Goal: Task Accomplishment & Management: Manage account settings

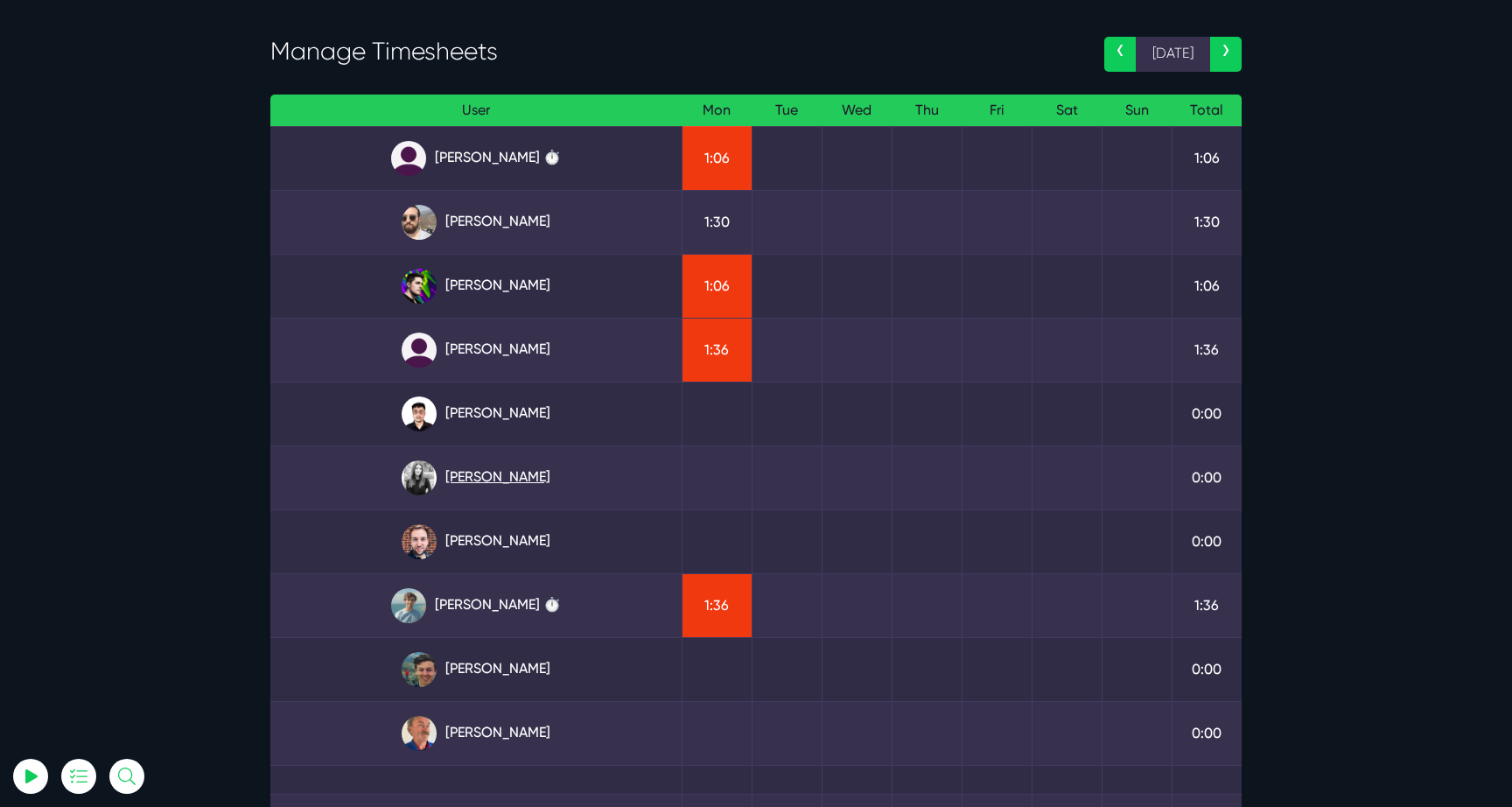
scroll to position [77, 0]
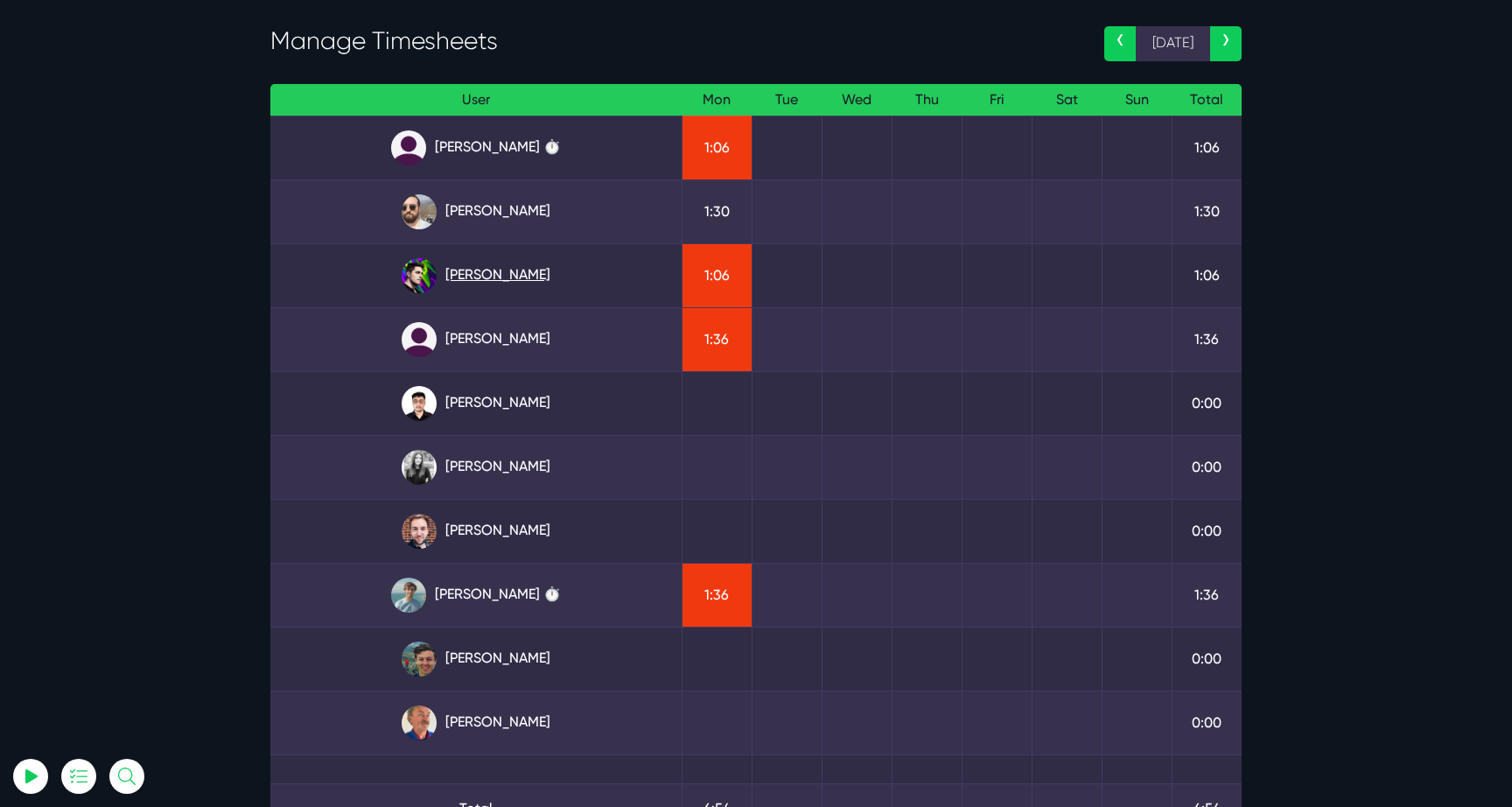
click at [483, 283] on link "Josh Carter" at bounding box center [476, 276] width 383 height 35
click at [540, 147] on link "Angel Dagondon ⏱️" at bounding box center [476, 148] width 383 height 35
click at [510, 277] on link "Josh Carter" at bounding box center [476, 276] width 383 height 35
click at [510, 600] on link "Matt Jones ⏱️" at bounding box center [476, 595] width 383 height 35
click at [486, 354] on link "Julianne Estras" at bounding box center [476, 340] width 383 height 35
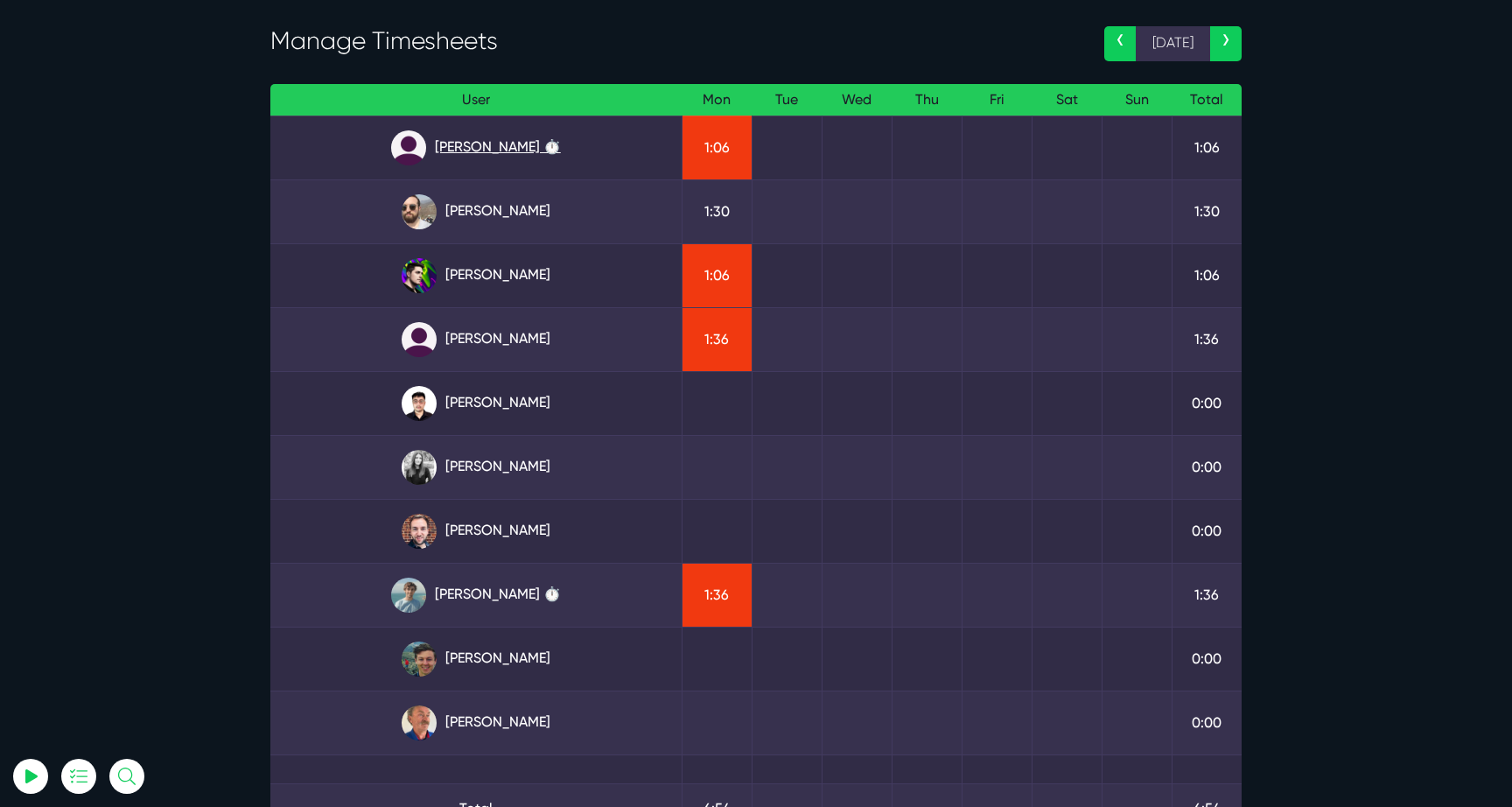
click at [458, 151] on link "[PERSON_NAME] ⏱️" at bounding box center [476, 148] width 383 height 35
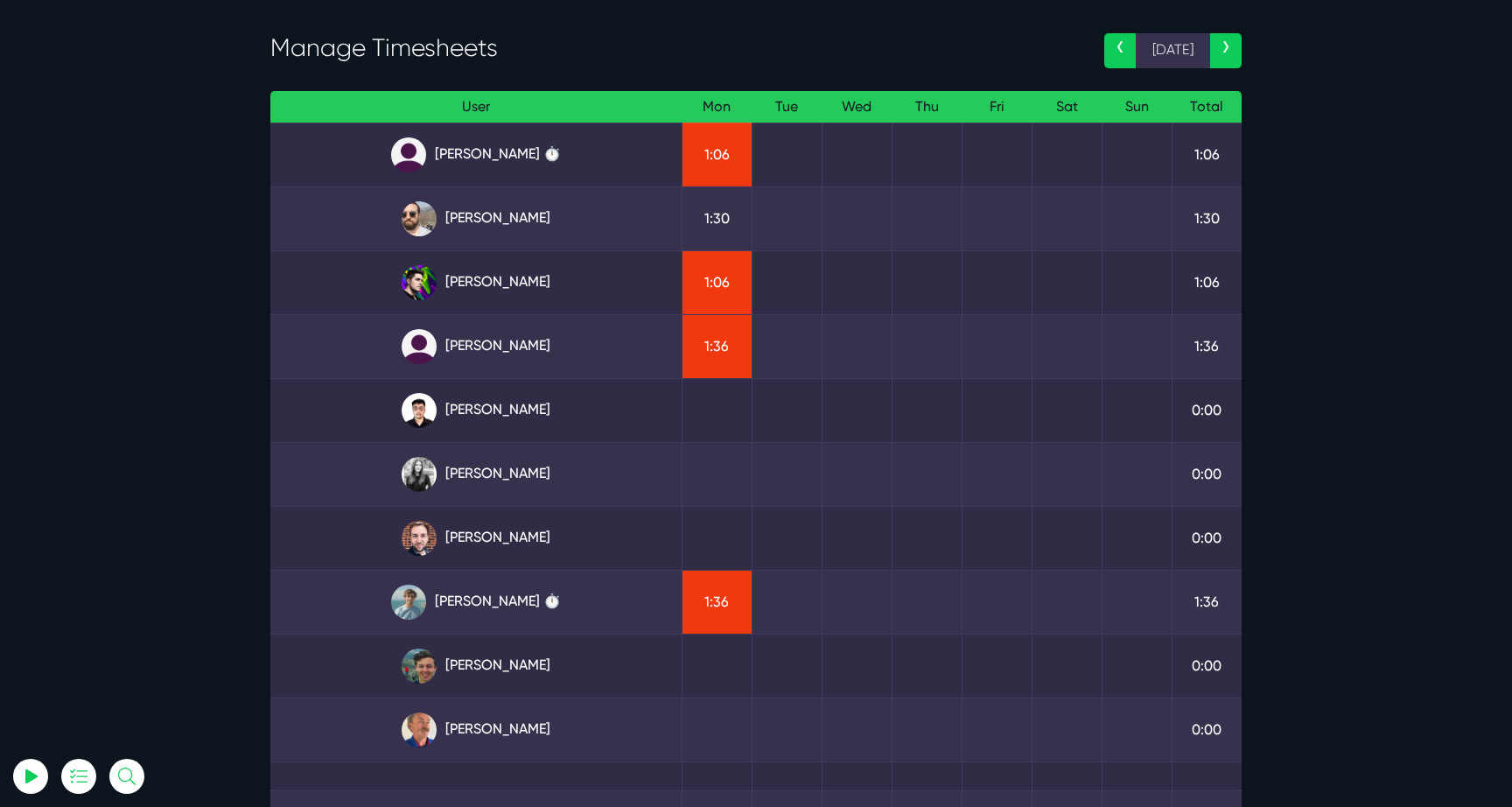
scroll to position [0, 0]
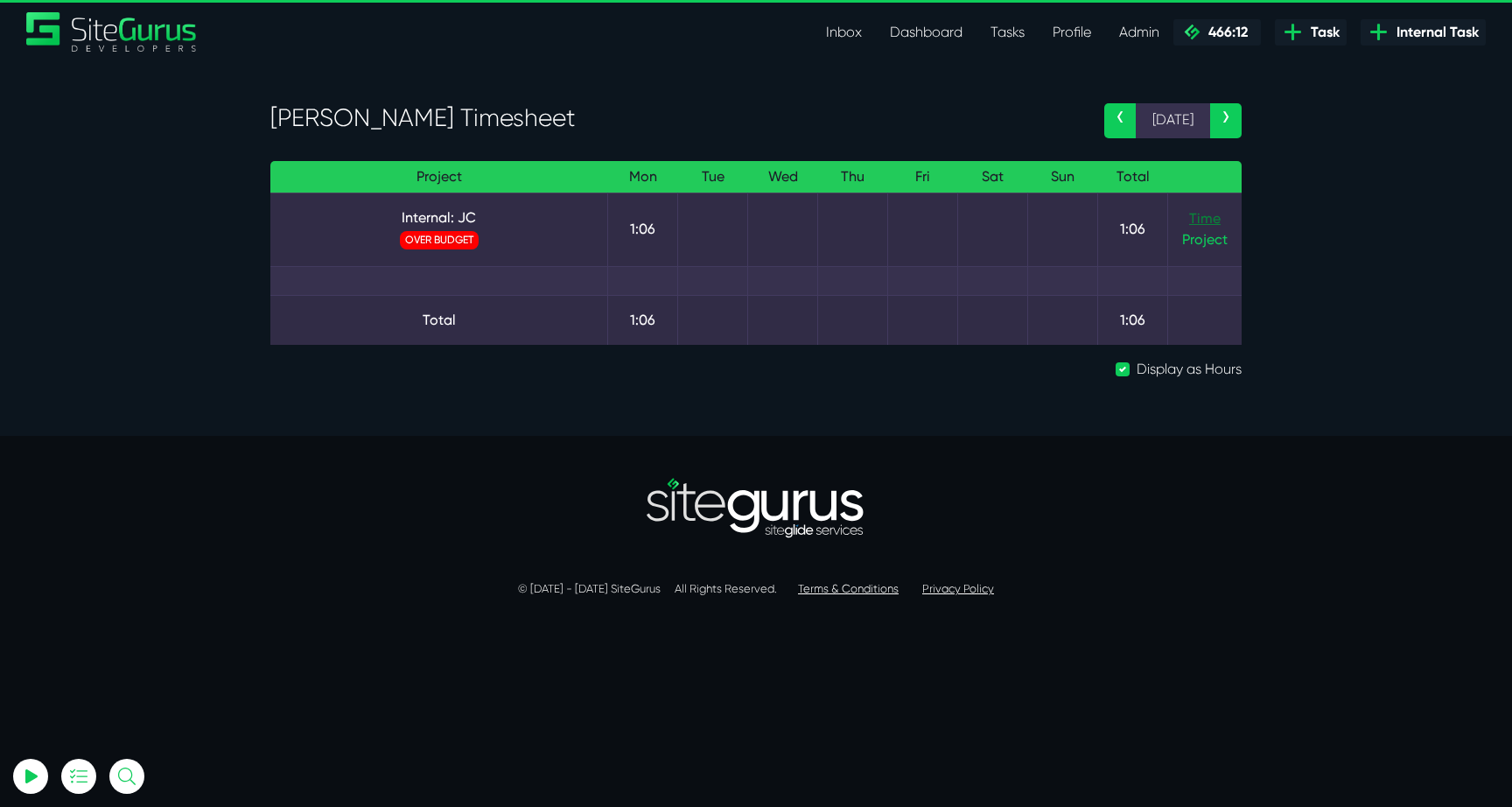
click at [1205, 214] on link "Time" at bounding box center [1205, 218] width 32 height 17
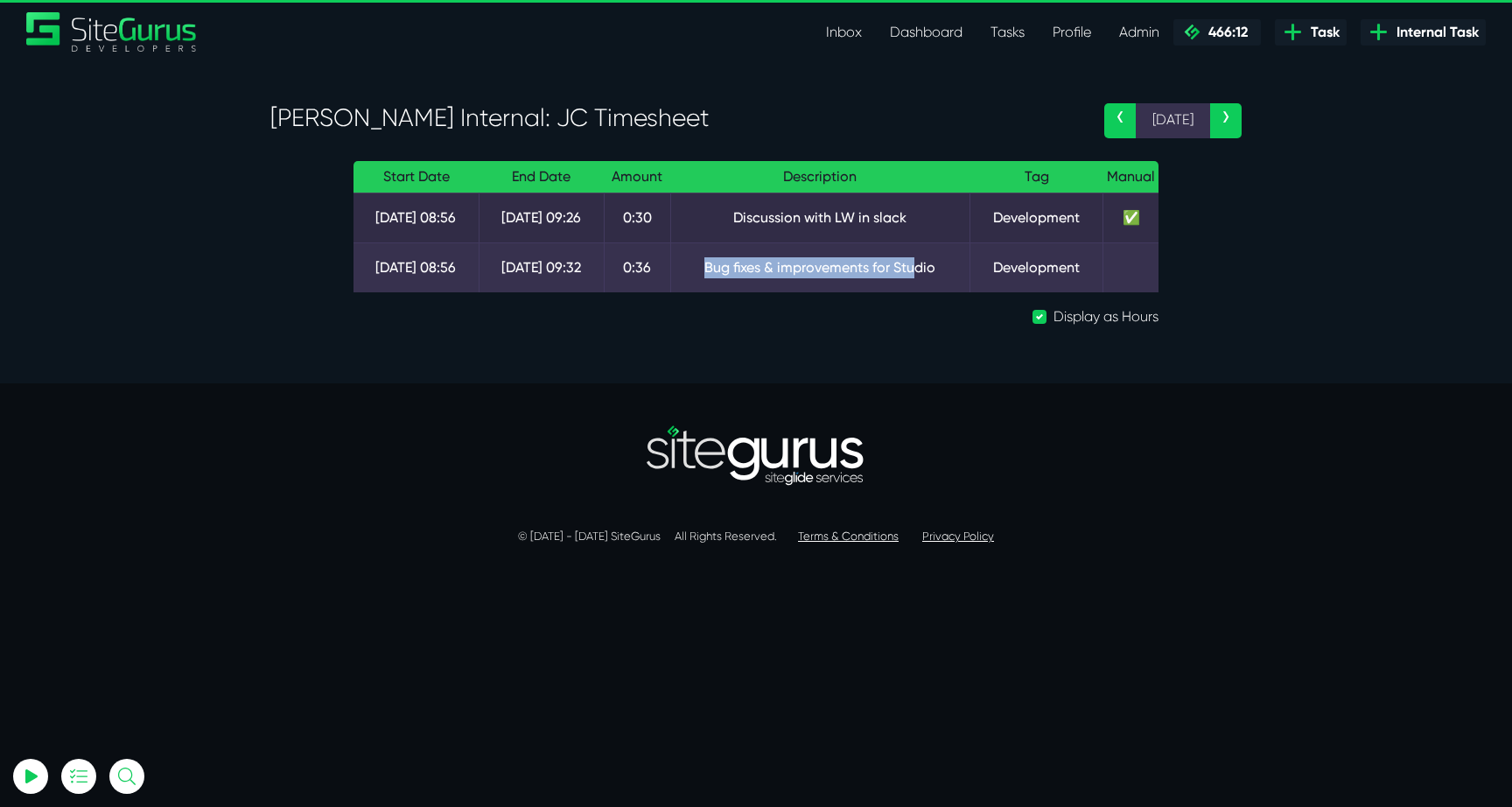
drag, startPoint x: 698, startPoint y: 267, endPoint x: 898, endPoint y: 263, distance: 200.0
click at [908, 267] on td "Bug fixes & improvements for Studio" at bounding box center [820, 267] width 299 height 50
click at [897, 263] on td "Bug fixes & improvements for Studio" at bounding box center [820, 267] width 299 height 50
drag, startPoint x: 696, startPoint y: 263, endPoint x: 948, endPoint y: 272, distance: 252.2
click at [948, 272] on td "Bug fixes & improvements for Studio" at bounding box center [820, 267] width 299 height 50
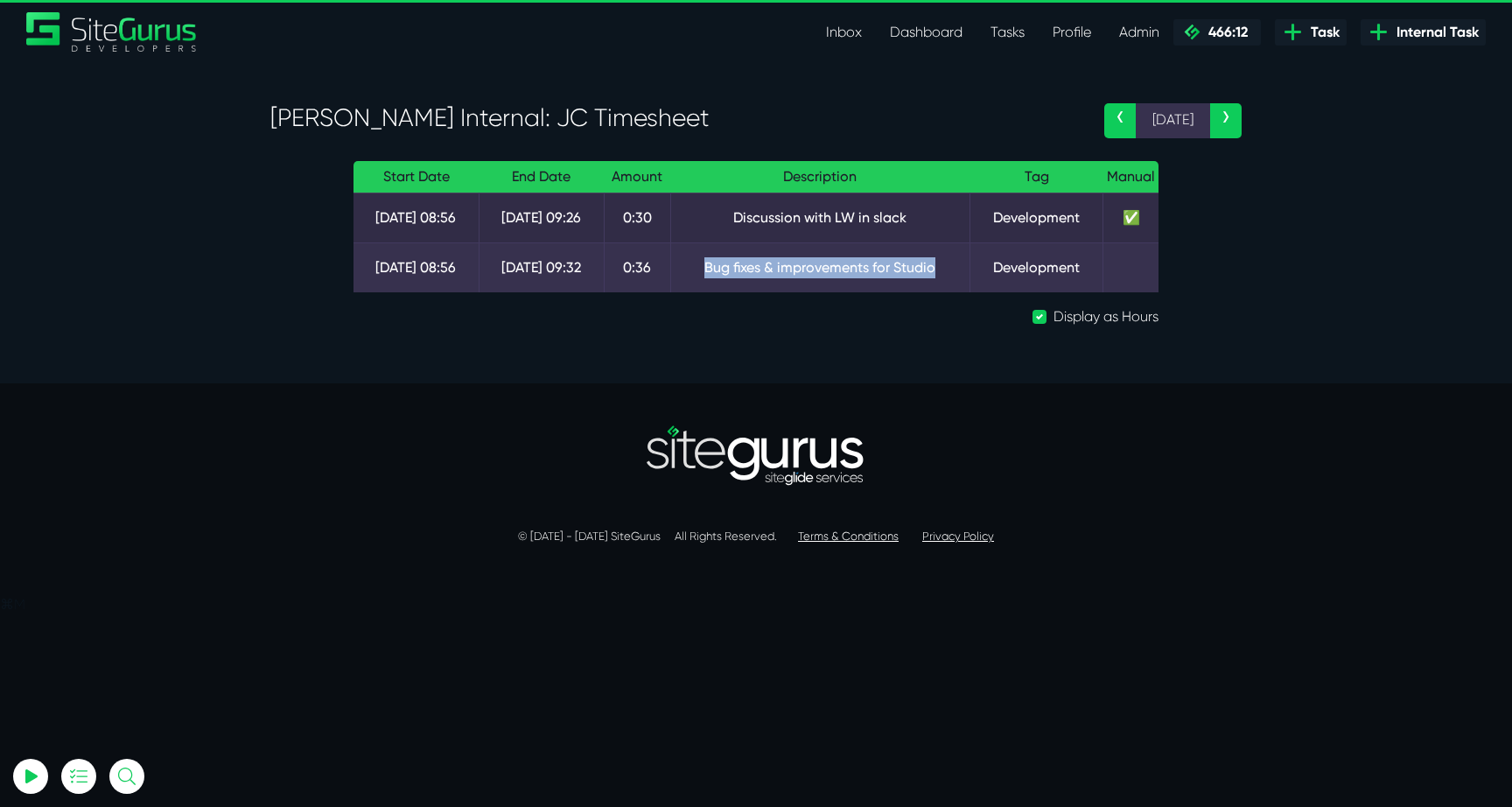
click at [948, 272] on td "Bug fixes & improvements for Studio" at bounding box center [820, 267] width 299 height 50
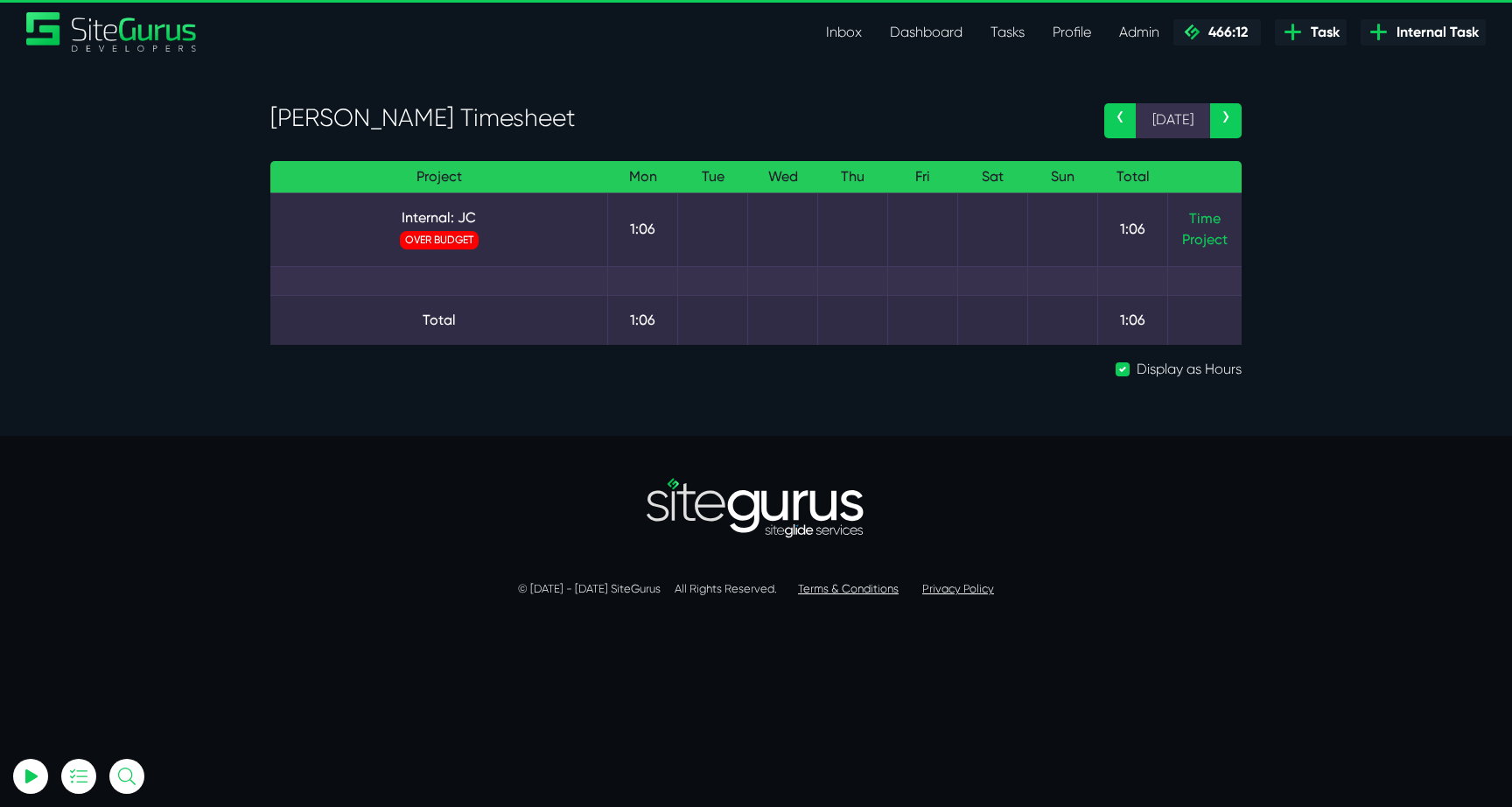
click at [1186, 217] on td "Time Project" at bounding box center [1205, 229] width 74 height 74
click at [1194, 217] on link "Time" at bounding box center [1205, 218] width 32 height 17
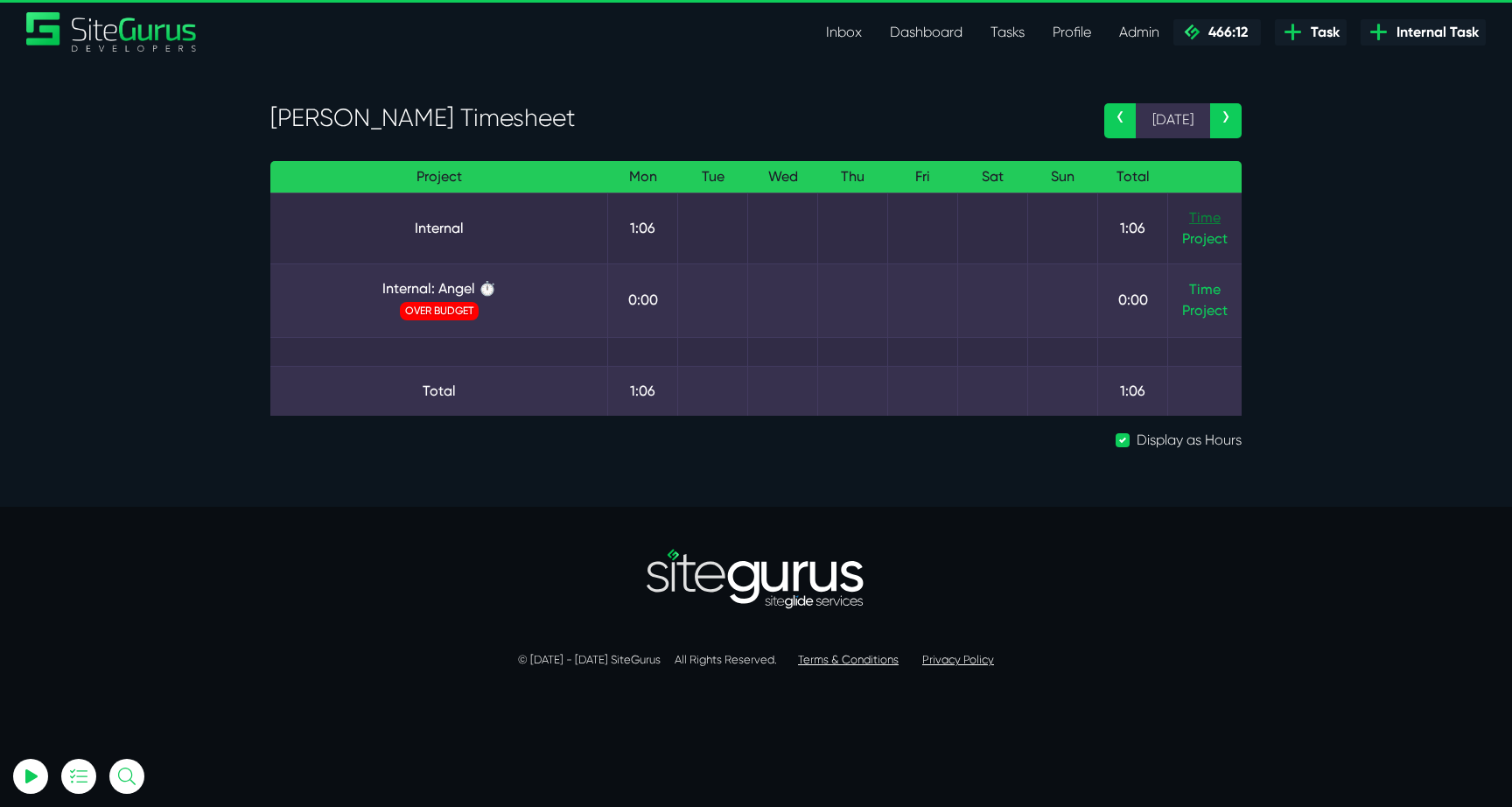
click at [1215, 221] on link "Time" at bounding box center [1205, 217] width 32 height 17
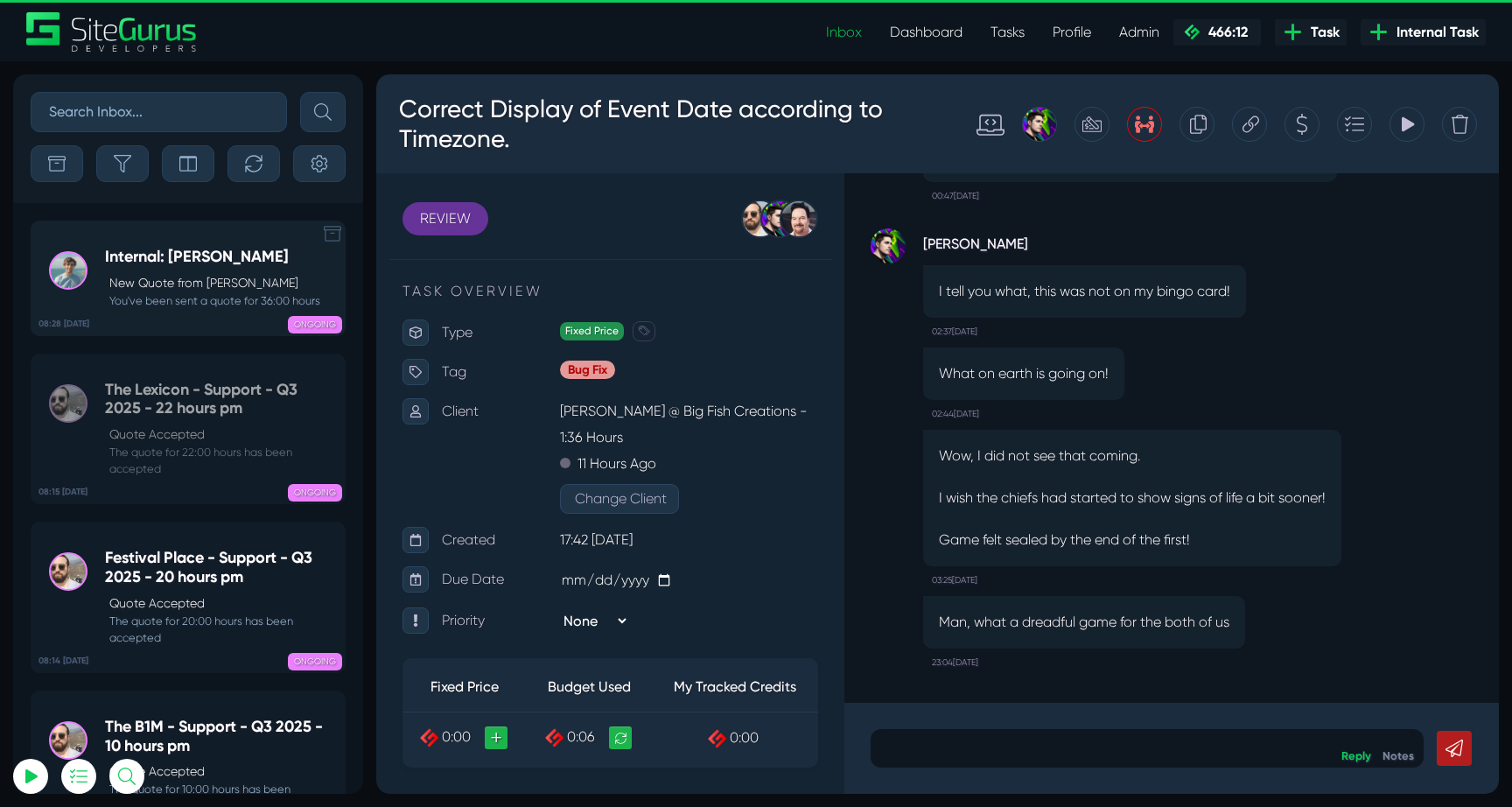
click at [157, 305] on small "You've been sent a quote for 36:00 hours" at bounding box center [213, 300] width 215 height 17
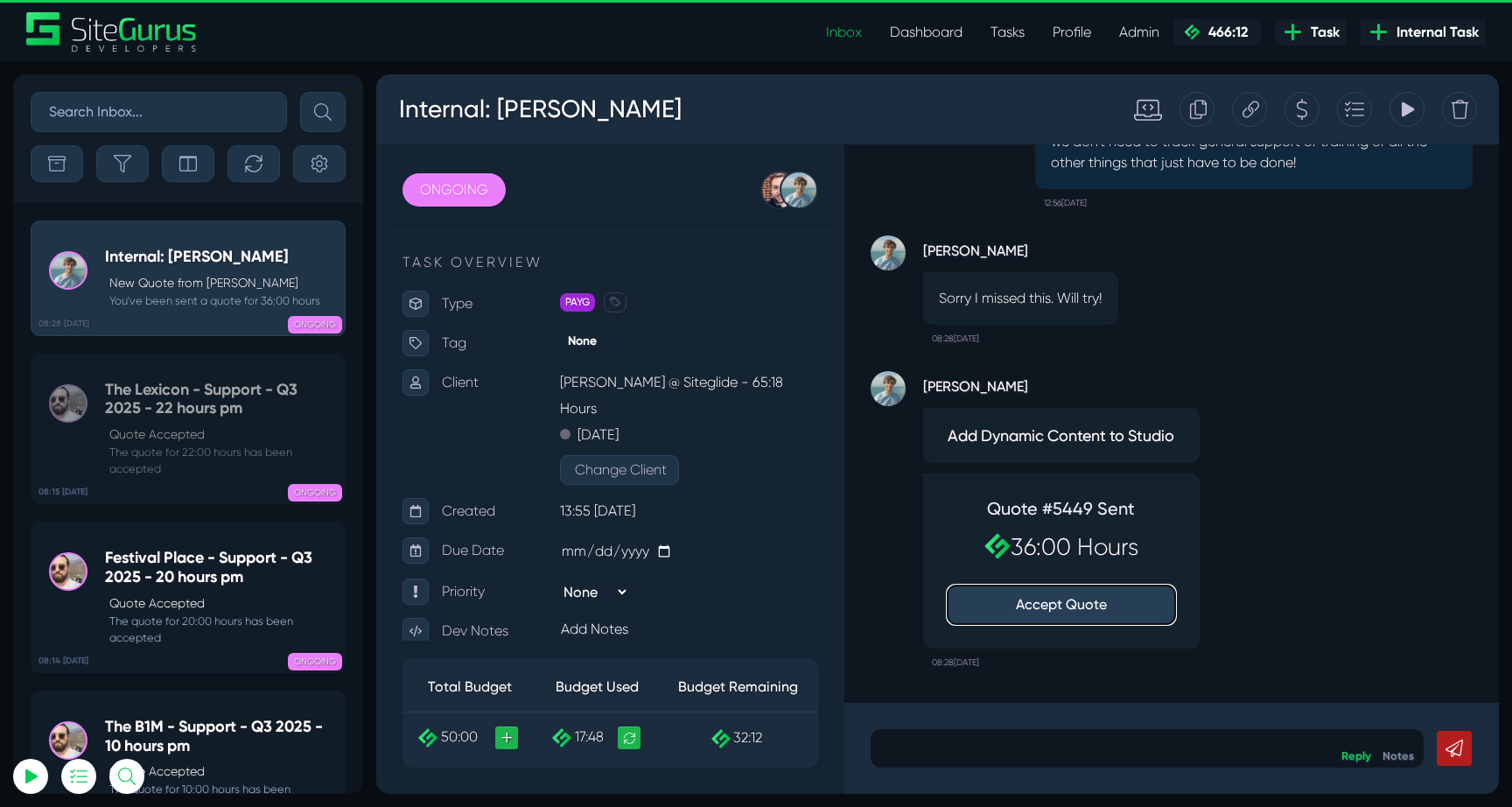
click at [1062, 601] on button "Accept Quote" at bounding box center [1061, 605] width 228 height 39
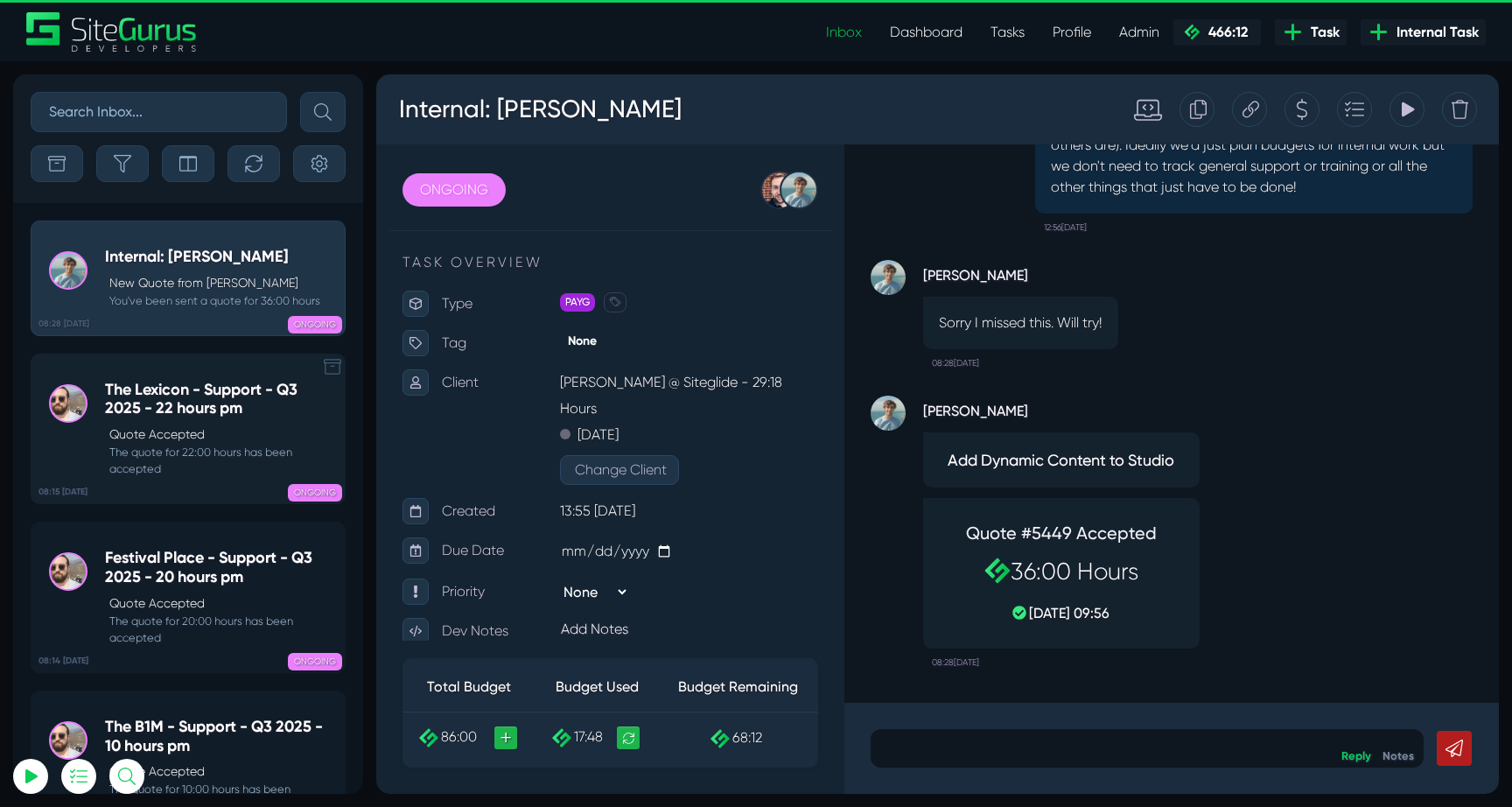
click at [192, 414] on h5 "The Lexicon - Support - Q3 2025 - 22 hours pm" at bounding box center [220, 399] width 231 height 38
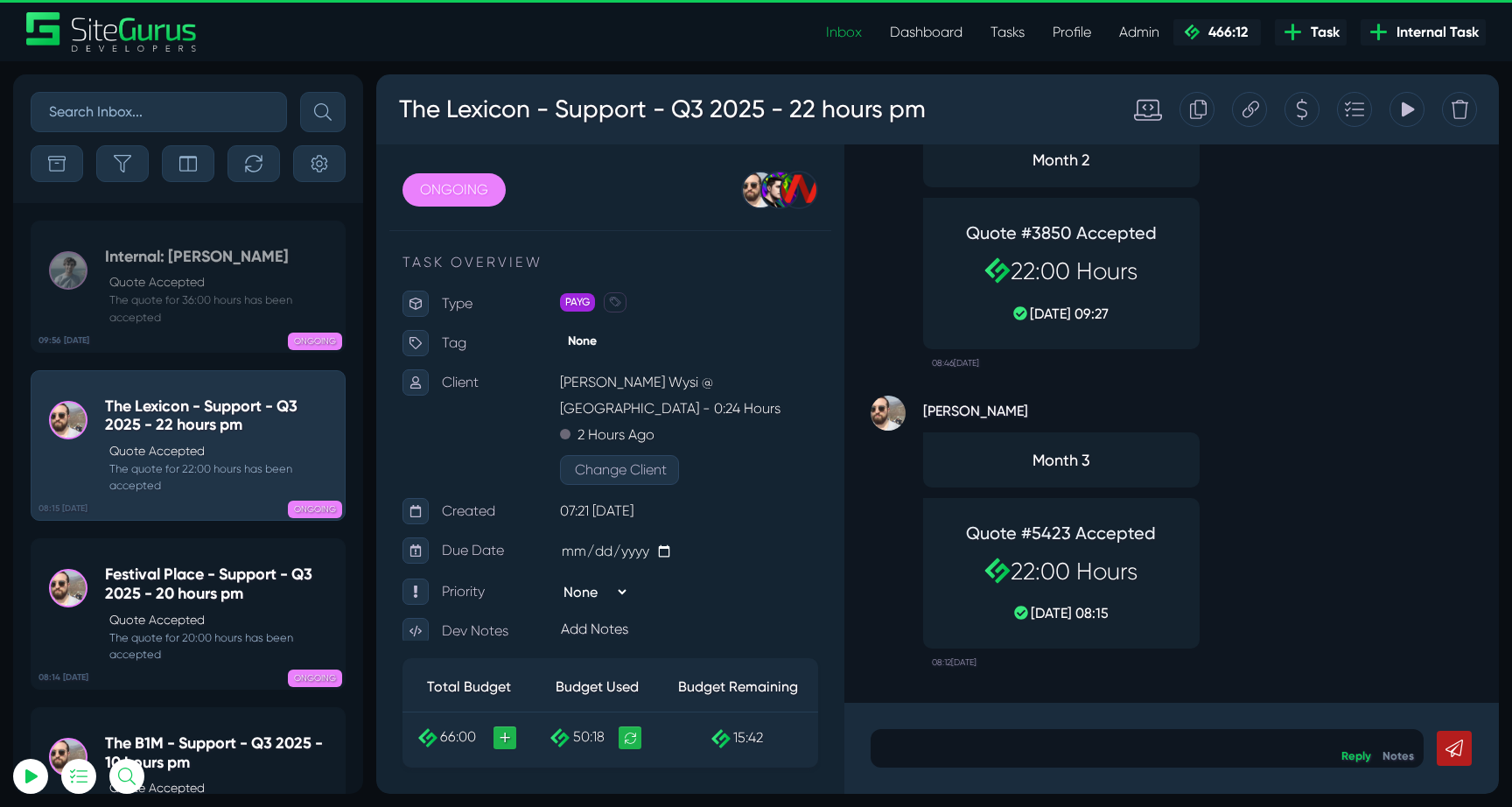
scroll to position [-69793, 0]
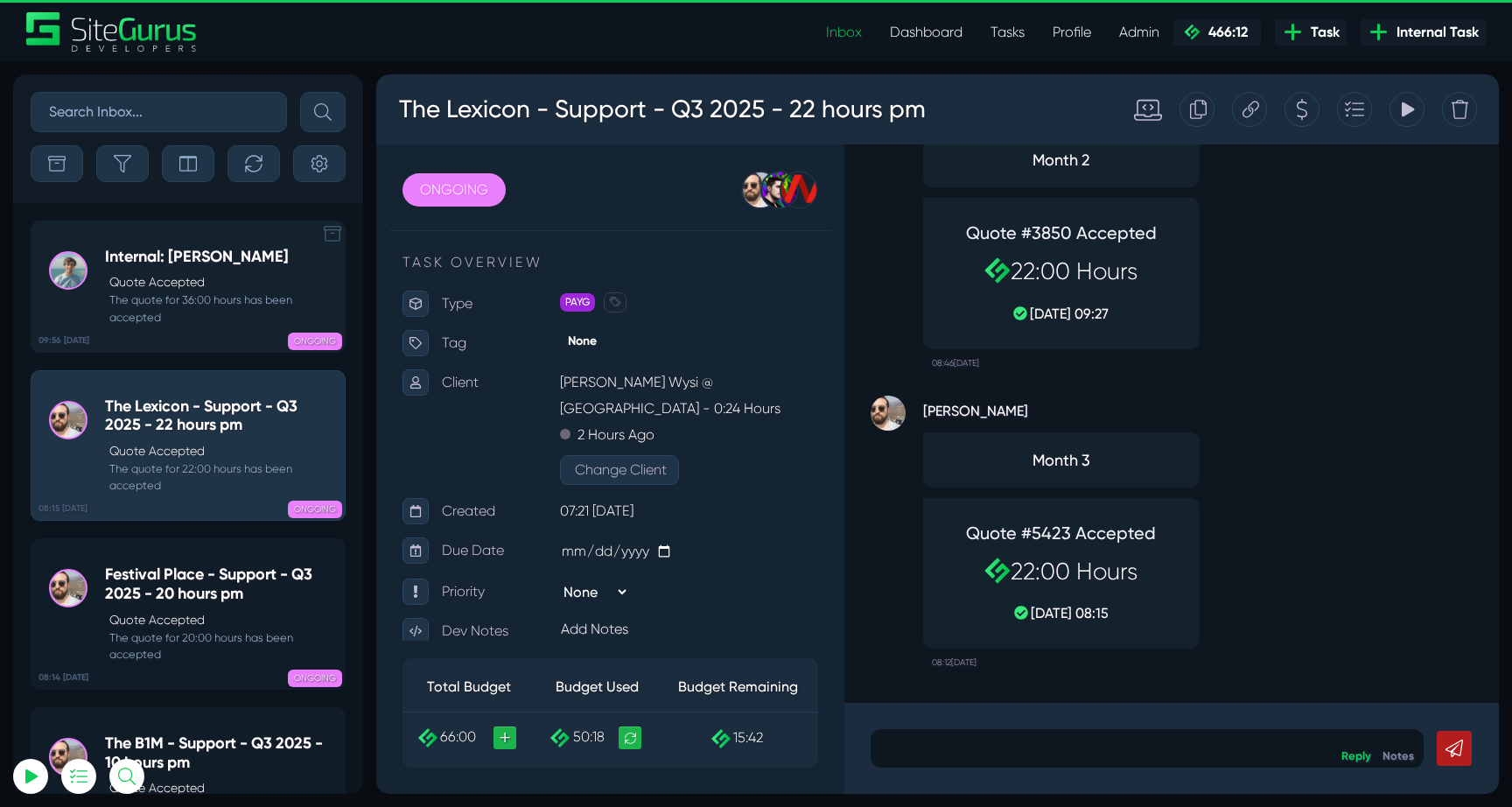
click at [178, 247] on link "09:56 08 Sep Internal: Matt J Quote Accepted The quote for 36:00 hours has been…" at bounding box center [188, 286] width 315 height 132
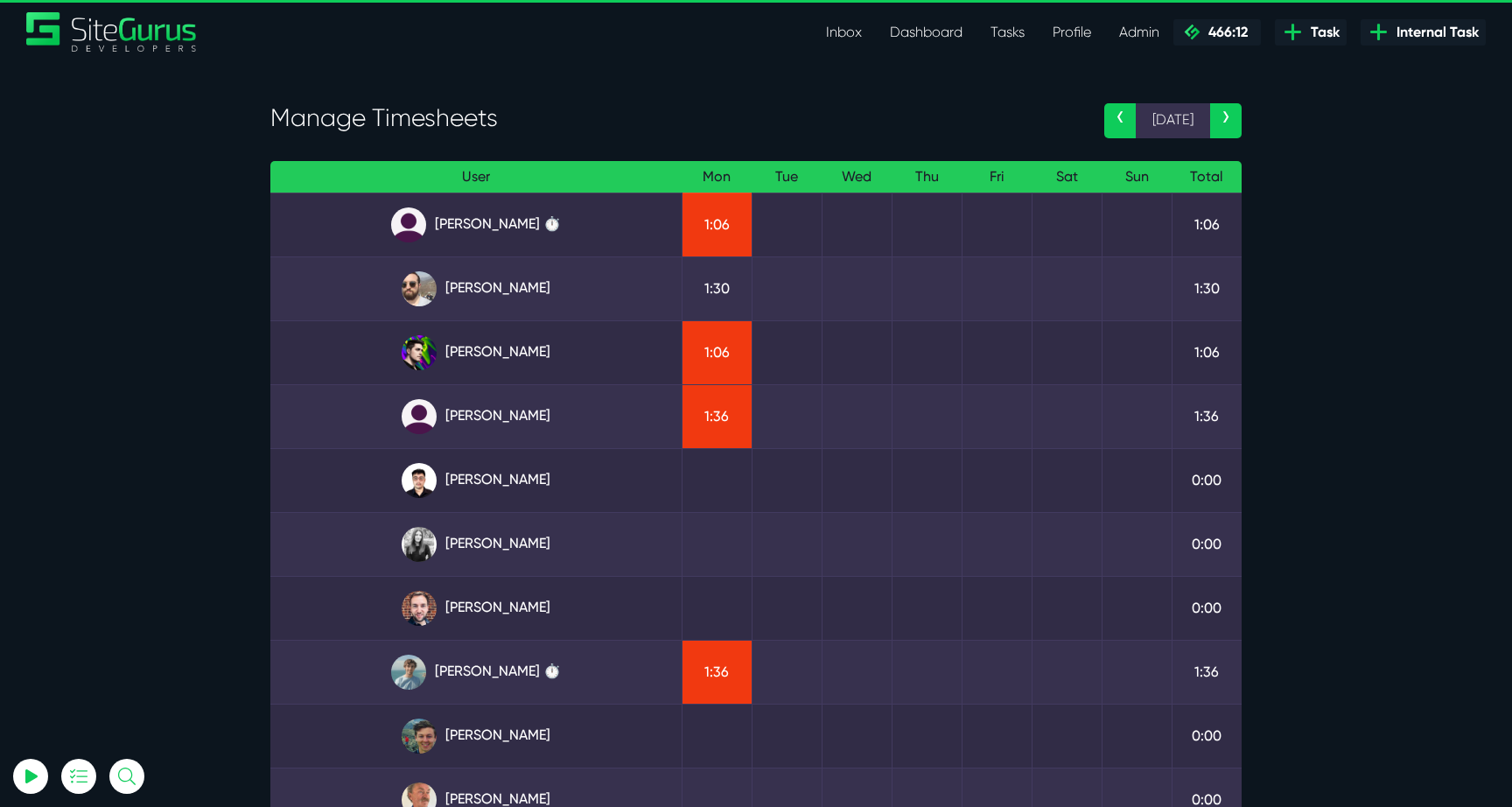
click at [228, 455] on section "Manage Timesheets ‹ 8 Sep › User Mon Tue Wed Thu Fri Sat Sun Total Angel Dagond…" at bounding box center [756, 531] width 1512 height 941
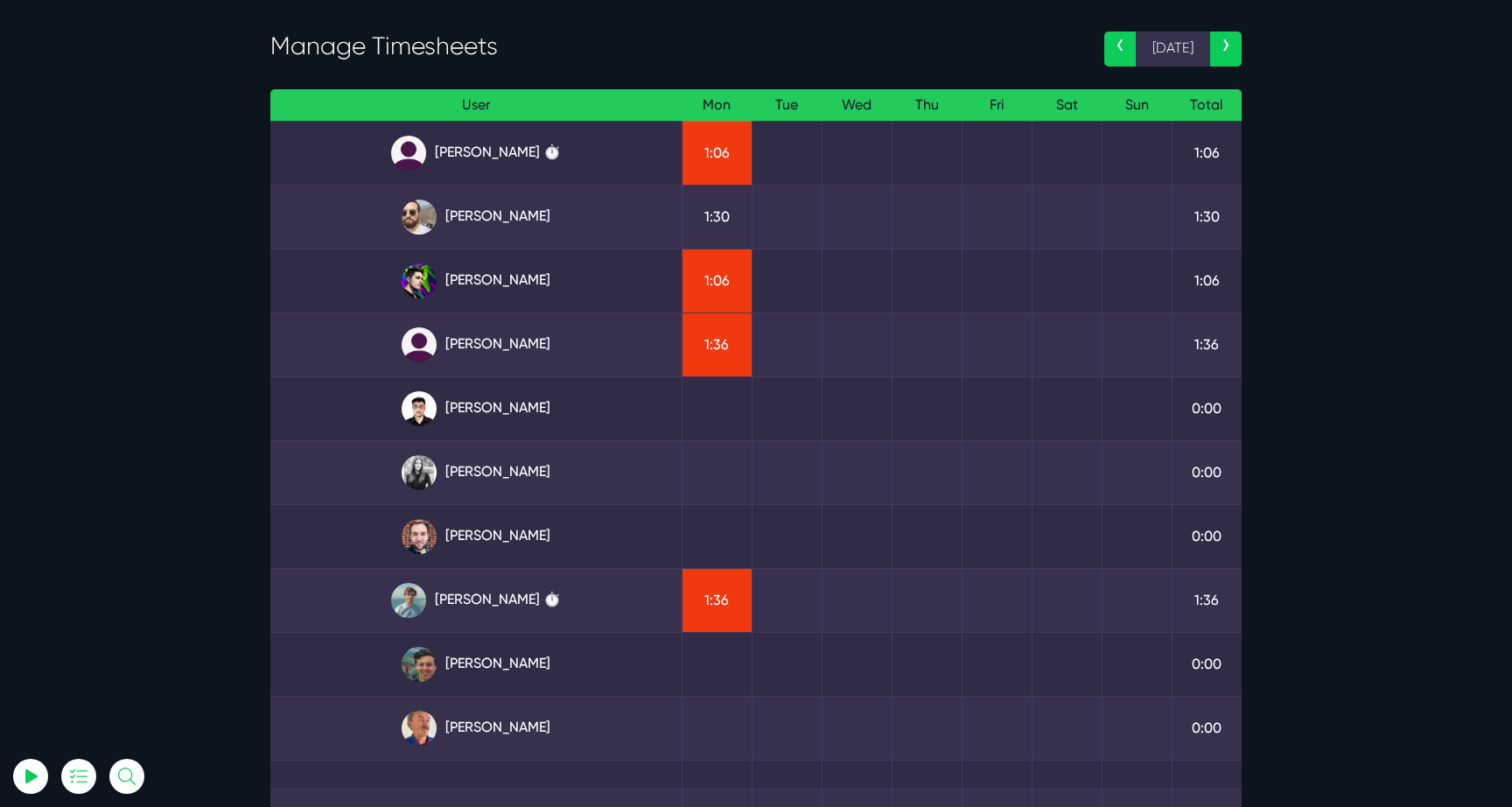
scroll to position [75, 0]
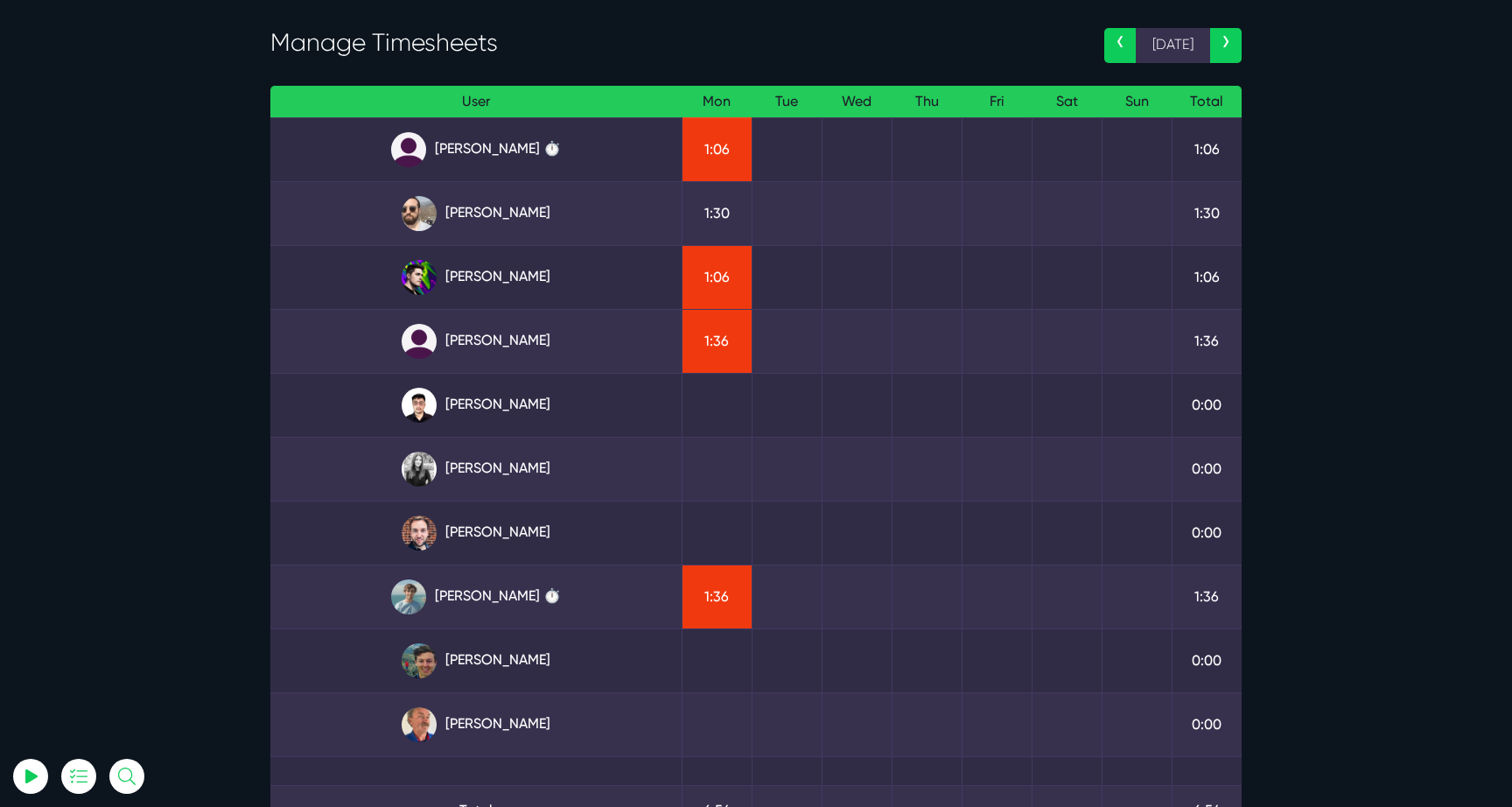
click at [1384, 485] on section "Manage Timesheets ‹ 8 Sep › User Mon Tue Wed Thu Fri Sat Sun Total Angel Dagond…" at bounding box center [756, 456] width 1512 height 941
drag, startPoint x: 415, startPoint y: 47, endPoint x: 594, endPoint y: 46, distance: 179.0
click at [594, 46] on div "Manage Timesheets" at bounding box center [674, 46] width 834 height 37
click at [594, 46] on h3 "Manage Timesheets" at bounding box center [674, 43] width 808 height 30
drag, startPoint x: 505, startPoint y: 42, endPoint x: 285, endPoint y: 42, distance: 220.0
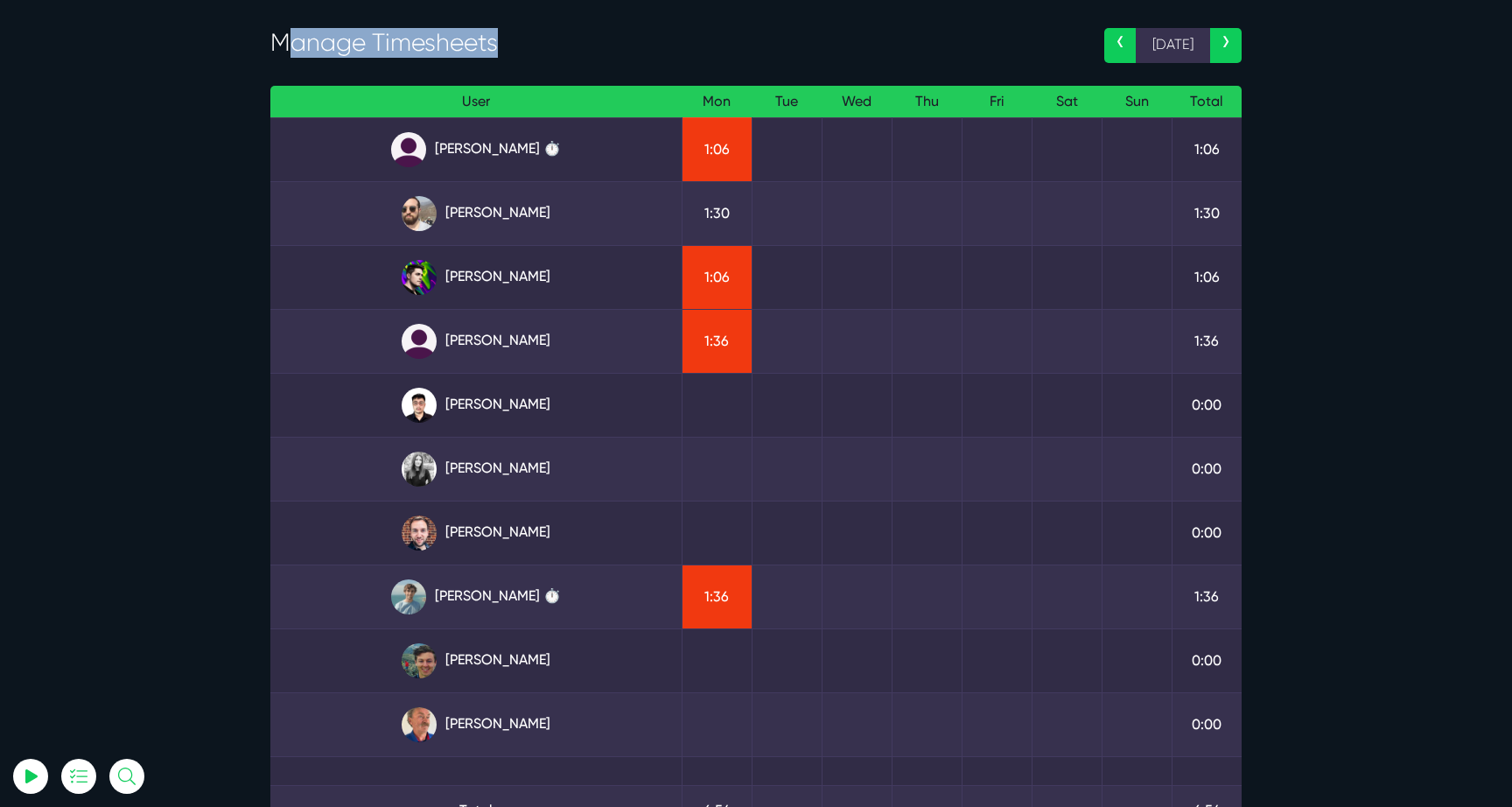
click at [284, 41] on h3 "Manage Timesheets" at bounding box center [674, 43] width 808 height 30
click at [285, 42] on h3 "Manage Timesheets" at bounding box center [674, 43] width 808 height 30
drag, startPoint x: 277, startPoint y: 44, endPoint x: 578, endPoint y: 46, distance: 301.0
click at [578, 46] on h3 "Manage Timesheets" at bounding box center [674, 43] width 808 height 30
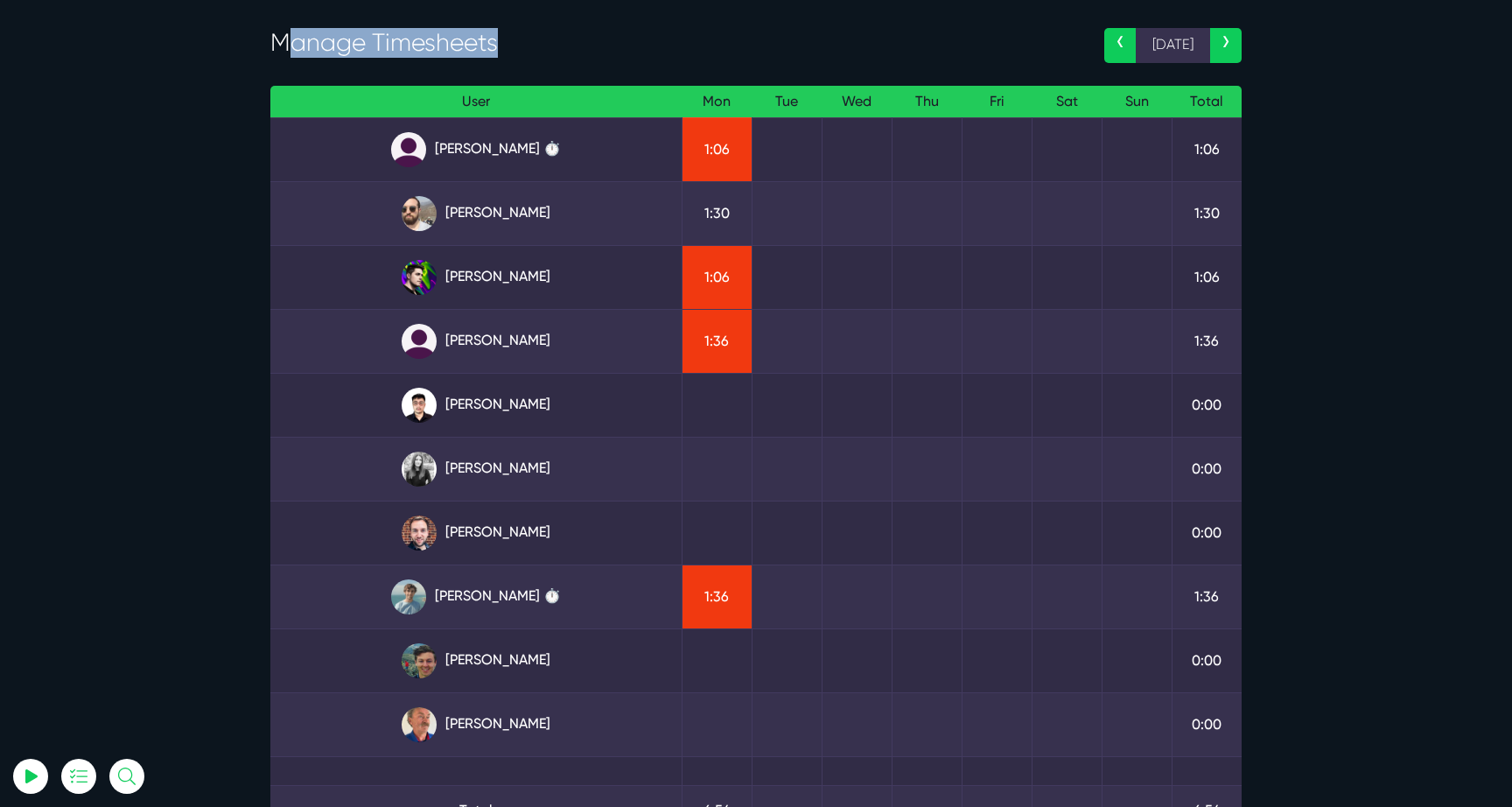
drag, startPoint x: 526, startPoint y: 43, endPoint x: 284, endPoint y: 39, distance: 242.0
click at [283, 39] on h3 "Manage Timesheets" at bounding box center [674, 43] width 808 height 30
click at [284, 39] on h3 "Manage Timesheets" at bounding box center [674, 43] width 808 height 30
drag, startPoint x: 274, startPoint y: 42, endPoint x: 531, endPoint y: 42, distance: 257.0
click at [531, 42] on h3 "Manage Timesheets" at bounding box center [674, 43] width 808 height 30
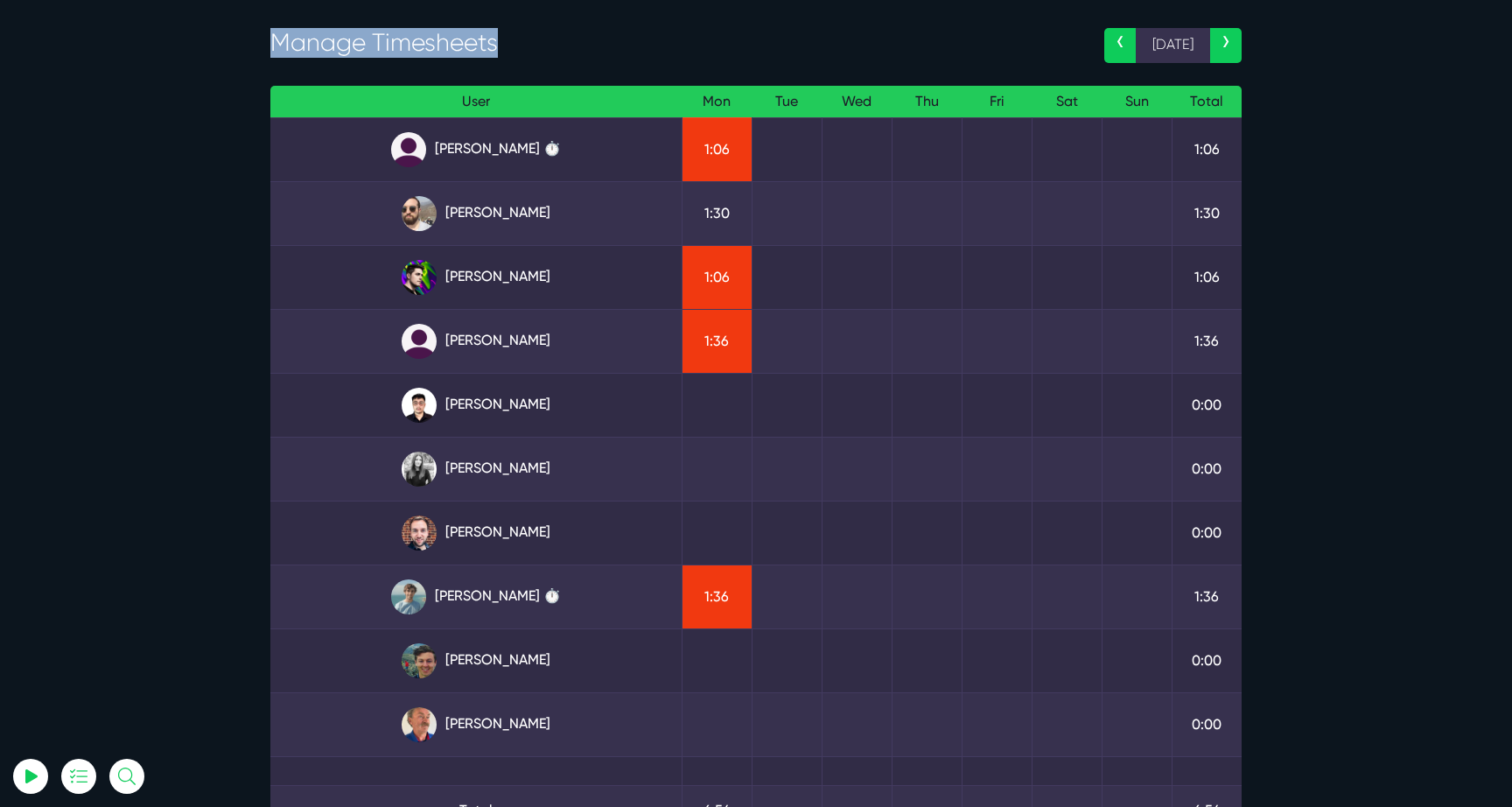
click at [531, 42] on h3 "Manage Timesheets" at bounding box center [674, 43] width 808 height 30
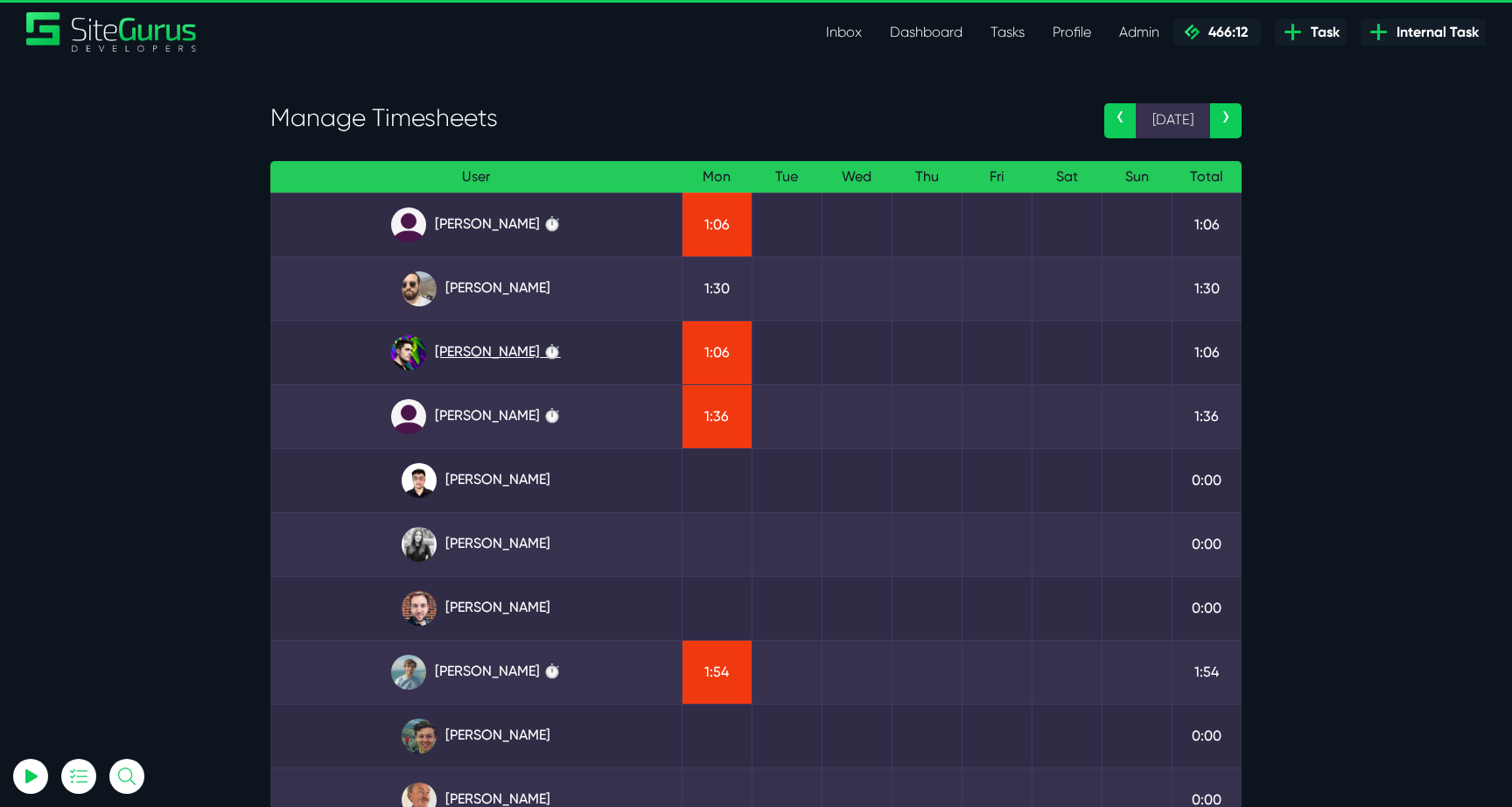
click at [476, 338] on link "[PERSON_NAME] ⏱️" at bounding box center [476, 353] width 383 height 35
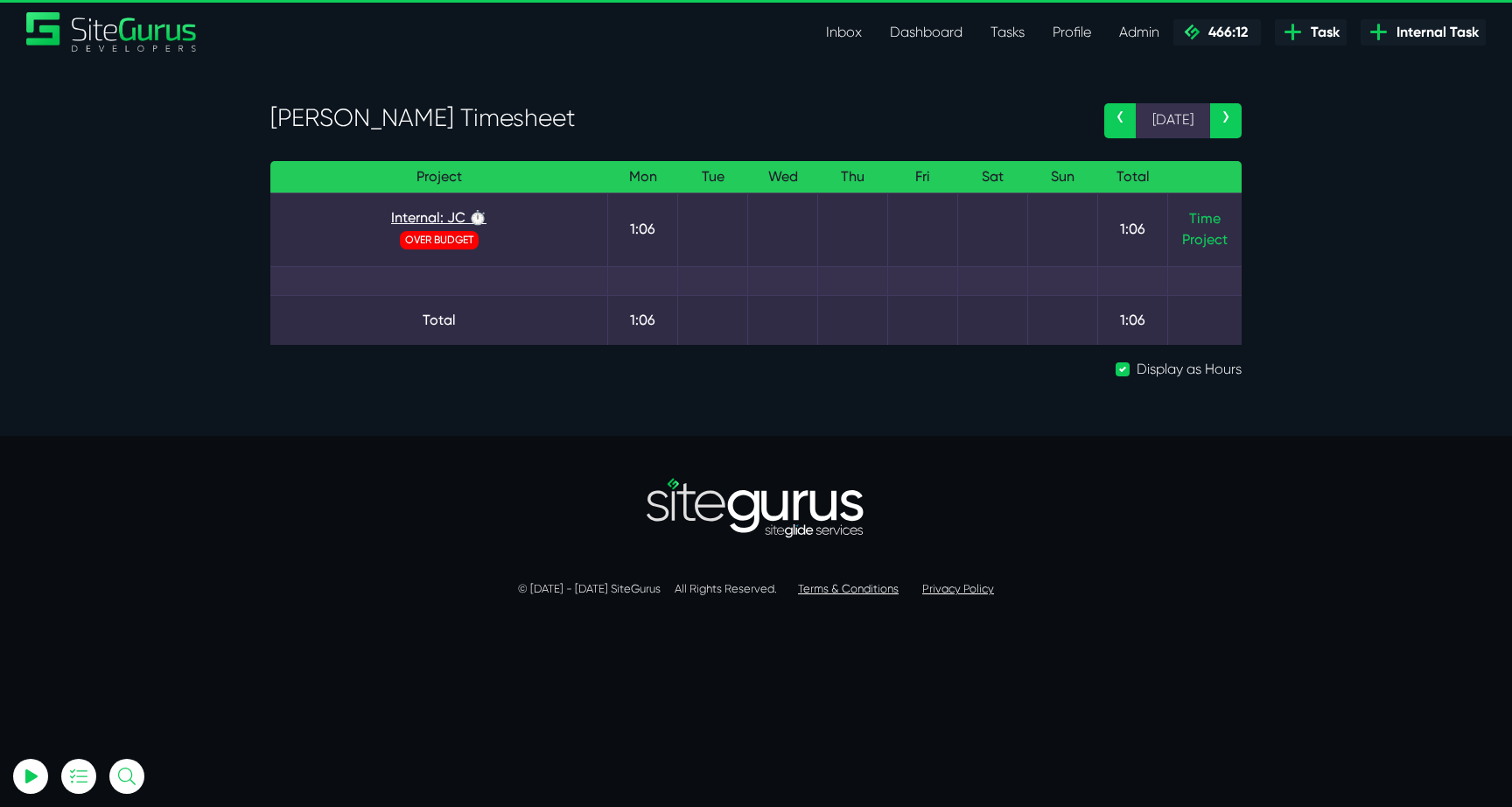
click at [438, 219] on link "Internal: JC ⏱️" at bounding box center [438, 218] width 309 height 21
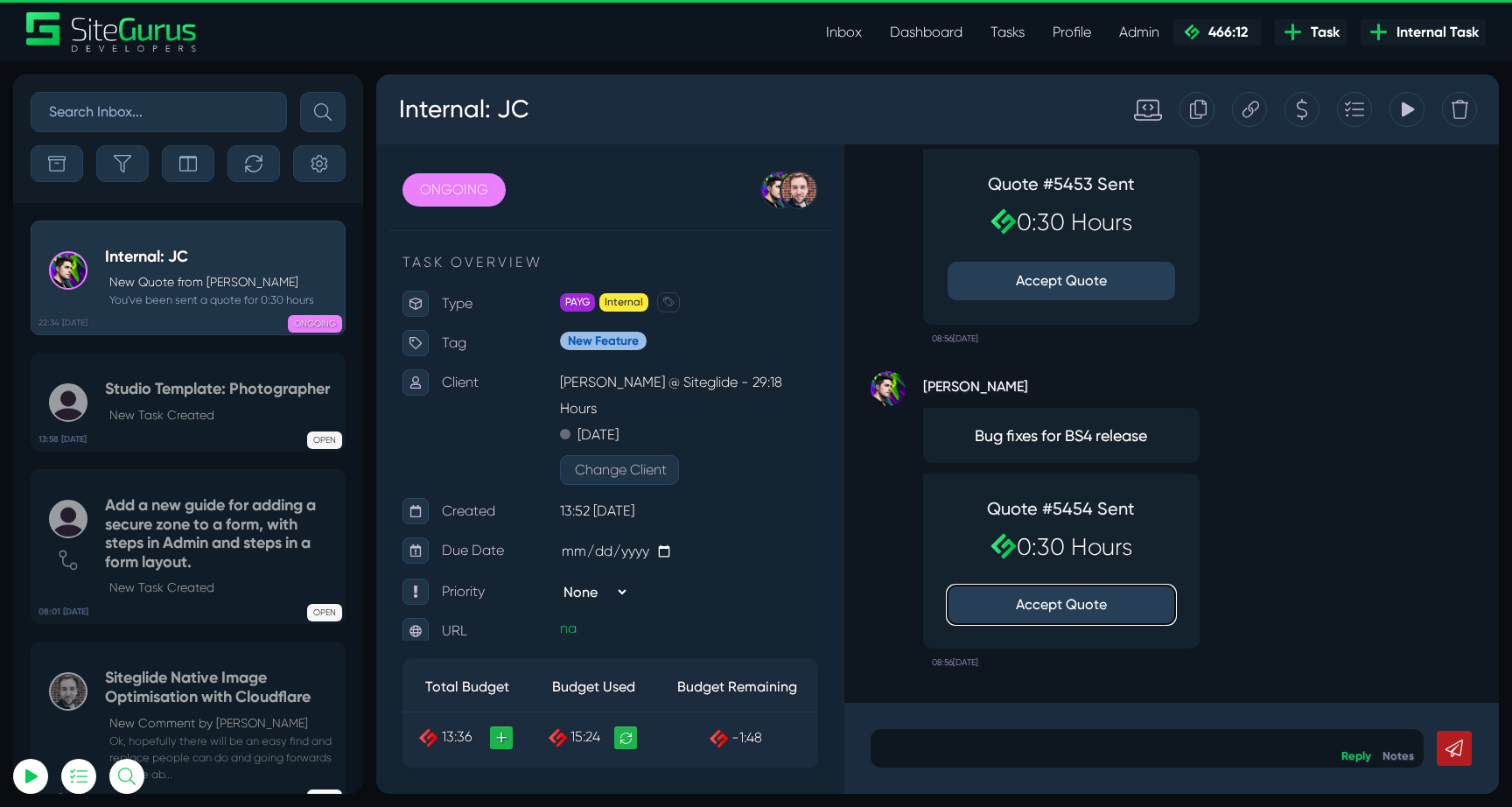
click at [1095, 610] on button "Accept Quote" at bounding box center [1061, 605] width 228 height 39
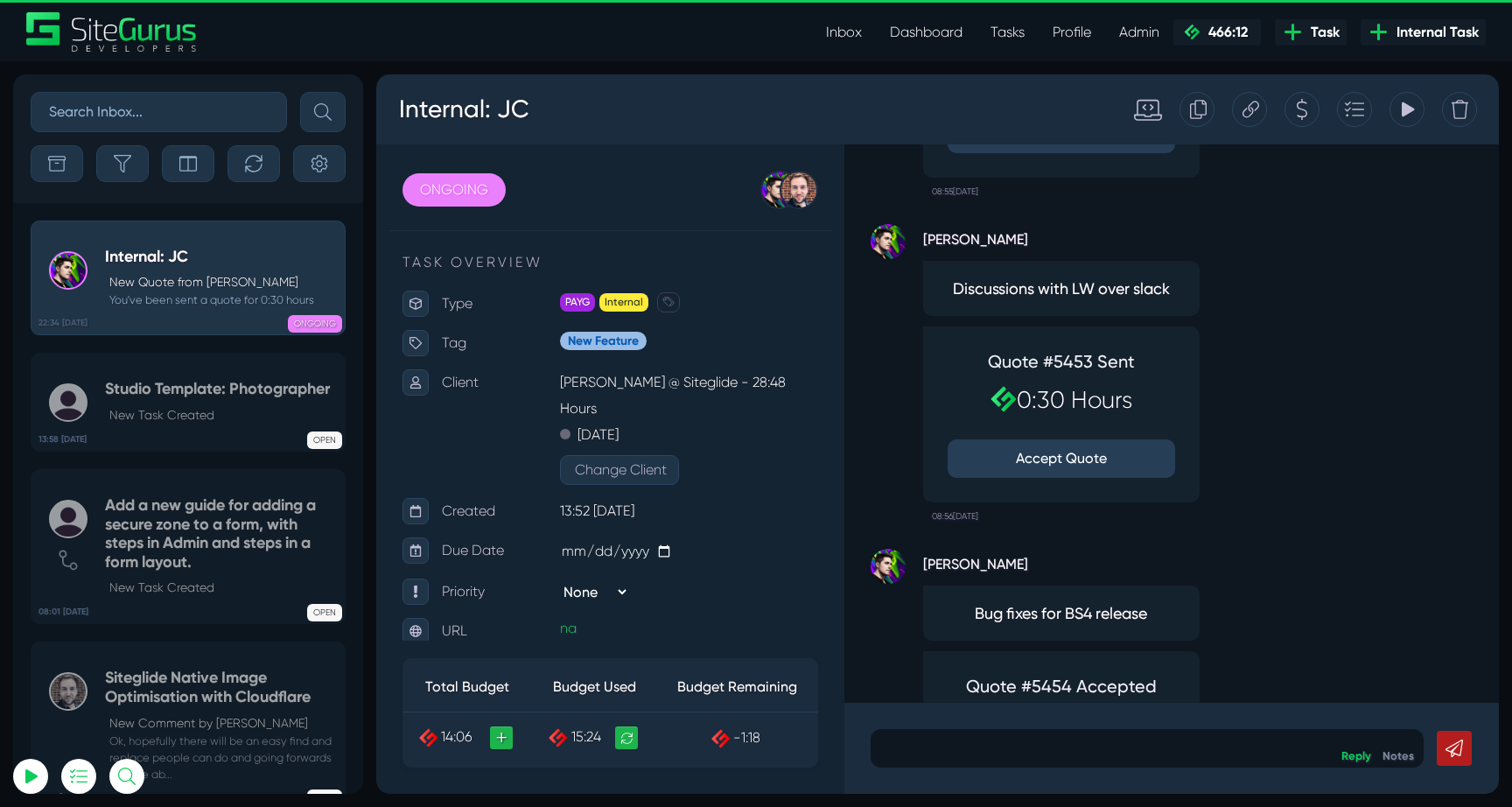
scroll to position [-160, 0]
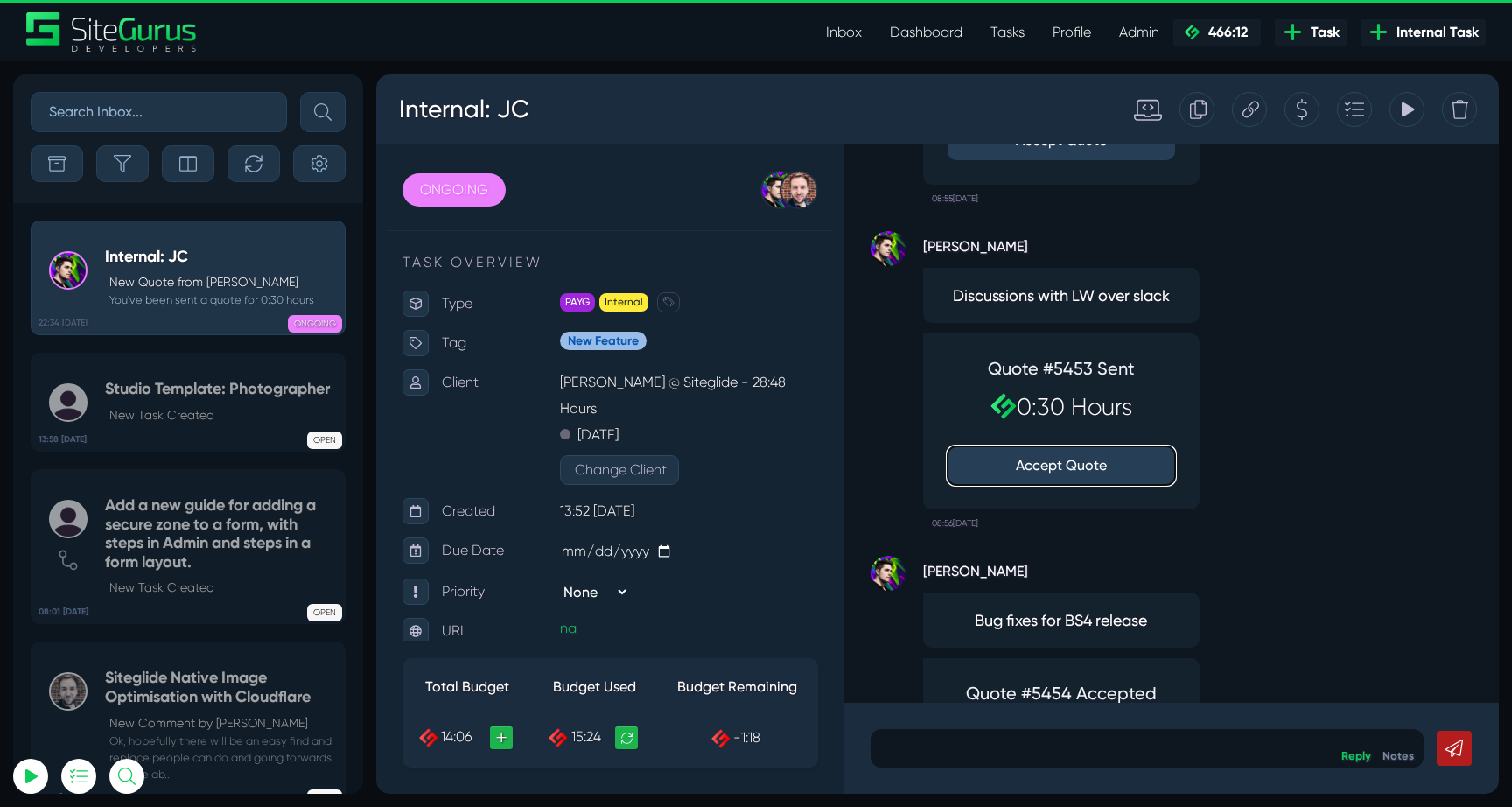
type input "[EMAIL_ADDRESS][DOMAIN_NAME]"
click at [1086, 465] on button "Accept Quote" at bounding box center [1061, 466] width 228 height 39
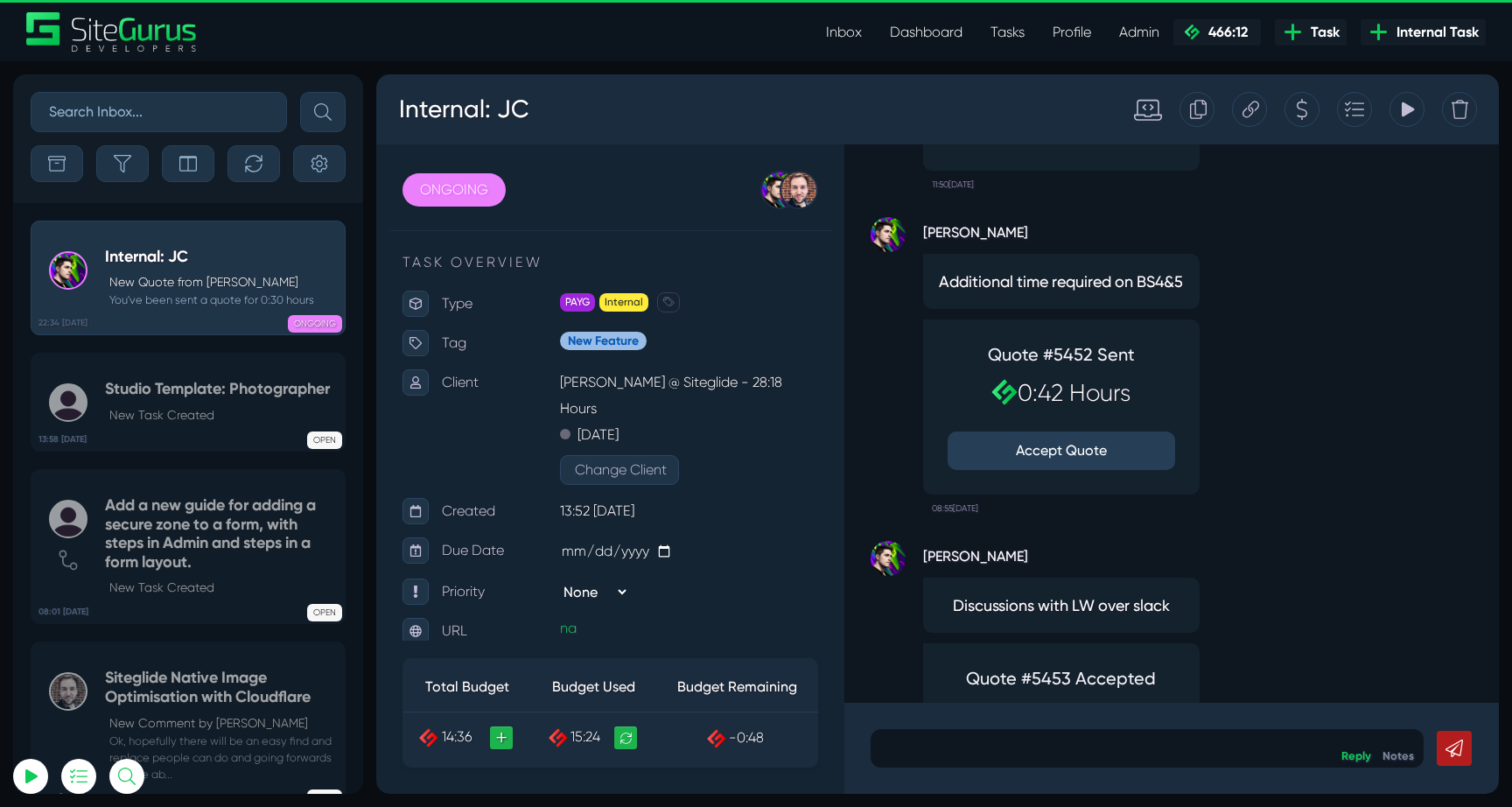
scroll to position [-498, 0]
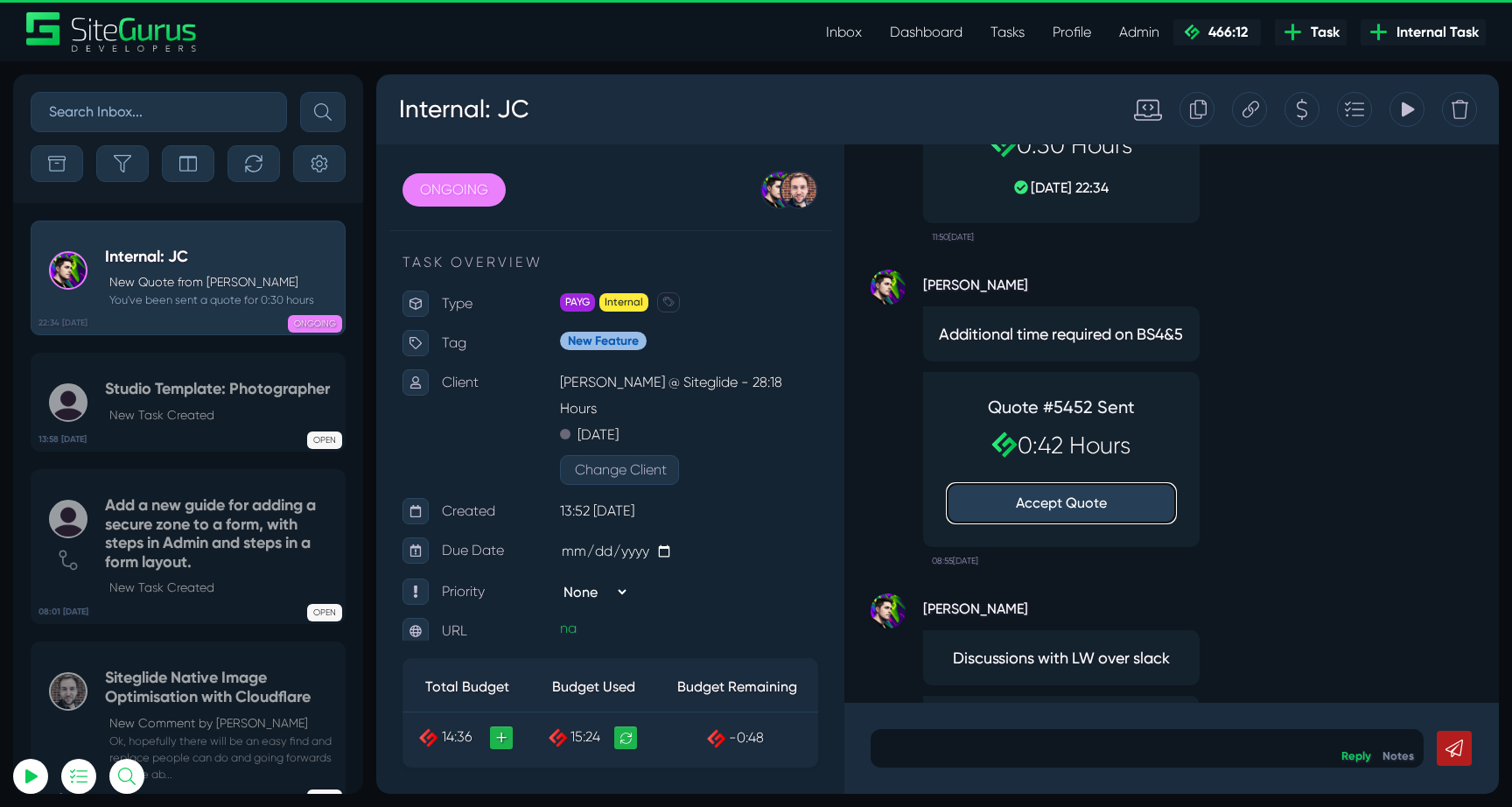
click at [1049, 501] on button "Accept Quote" at bounding box center [1061, 503] width 228 height 39
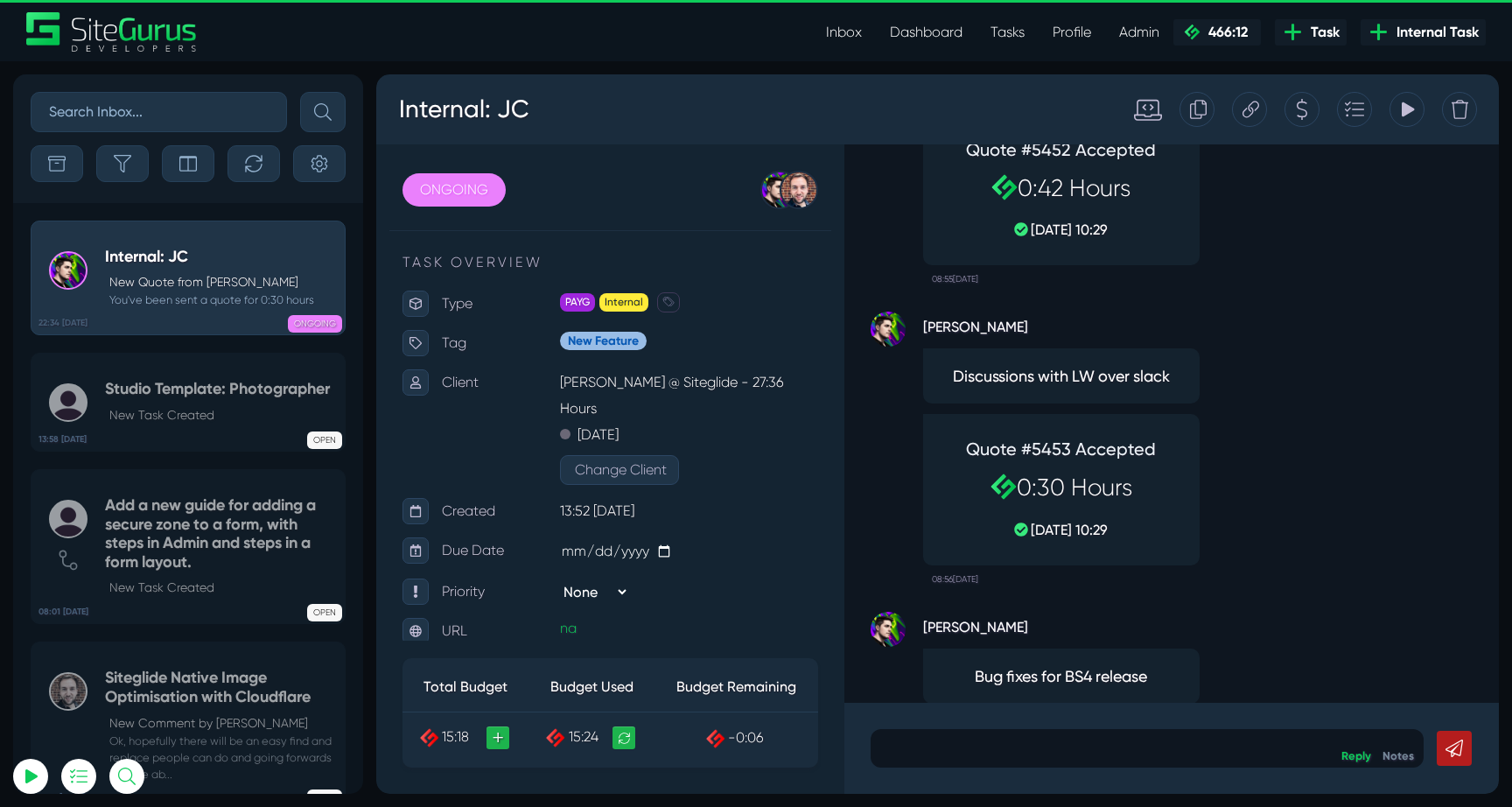
scroll to position [0, 0]
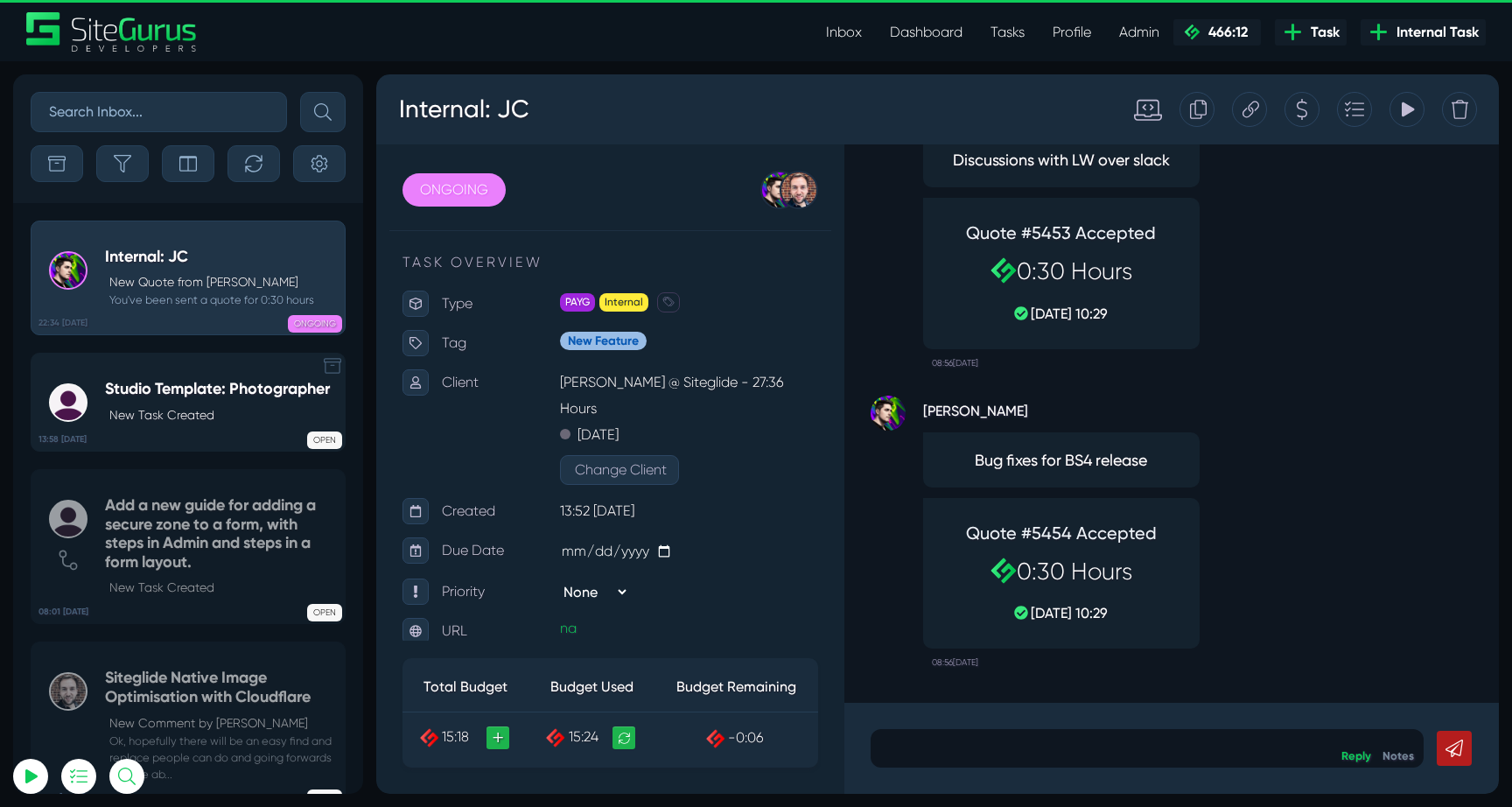
click at [122, 393] on h5 "Studio Template: Photographer" at bounding box center [217, 389] width 225 height 19
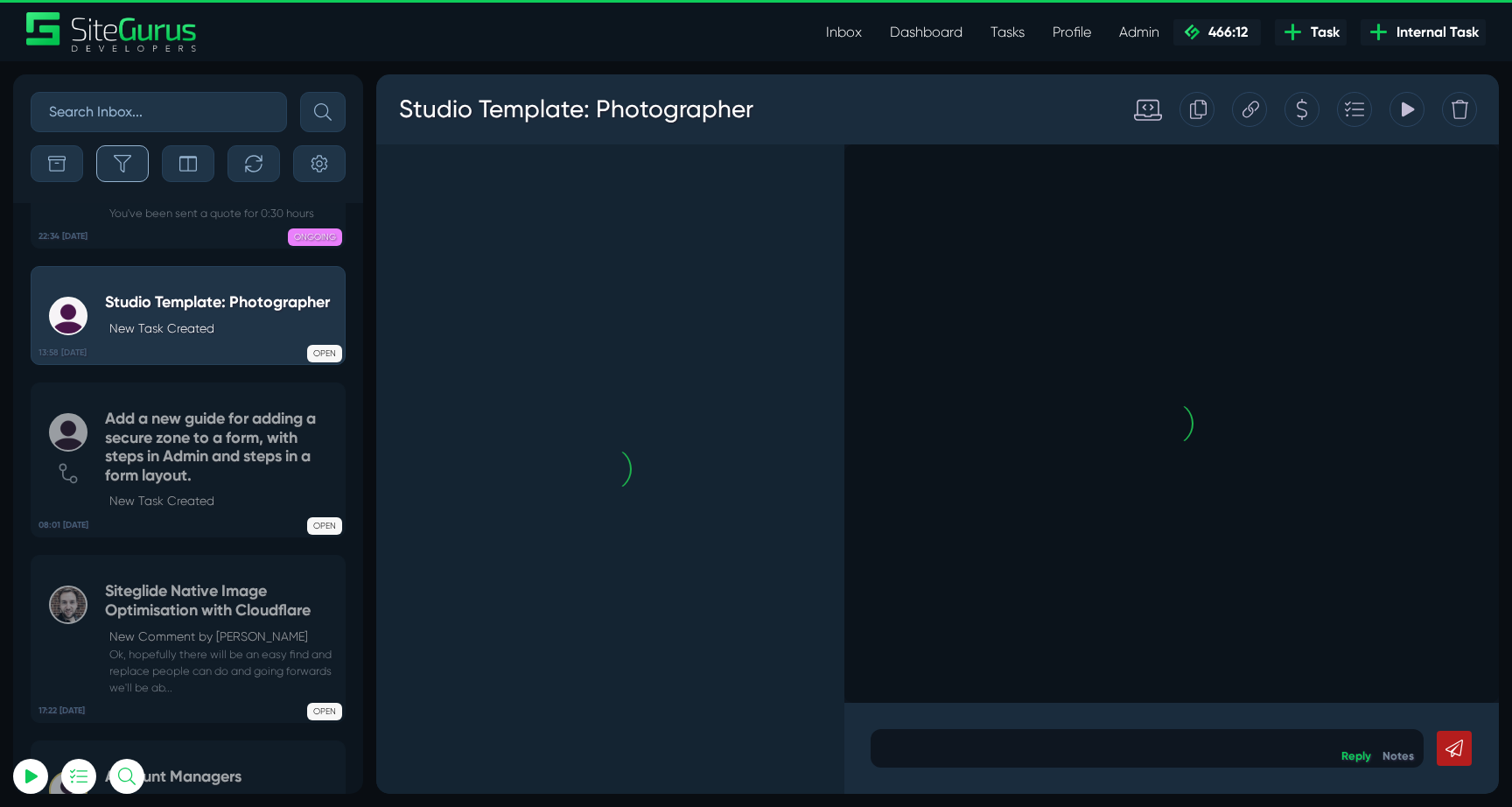
drag, startPoint x: 138, startPoint y: 173, endPoint x: 129, endPoint y: 375, distance: 202.2
click at [138, 173] on button "button" at bounding box center [122, 164] width 52 height 37
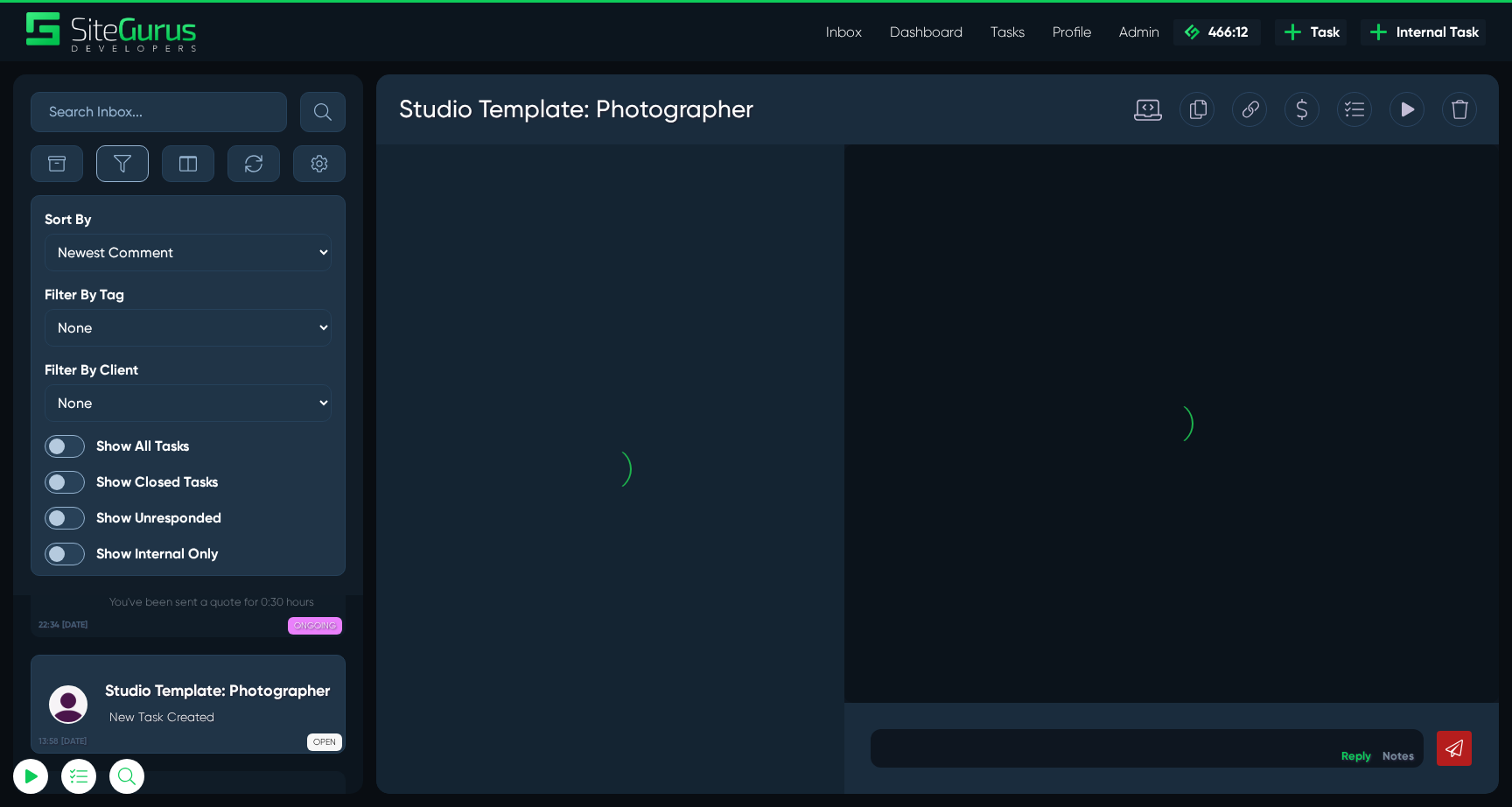
scroll to position [-4326, 0]
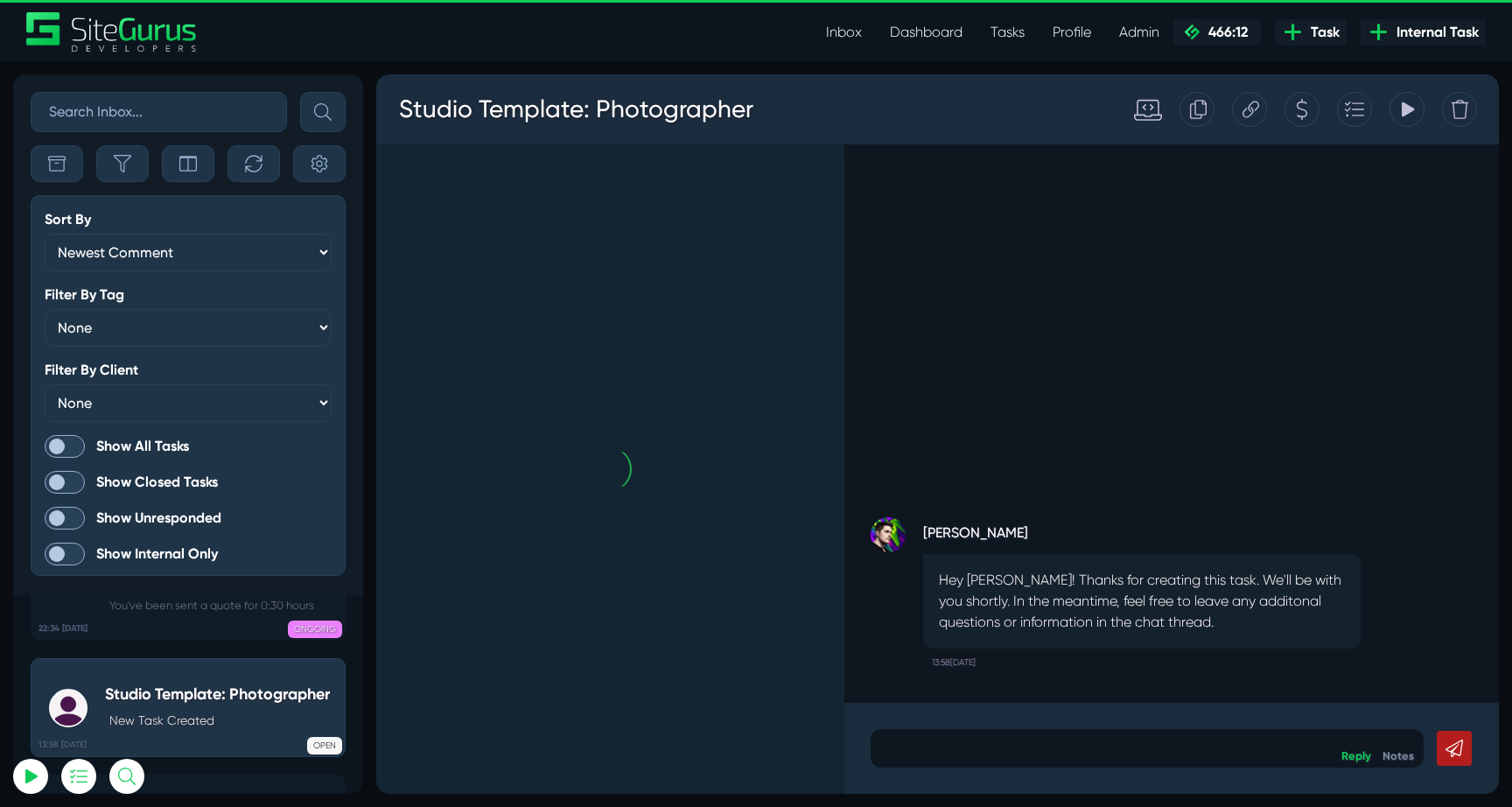
click at [75, 439] on span at bounding box center [65, 446] width 40 height 23
click at [0, 0] on input "Show All Tasks" at bounding box center [0, 0] width 0 height 0
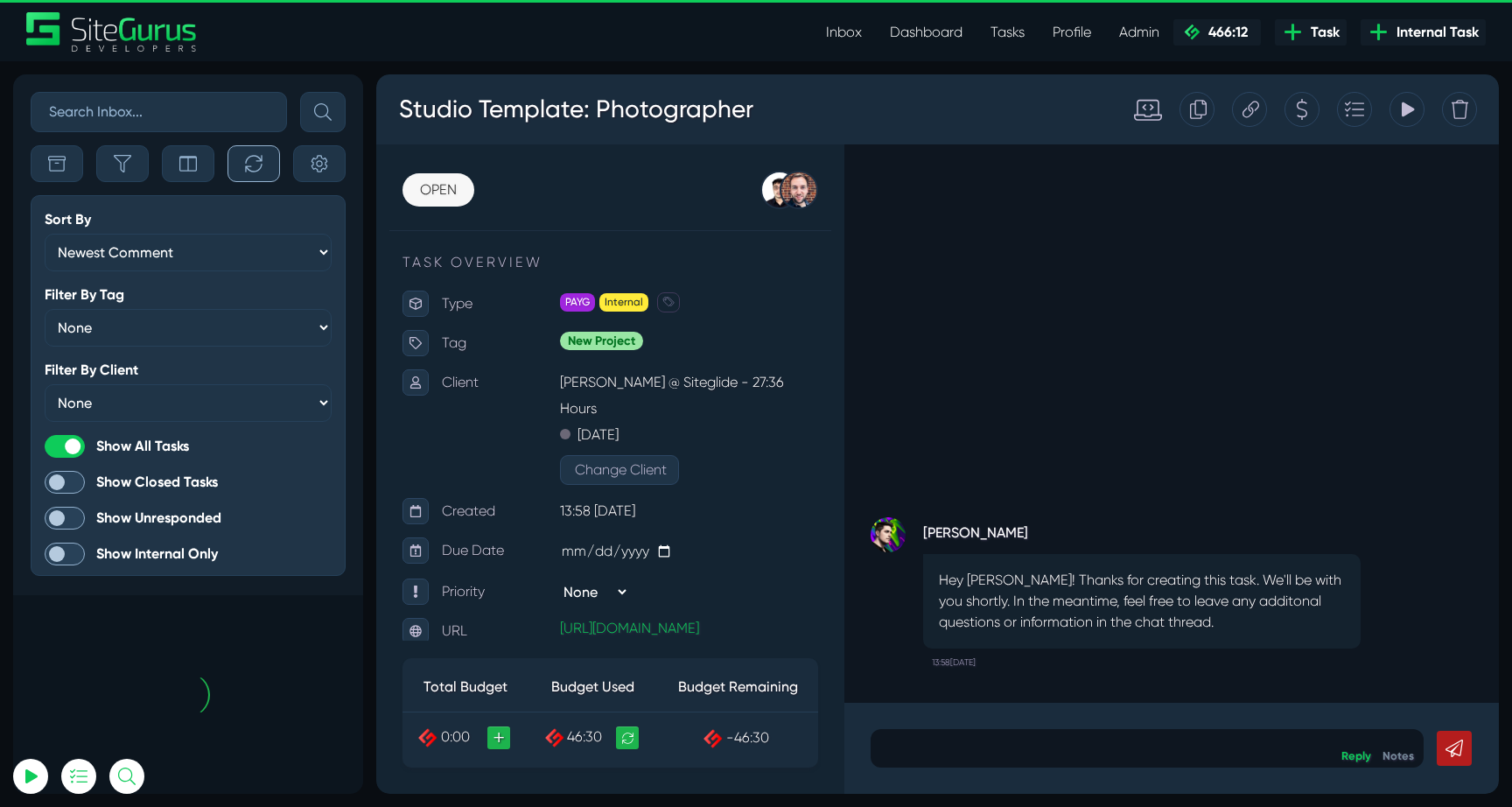
click at [266, 173] on button "button" at bounding box center [254, 164] width 52 height 37
click at [130, 172] on button "button" at bounding box center [122, 164] width 52 height 37
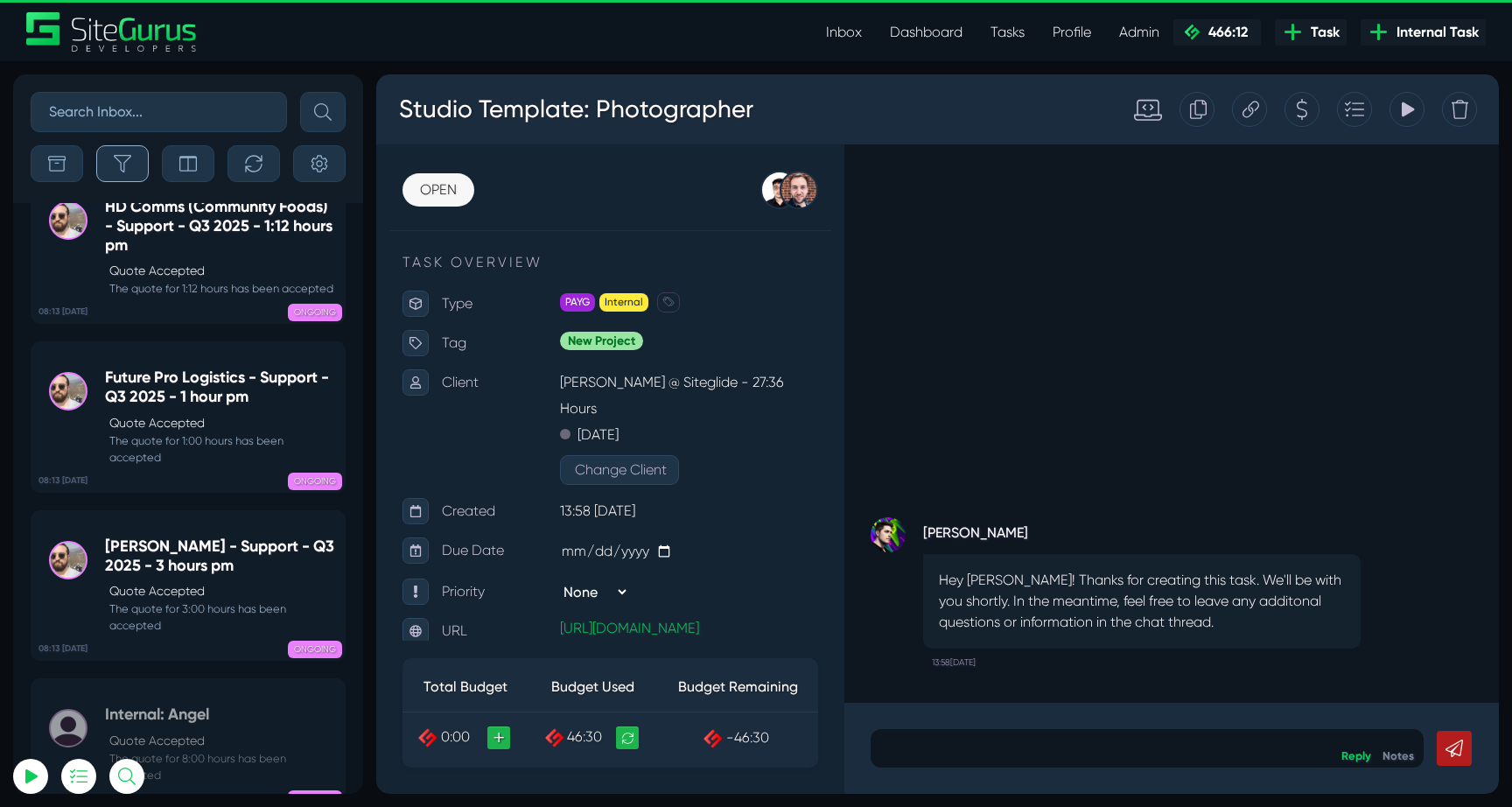
scroll to position [-69810, 0]
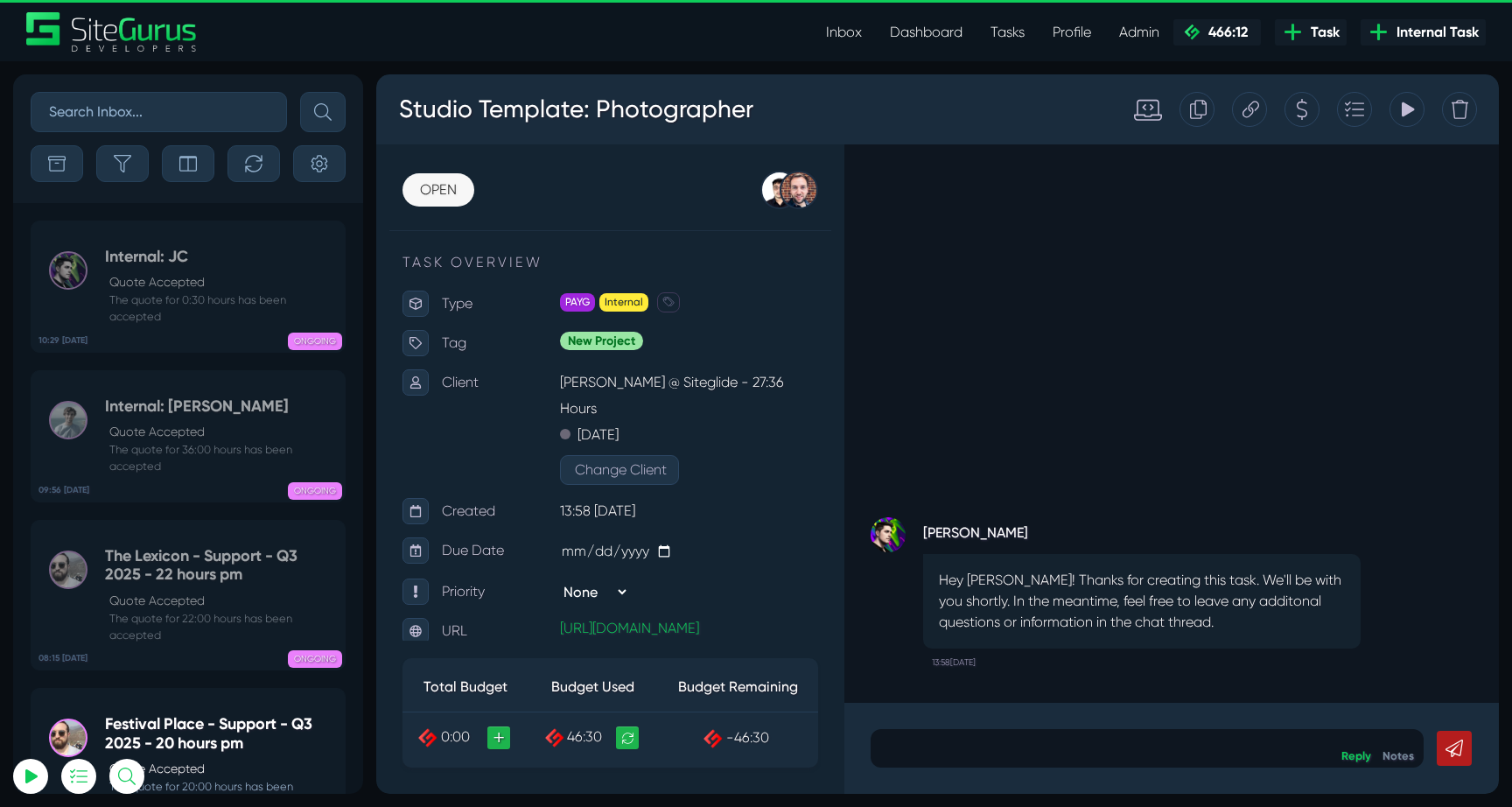
click at [172, 300] on small "The quote for 0:30 hours has been accepted" at bounding box center [220, 308] width 231 height 33
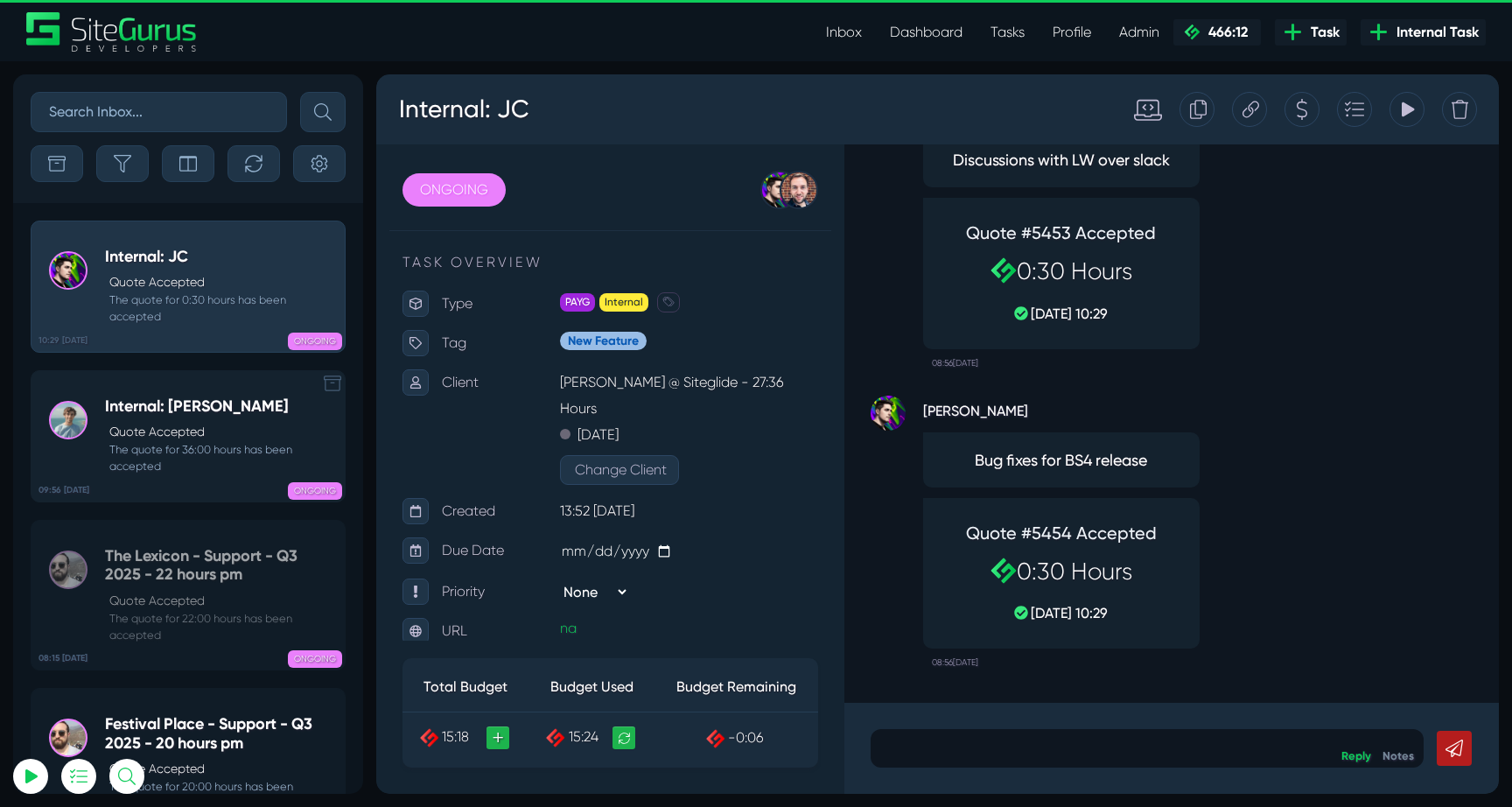
click at [172, 418] on div "Internal: Matt J Quote Accepted The quote for 36:00 hours has been accepted" at bounding box center [220, 436] width 231 height 78
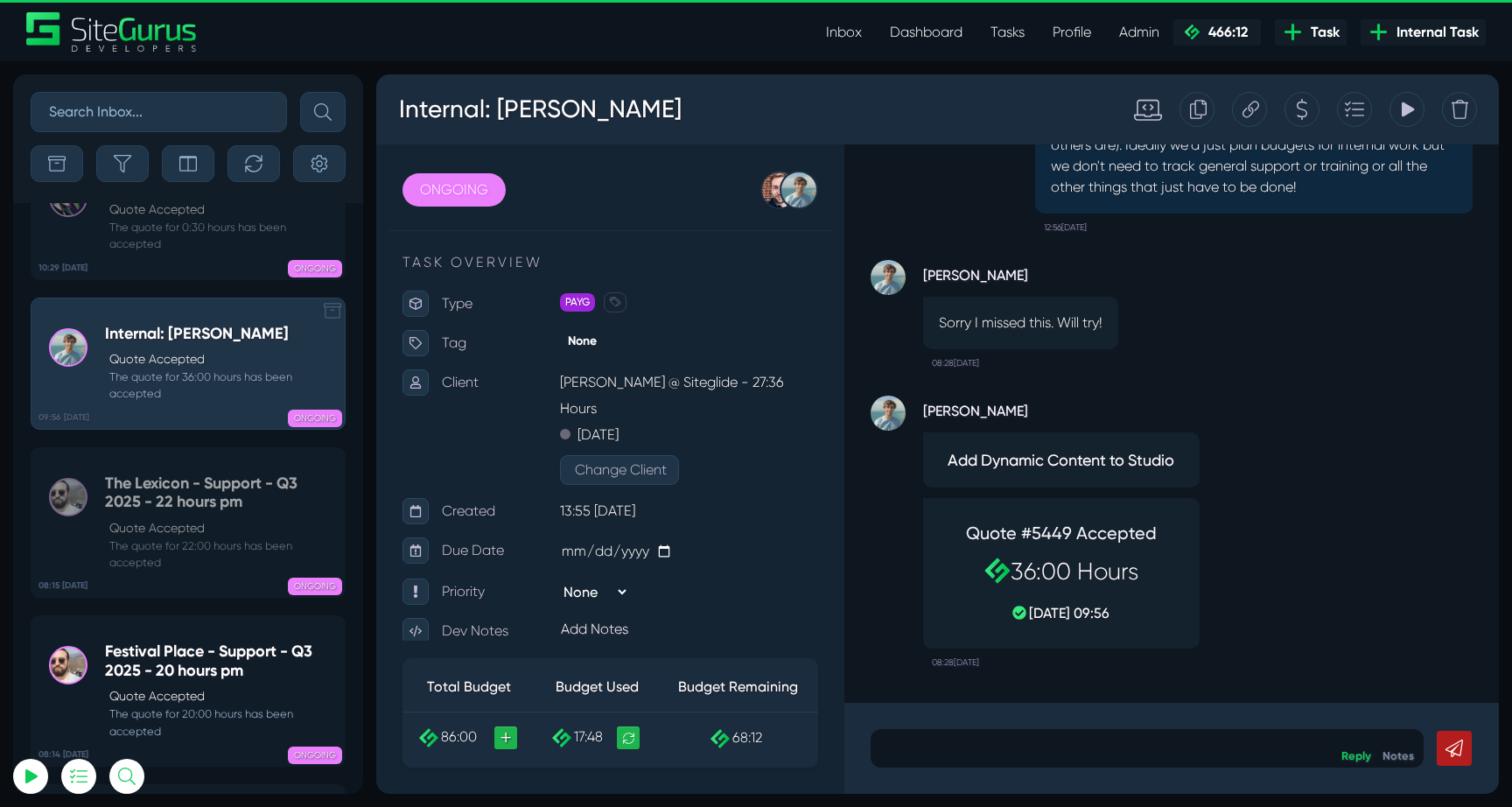
click at [172, 474] on h5 "The Lexicon - Support - Q3 2025 - 22 hours pm" at bounding box center [220, 493] width 231 height 38
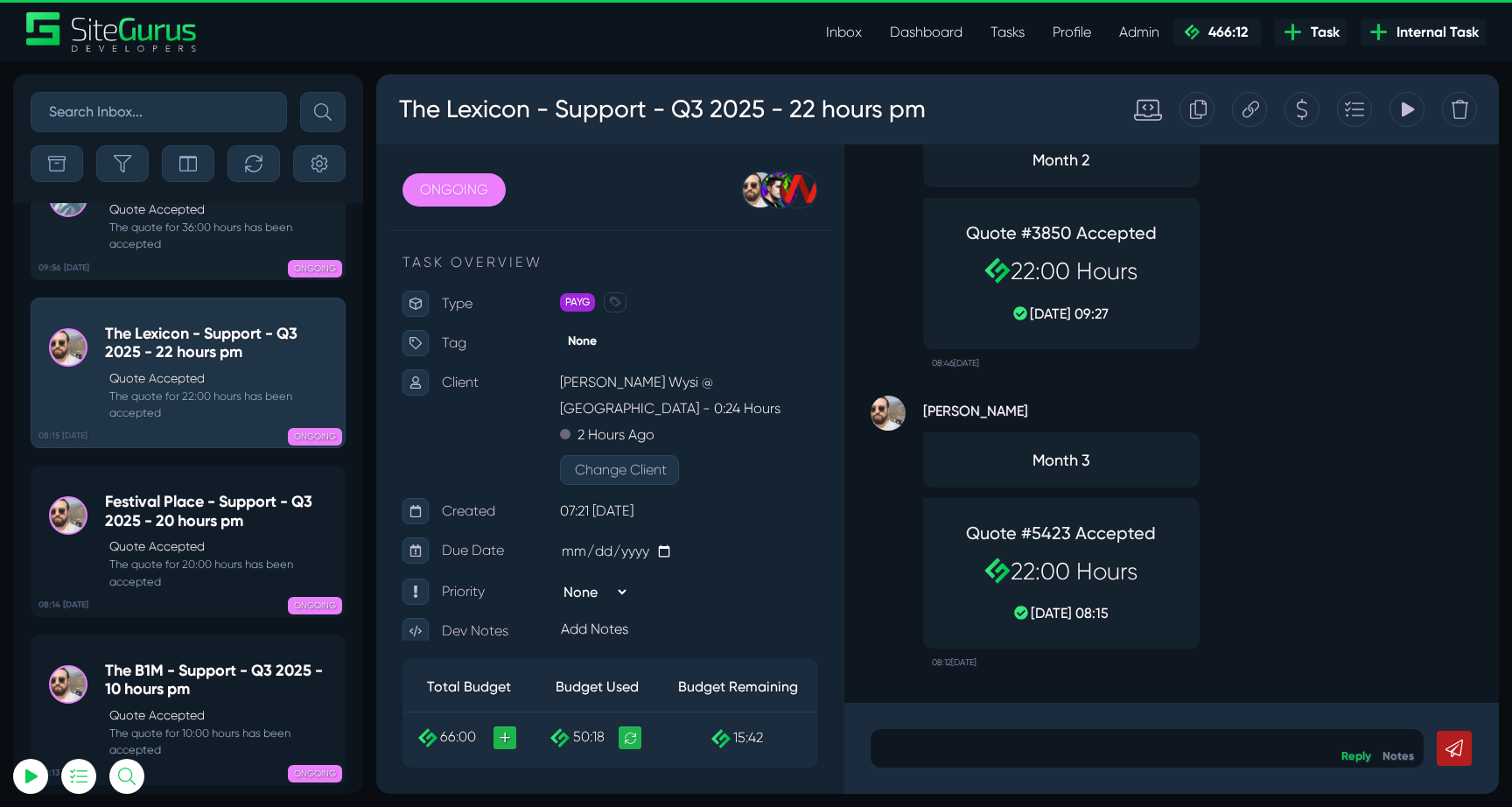
click at [172, 493] on h5 "Festival Place - Support - Q3 2025 - 20 hours pm" at bounding box center [220, 511] width 231 height 38
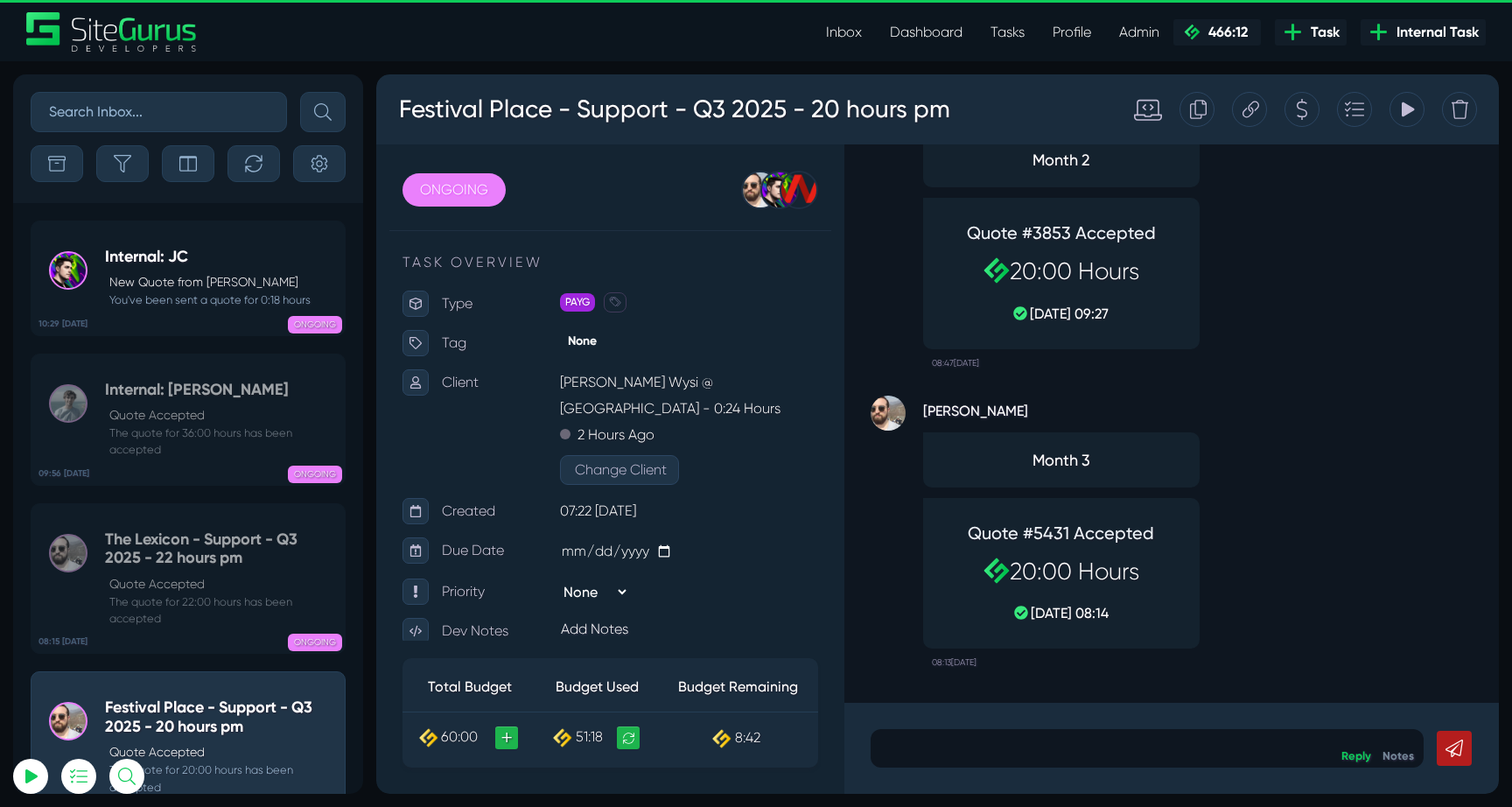
scroll to position [-69793, 0]
click at [204, 303] on small "You've been sent a quote for 0:18 hours" at bounding box center [207, 299] width 206 height 17
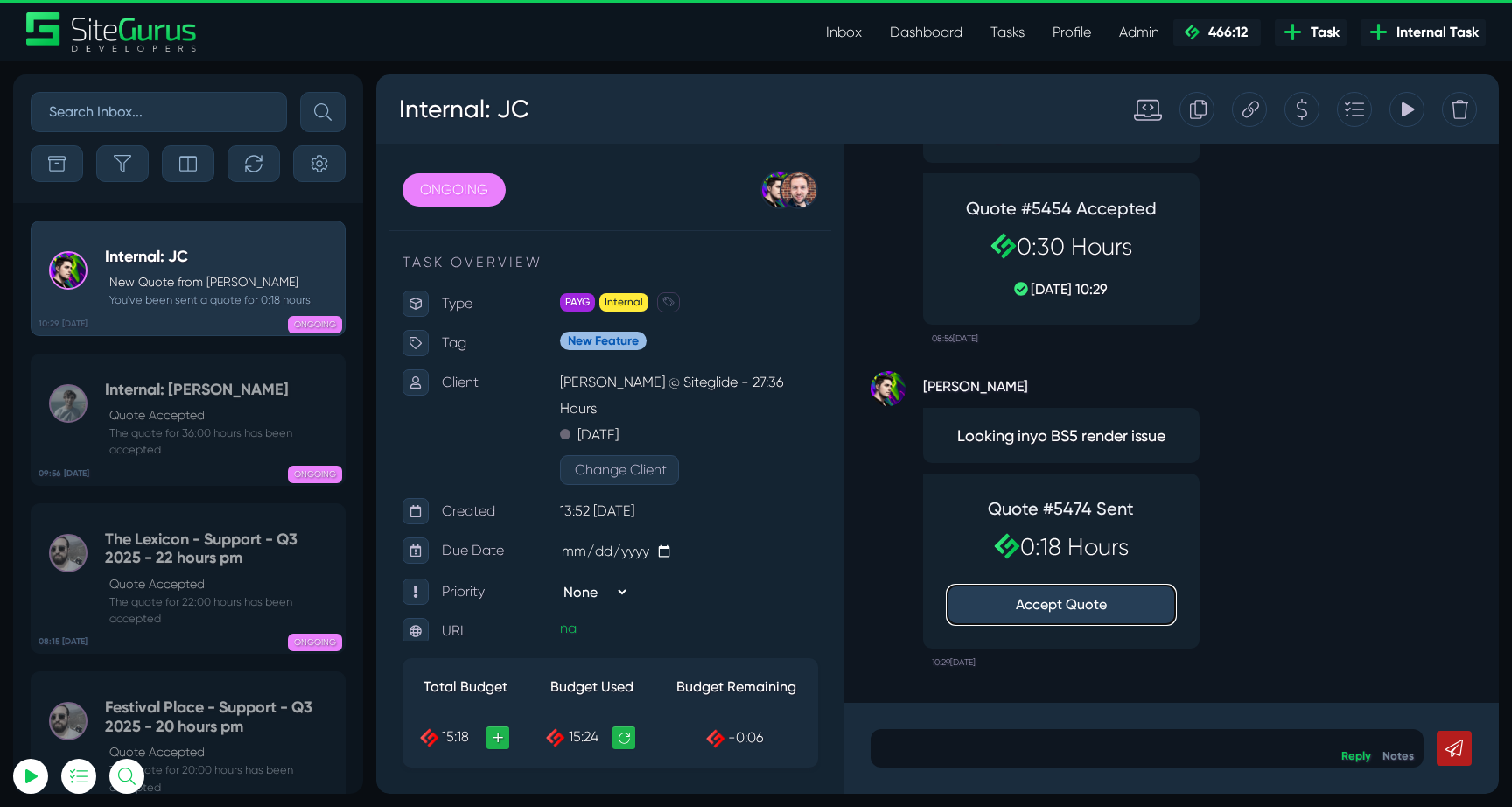
click at [1109, 608] on button "Accept Quote" at bounding box center [1061, 605] width 228 height 39
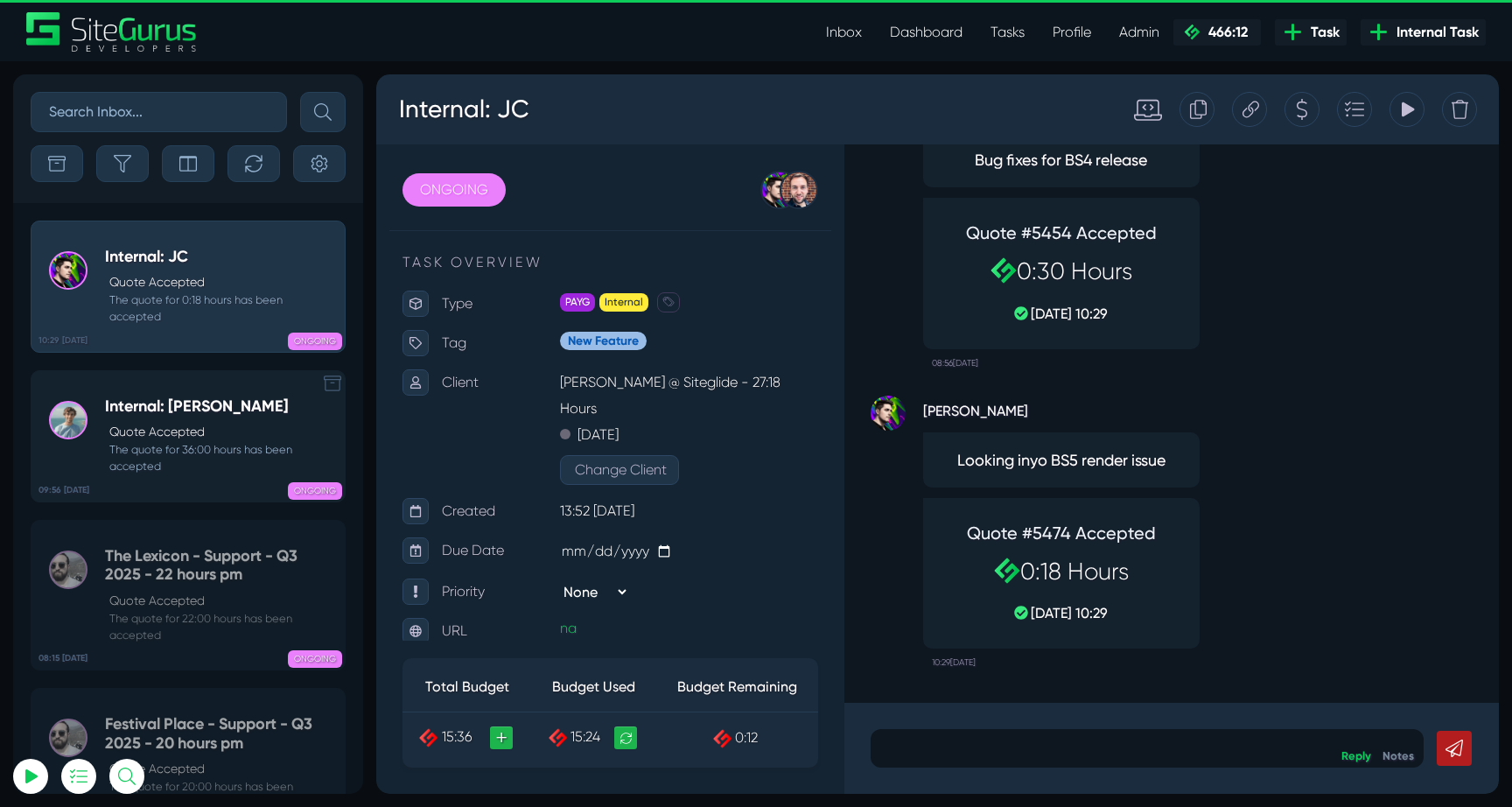
click at [155, 448] on small "The quote for 36:00 hours has been accepted" at bounding box center [220, 458] width 231 height 33
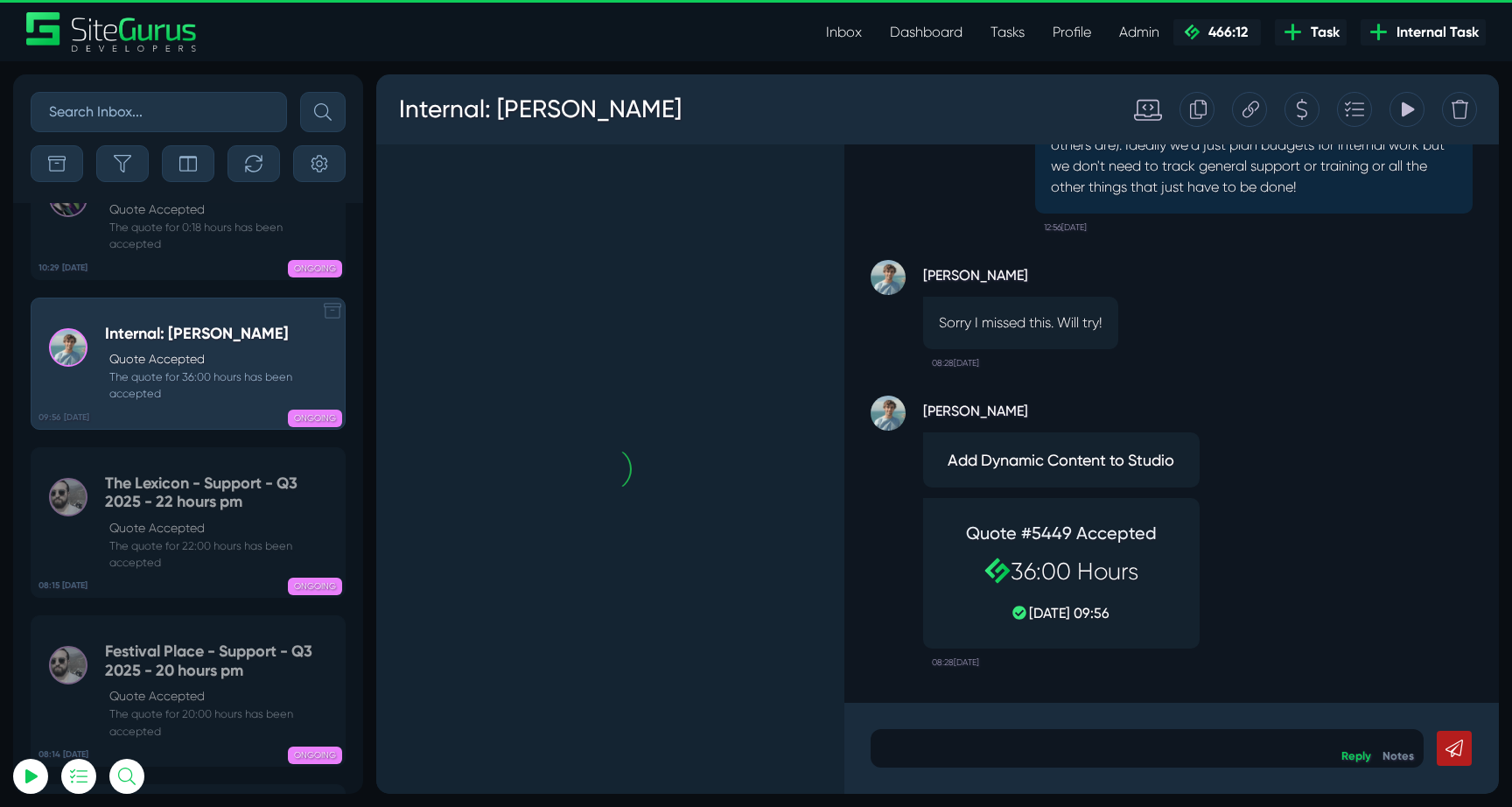
scroll to position [-69810, 0]
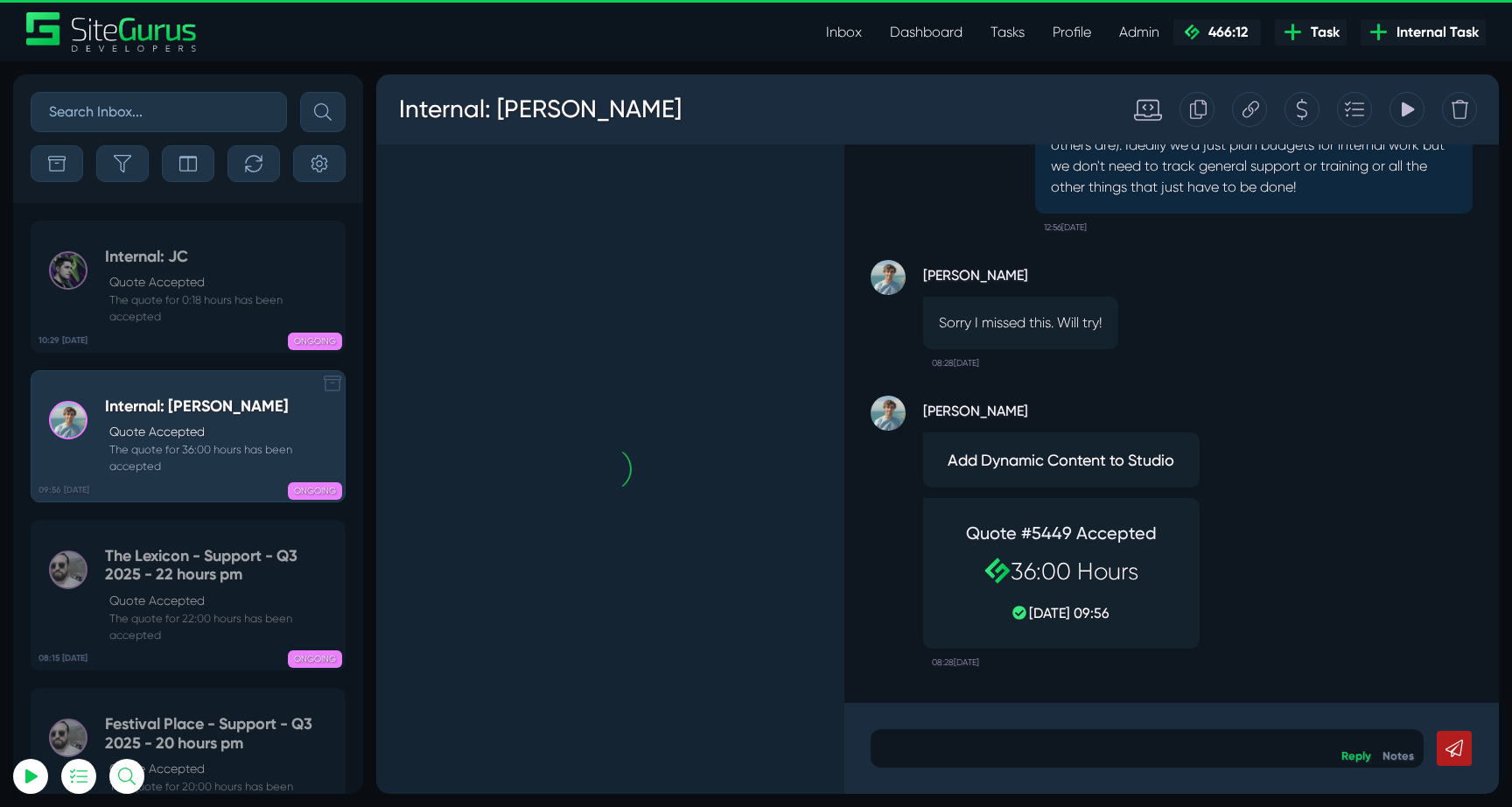
click at [158, 275] on p "Quote Accepted" at bounding box center [222, 282] width 227 height 18
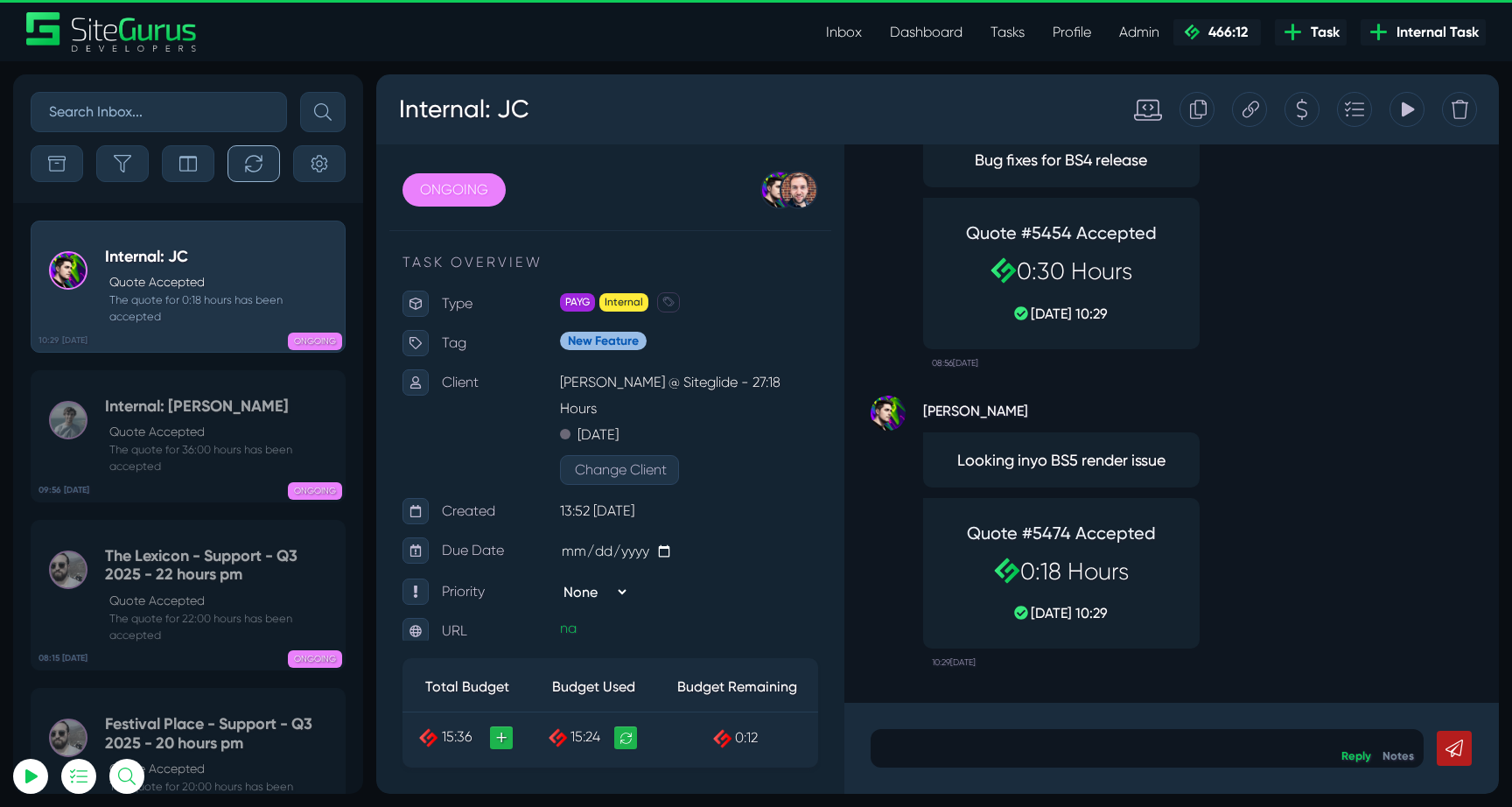
click at [251, 161] on icon "button" at bounding box center [254, 164] width 18 height 18
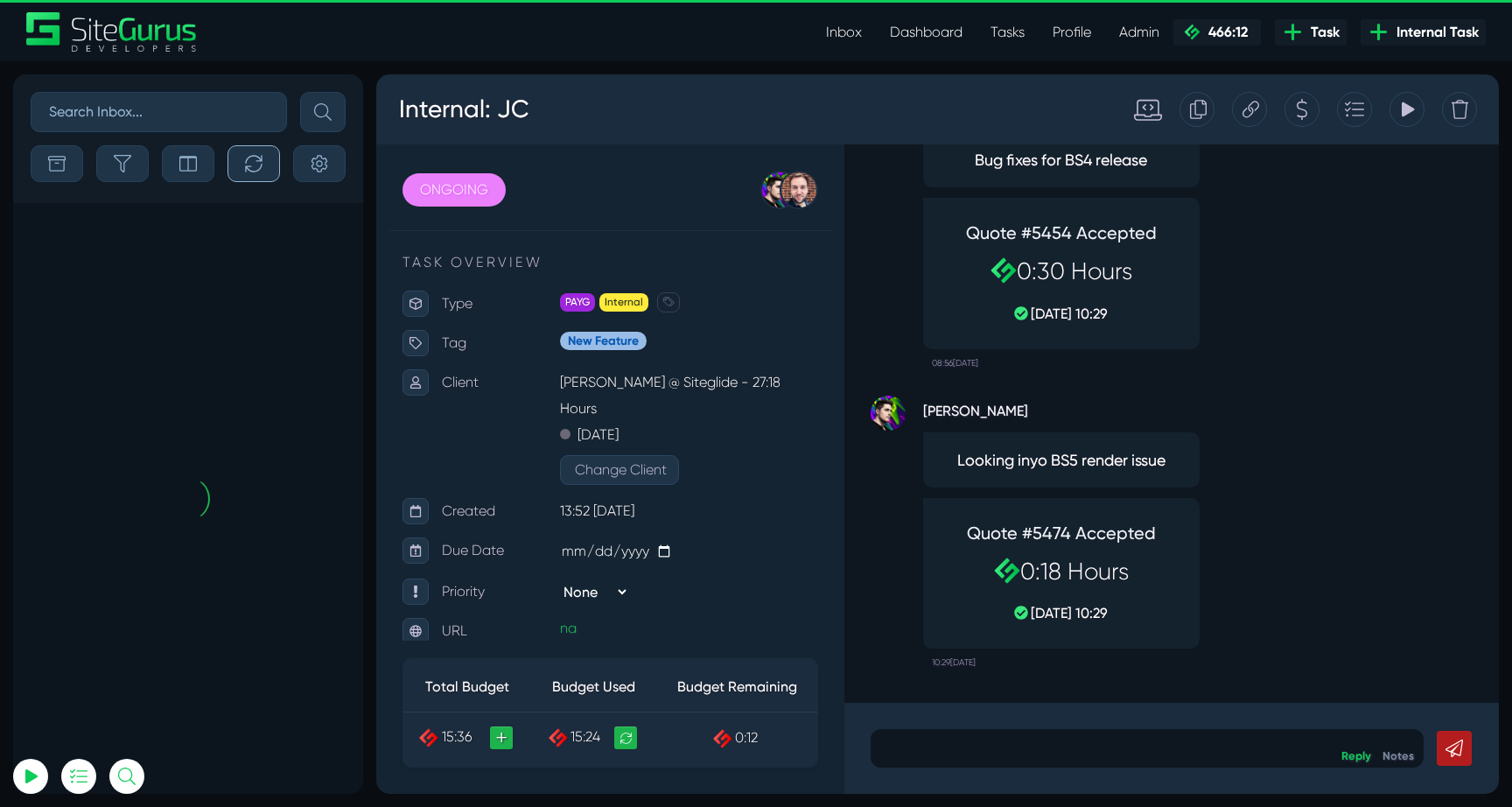
scroll to position [-69810, 0]
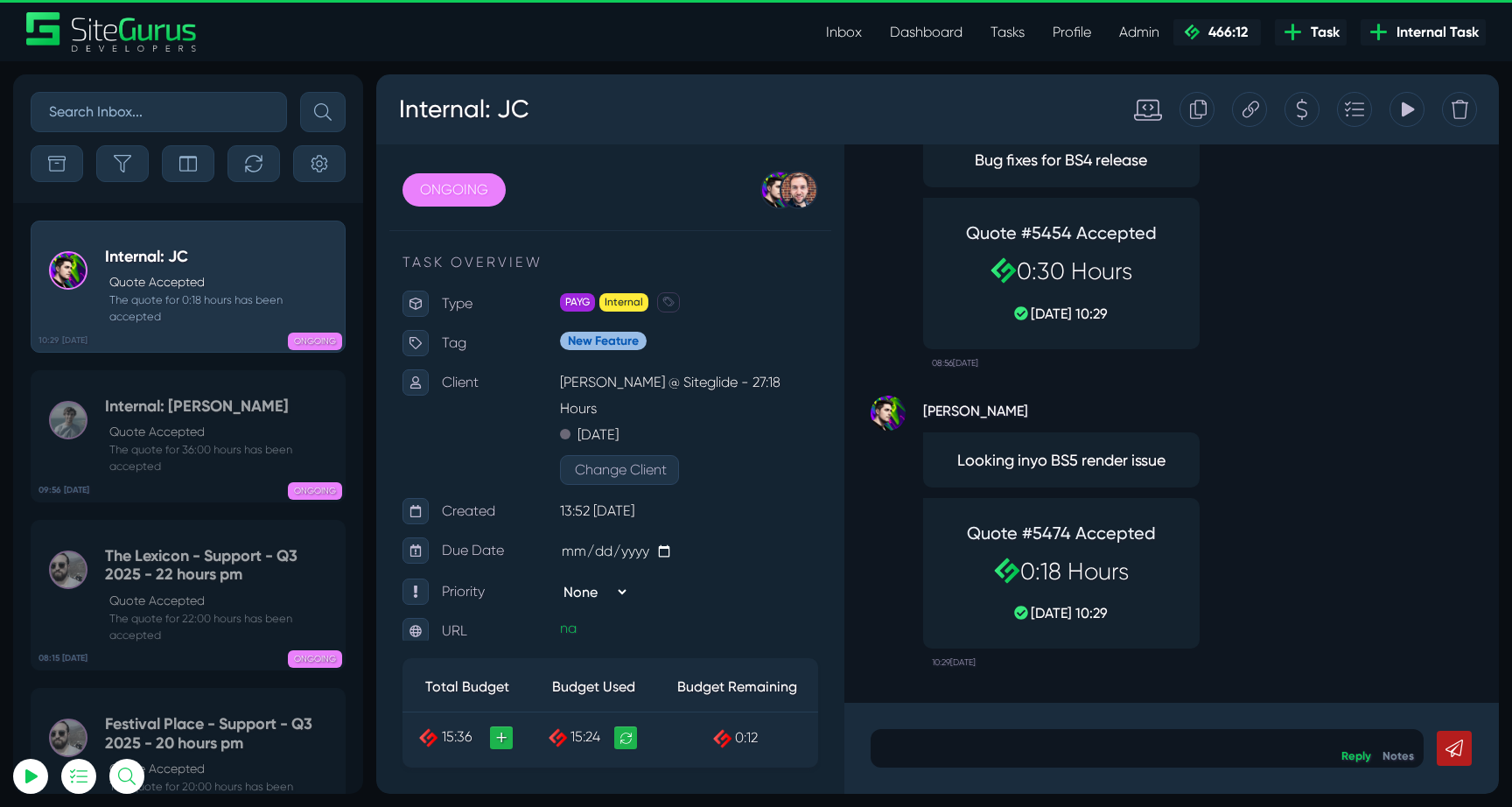
click at [195, 282] on p "Quote Accepted" at bounding box center [222, 282] width 227 height 18
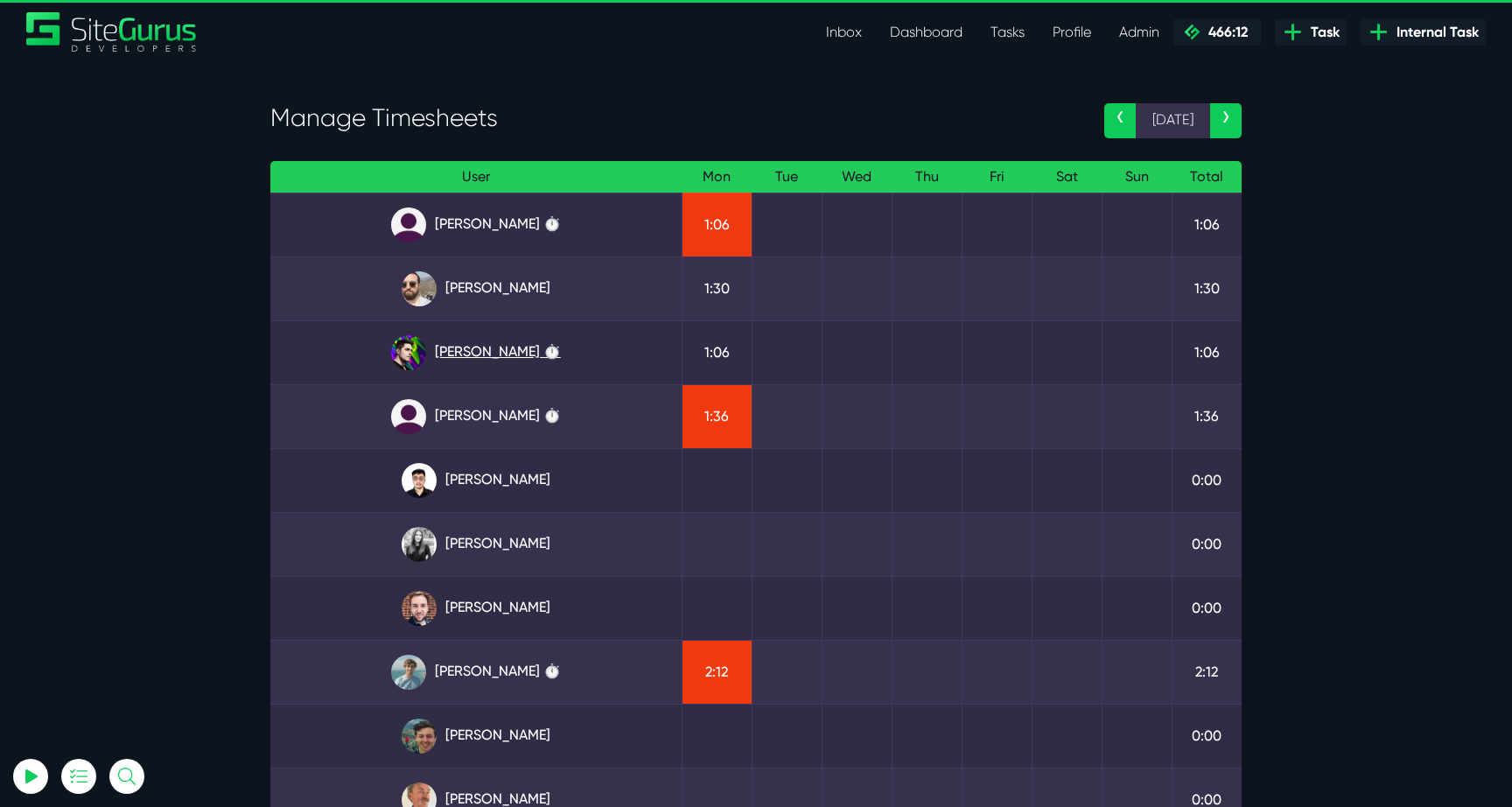
type input "[EMAIL_ADDRESS][DOMAIN_NAME]"
click at [520, 361] on link "[PERSON_NAME] ⏱️" at bounding box center [476, 353] width 383 height 35
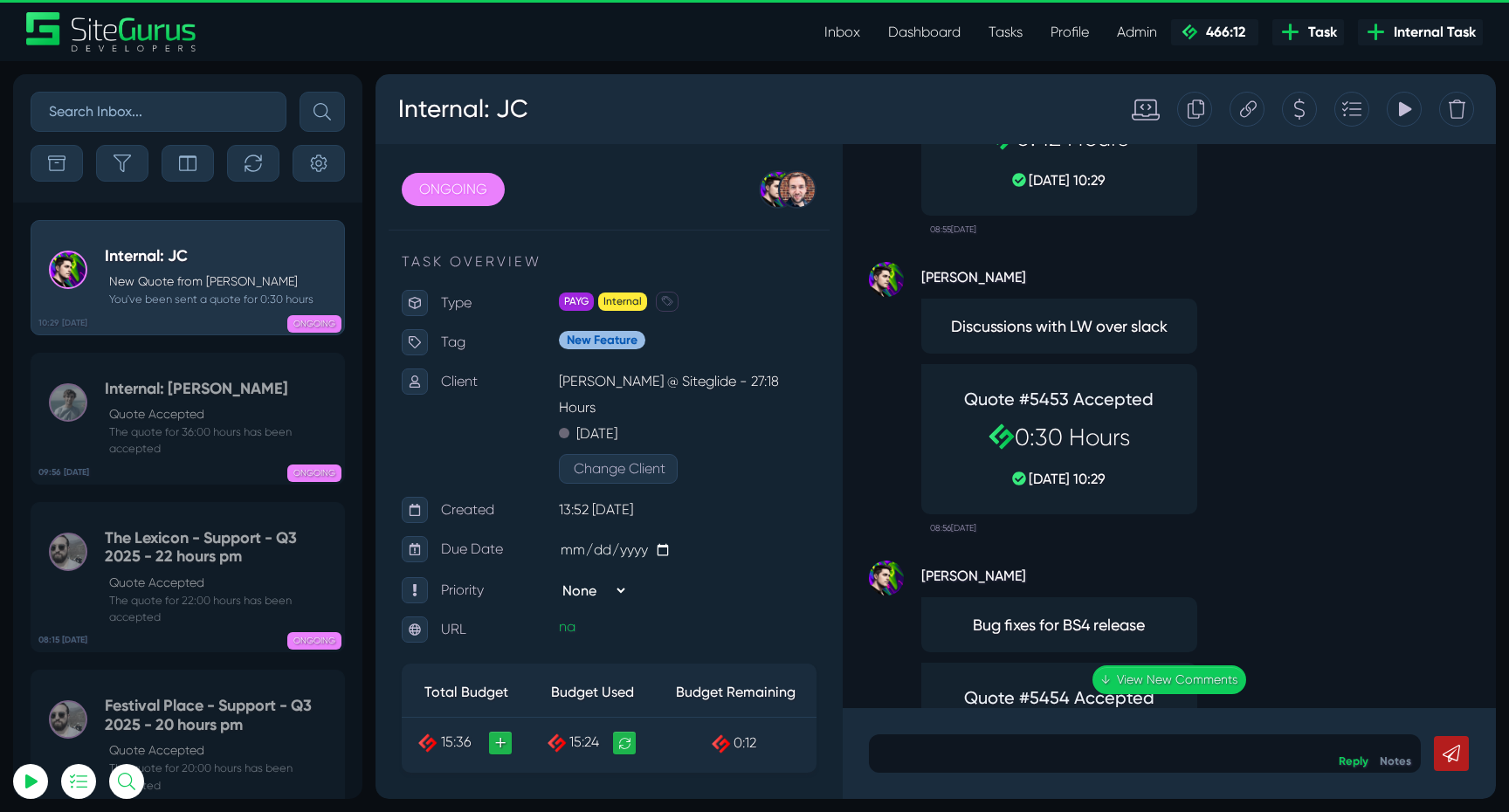
scroll to position [-1339, 0]
drag, startPoint x: 665, startPoint y: 698, endPoint x: 814, endPoint y: 698, distance: 149.0
click at [814, 698] on th "Budget Remaining" at bounding box center [735, 692] width 162 height 50
click at [892, 676] on div "[PERSON_NAME] Bug fixes for BS4 release Quote #5454 Accepted 0:30 Hours [DATE] …" at bounding box center [1169, 692] width 601 height 299
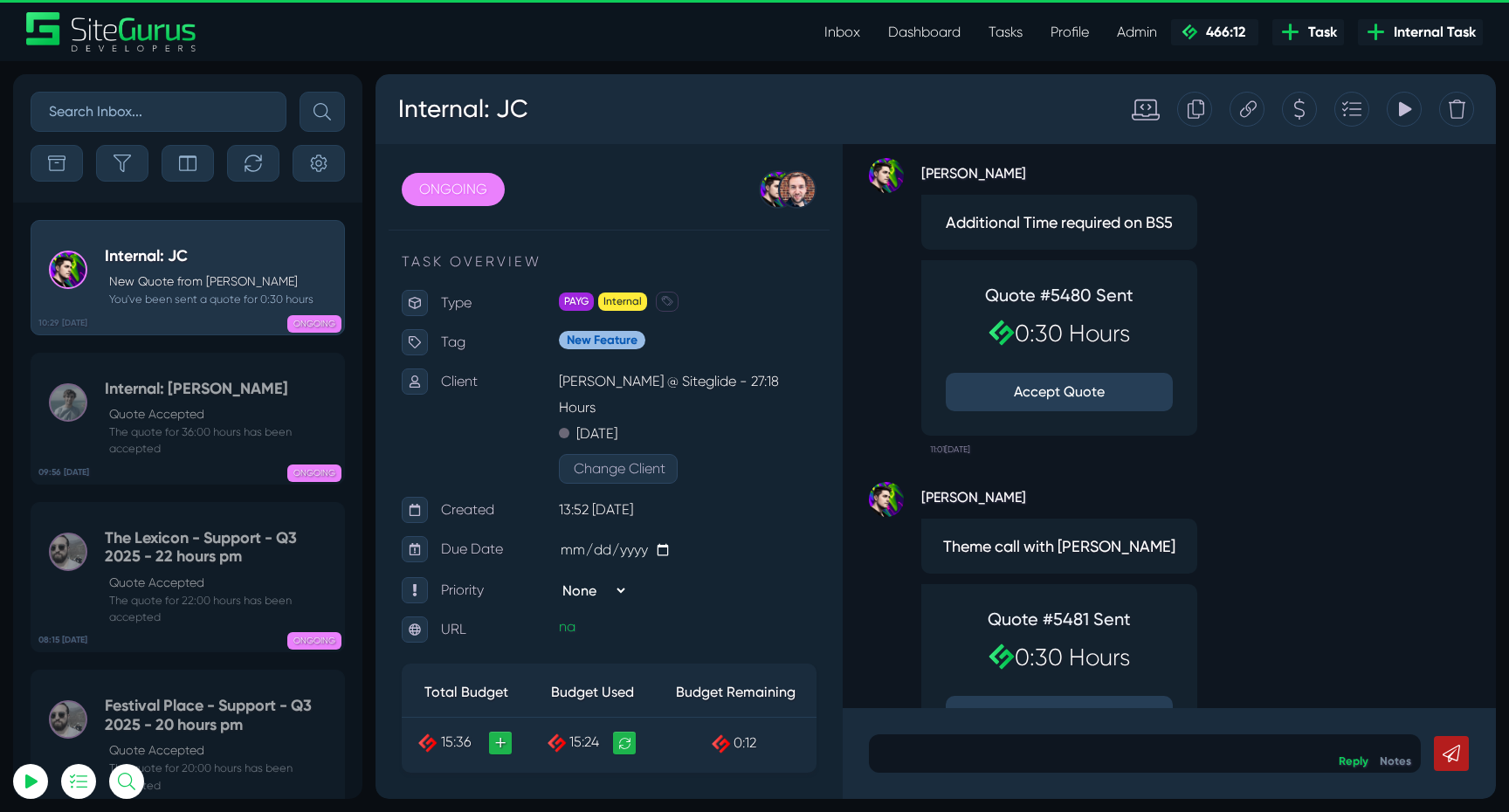
scroll to position [-123, 0]
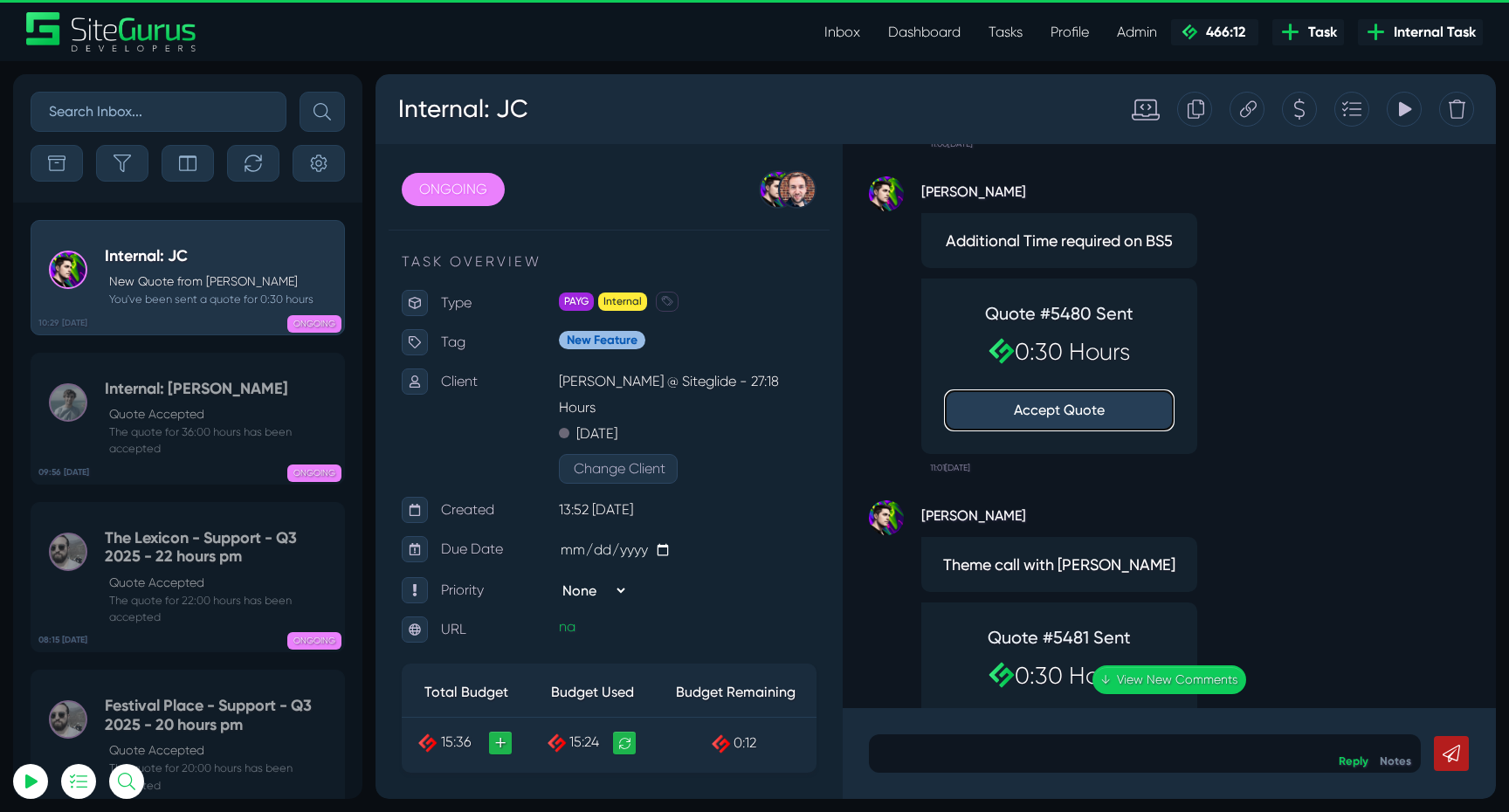
click at [1060, 414] on button "Accept Quote" at bounding box center [1059, 410] width 227 height 38
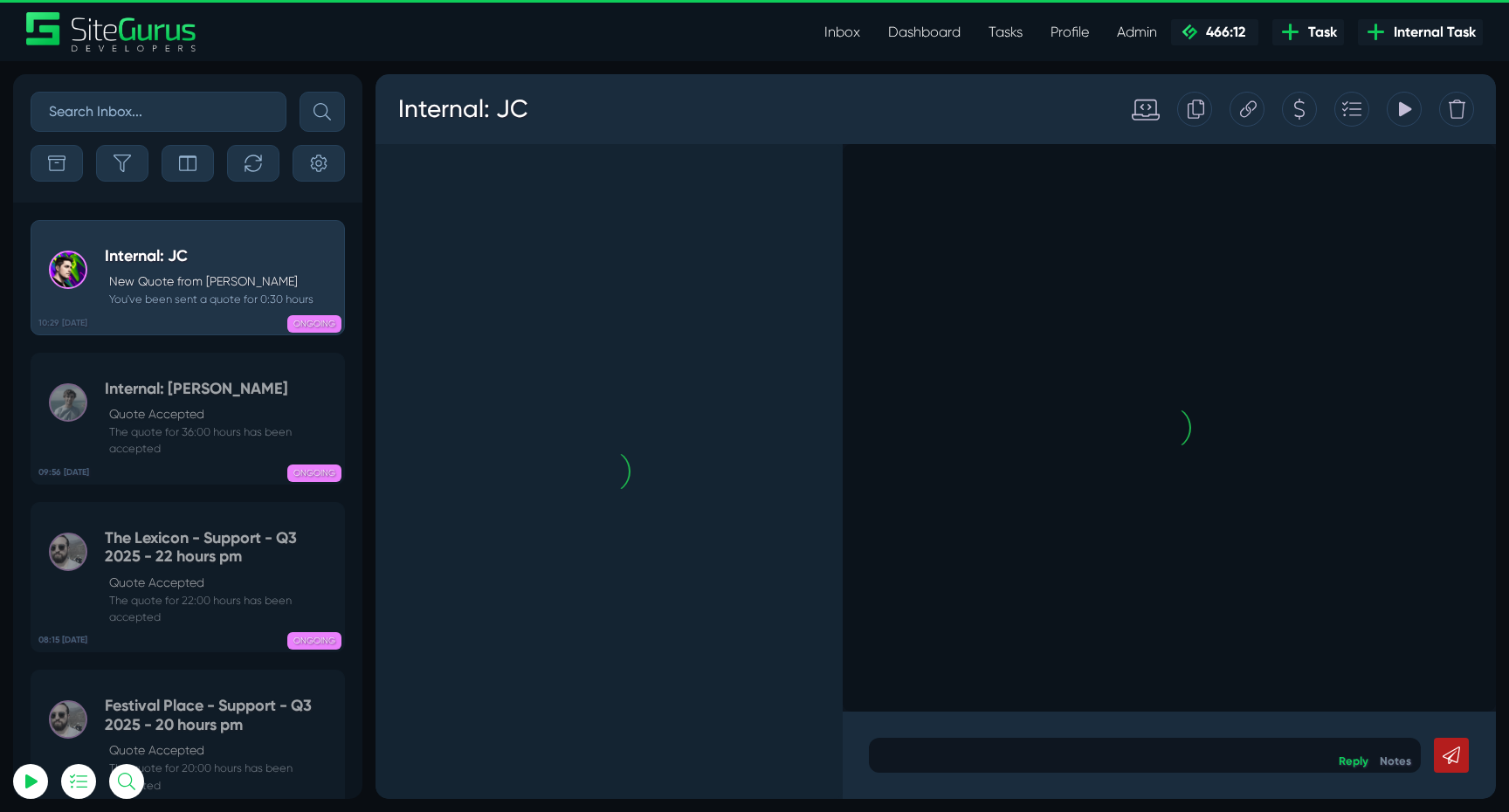
scroll to position [0, 0]
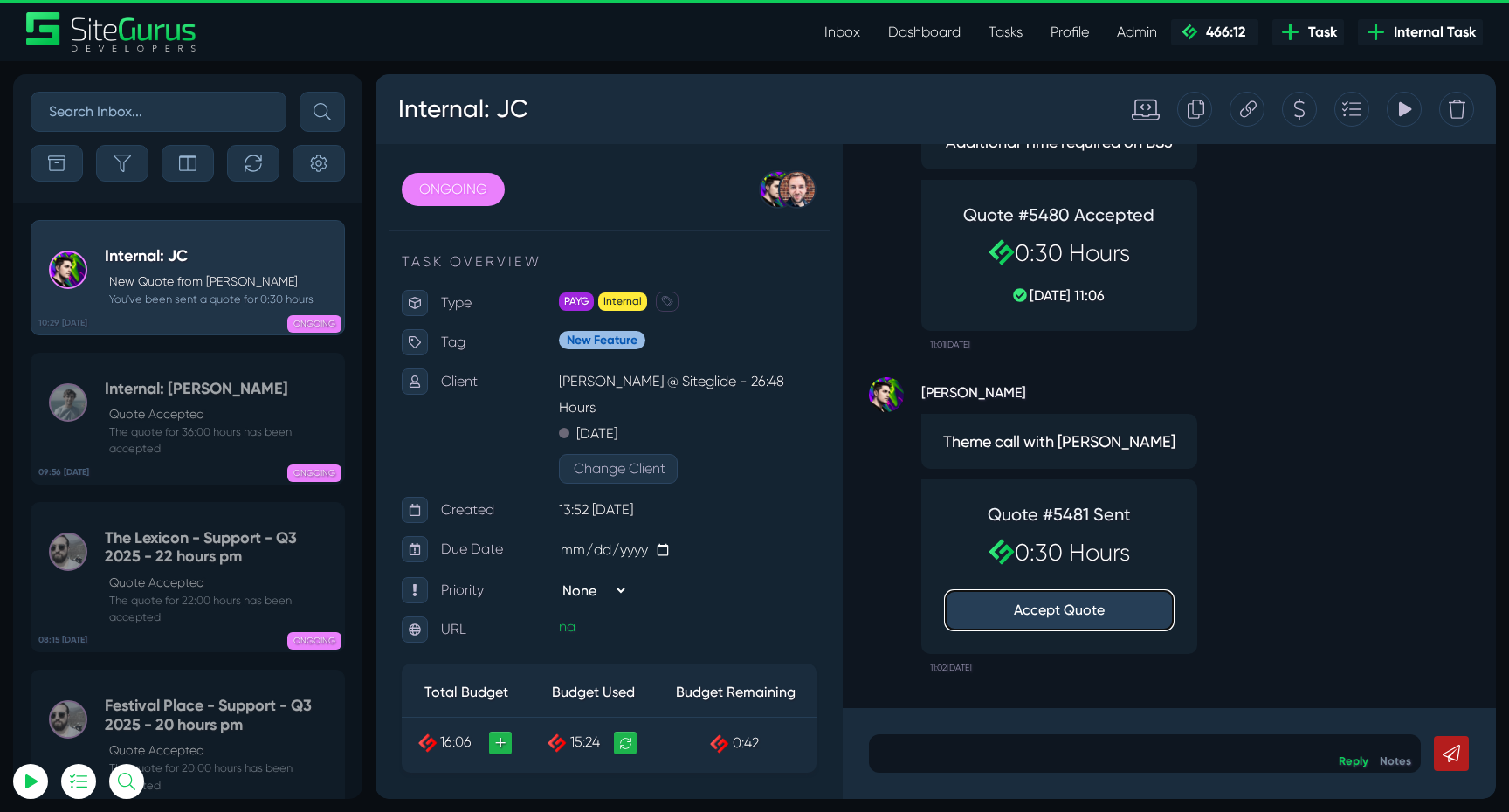
click at [1063, 609] on button "Accept Quote" at bounding box center [1059, 610] width 227 height 38
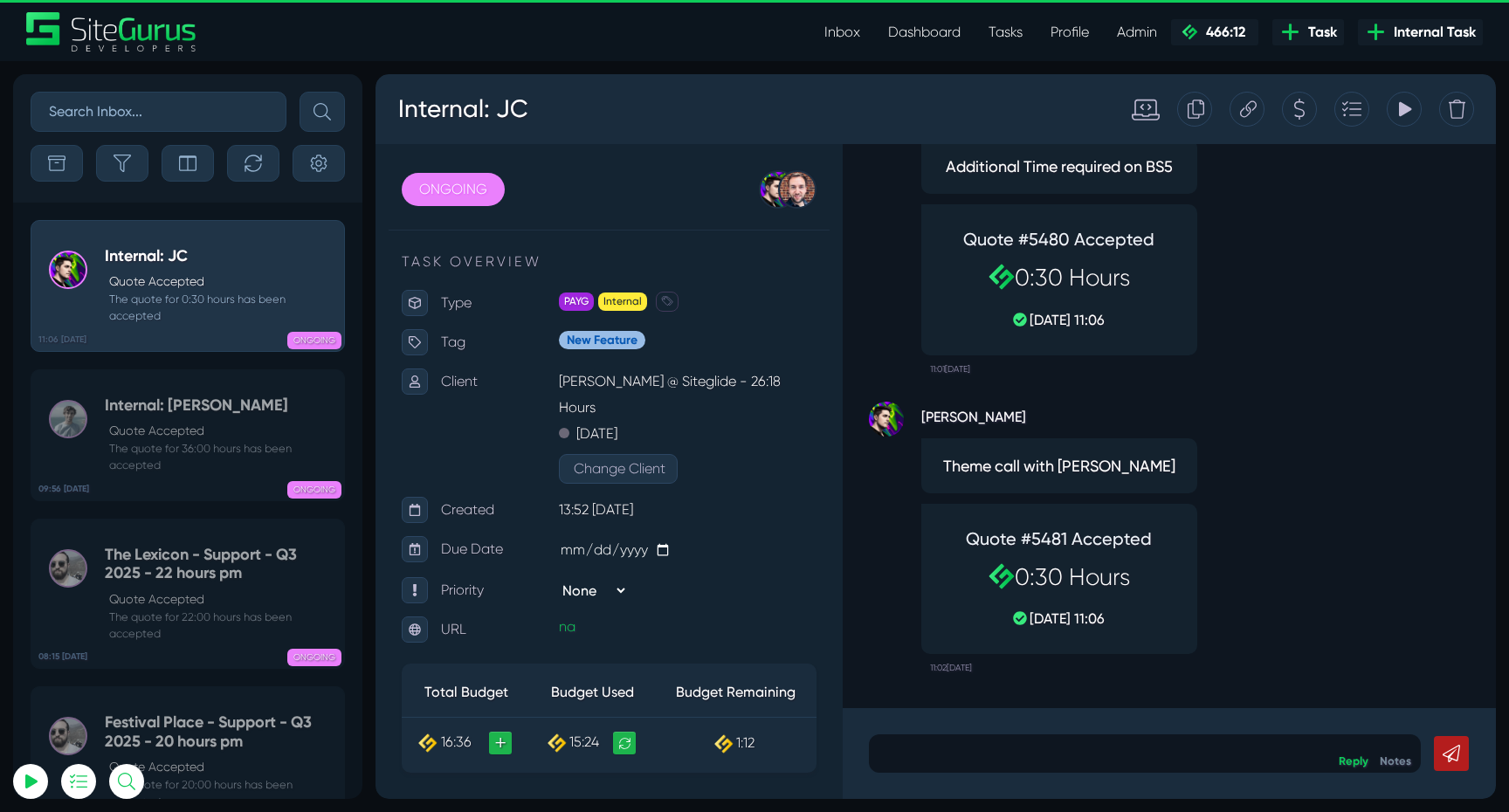
click at [1024, 747] on p at bounding box center [1145, 754] width 526 height 21
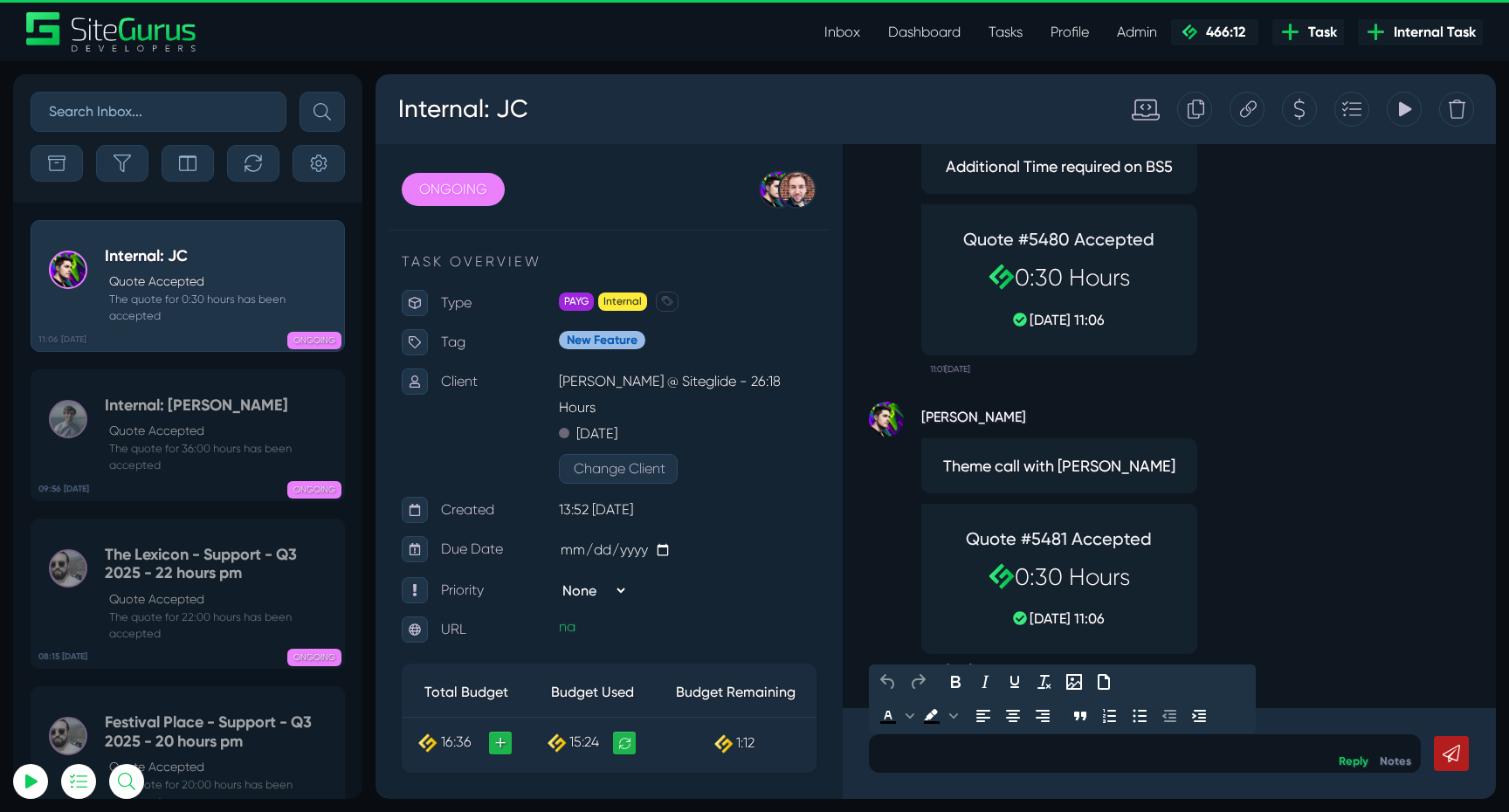
click at [1409, 100] on icon at bounding box center [1404, 109] width 16 height 33
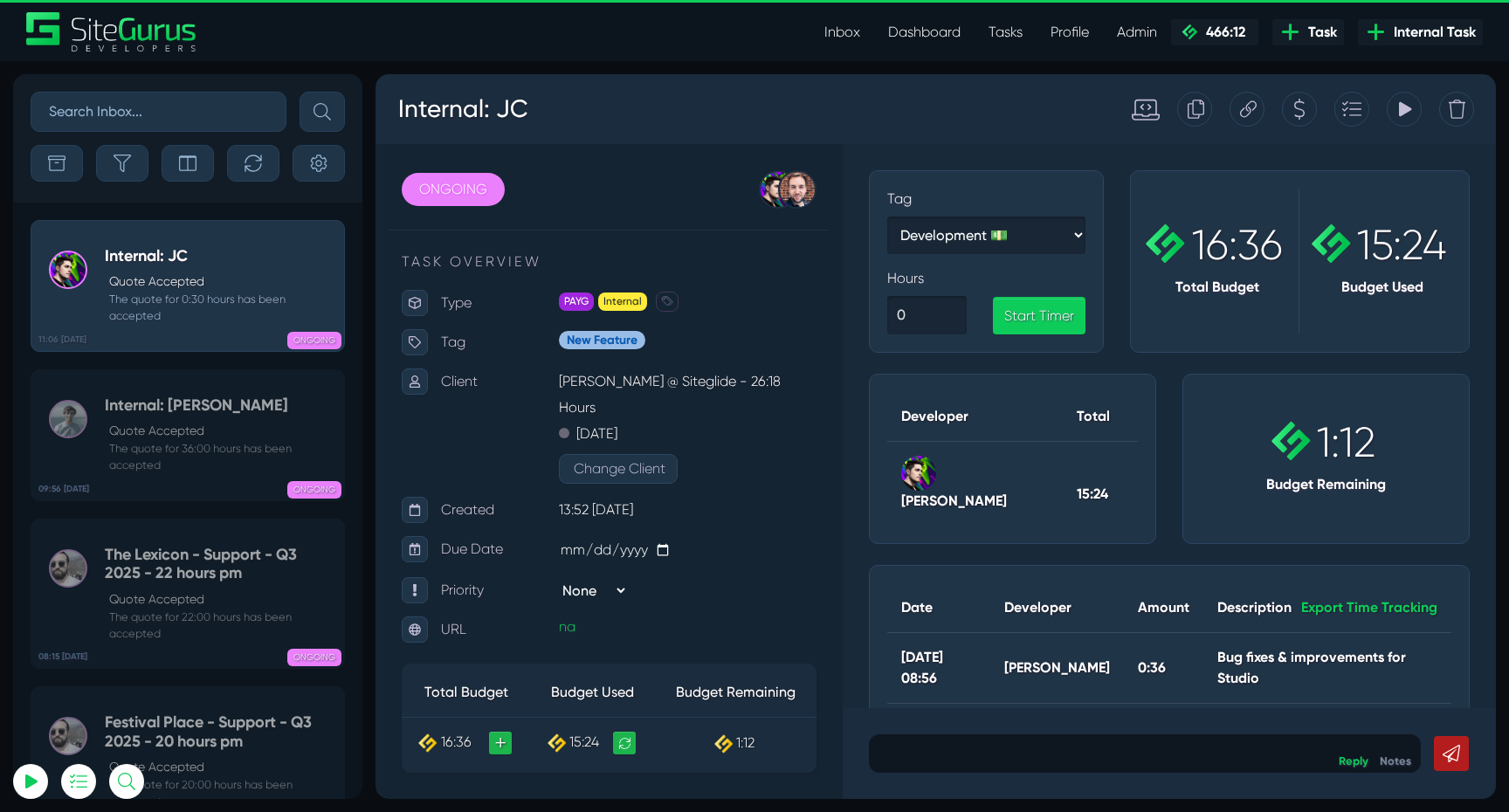
click at [1403, 117] on icon at bounding box center [1404, 109] width 16 height 33
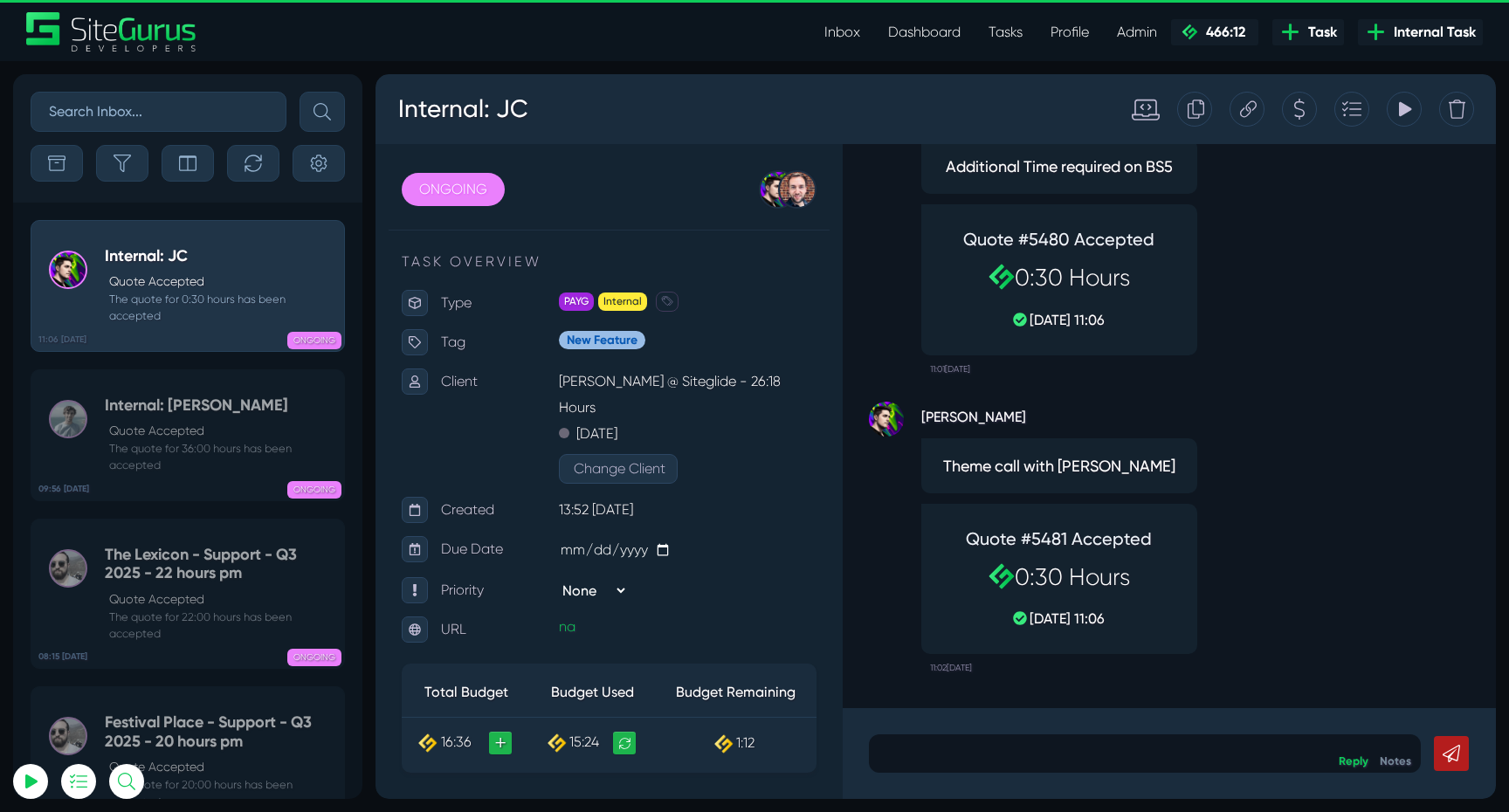
click at [1404, 114] on icon at bounding box center [1404, 109] width 16 height 33
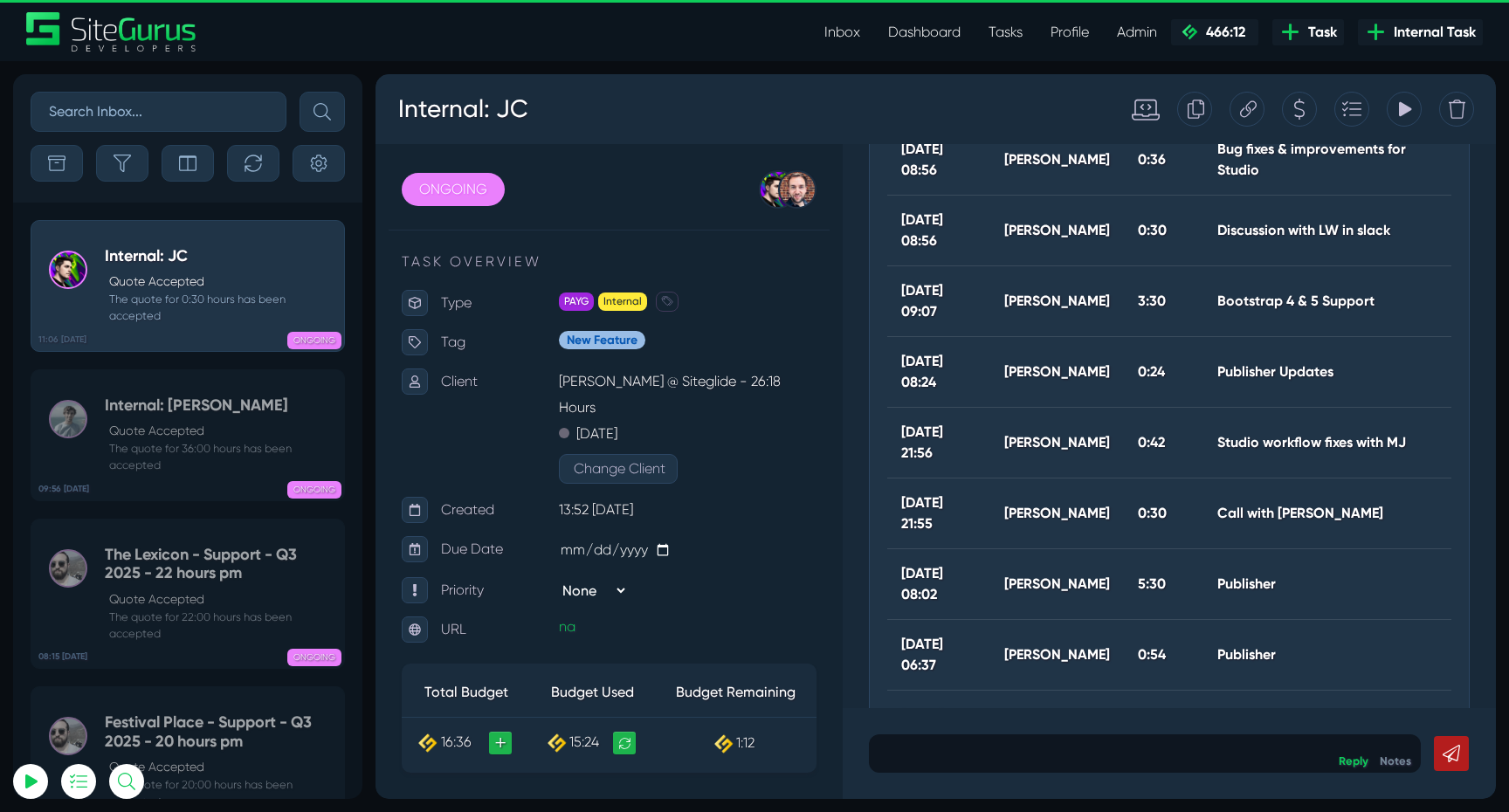
scroll to position [735, 0]
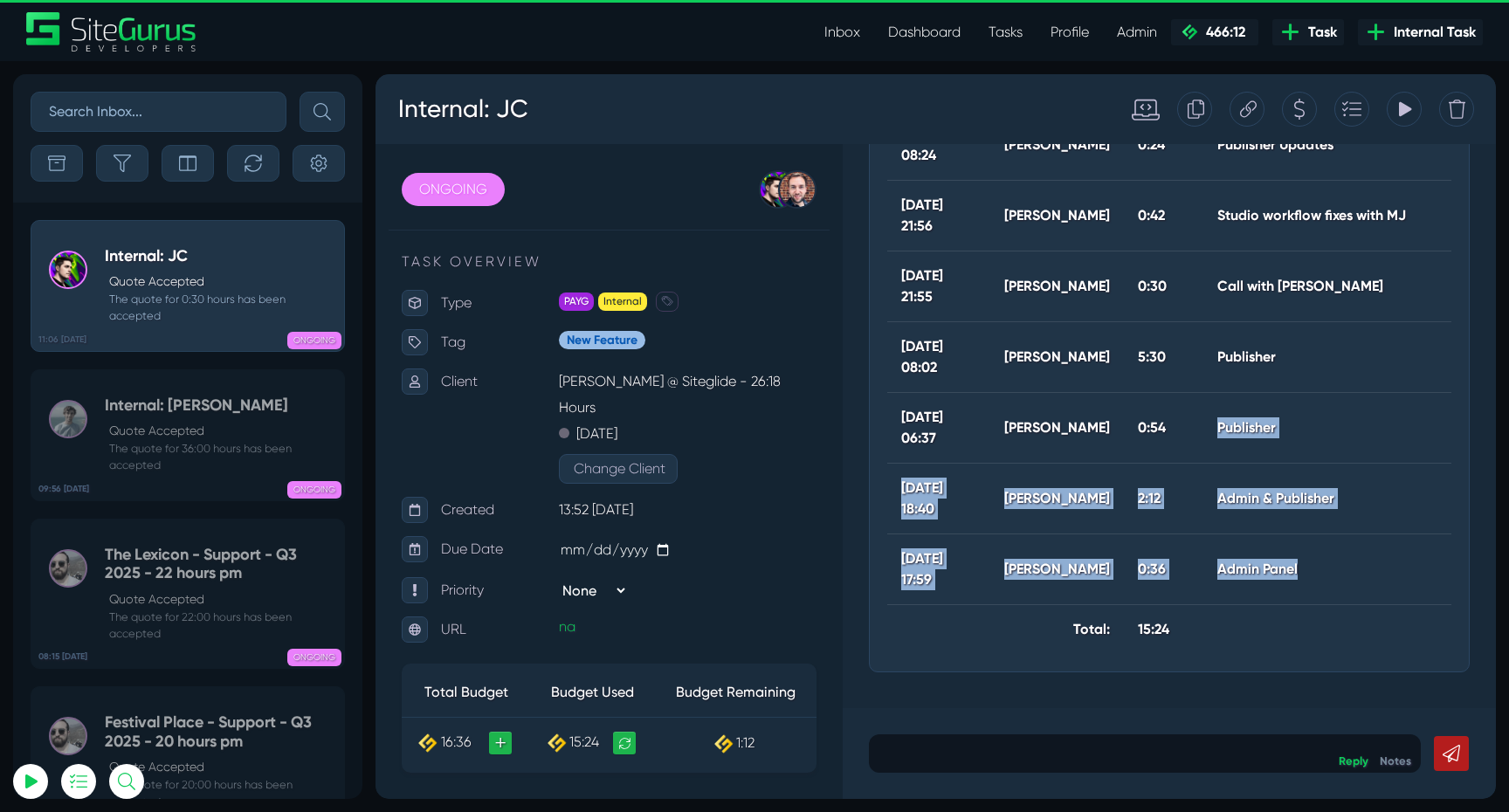
drag, startPoint x: 1344, startPoint y: 569, endPoint x: 1233, endPoint y: 411, distance: 193.1
click at [1233, 411] on tbody "[DATE] 08:56 [PERSON_NAME] 0:36 Bug fixes & improvements for Studio [DATE] 08:5…" at bounding box center [1169, 276] width 564 height 757
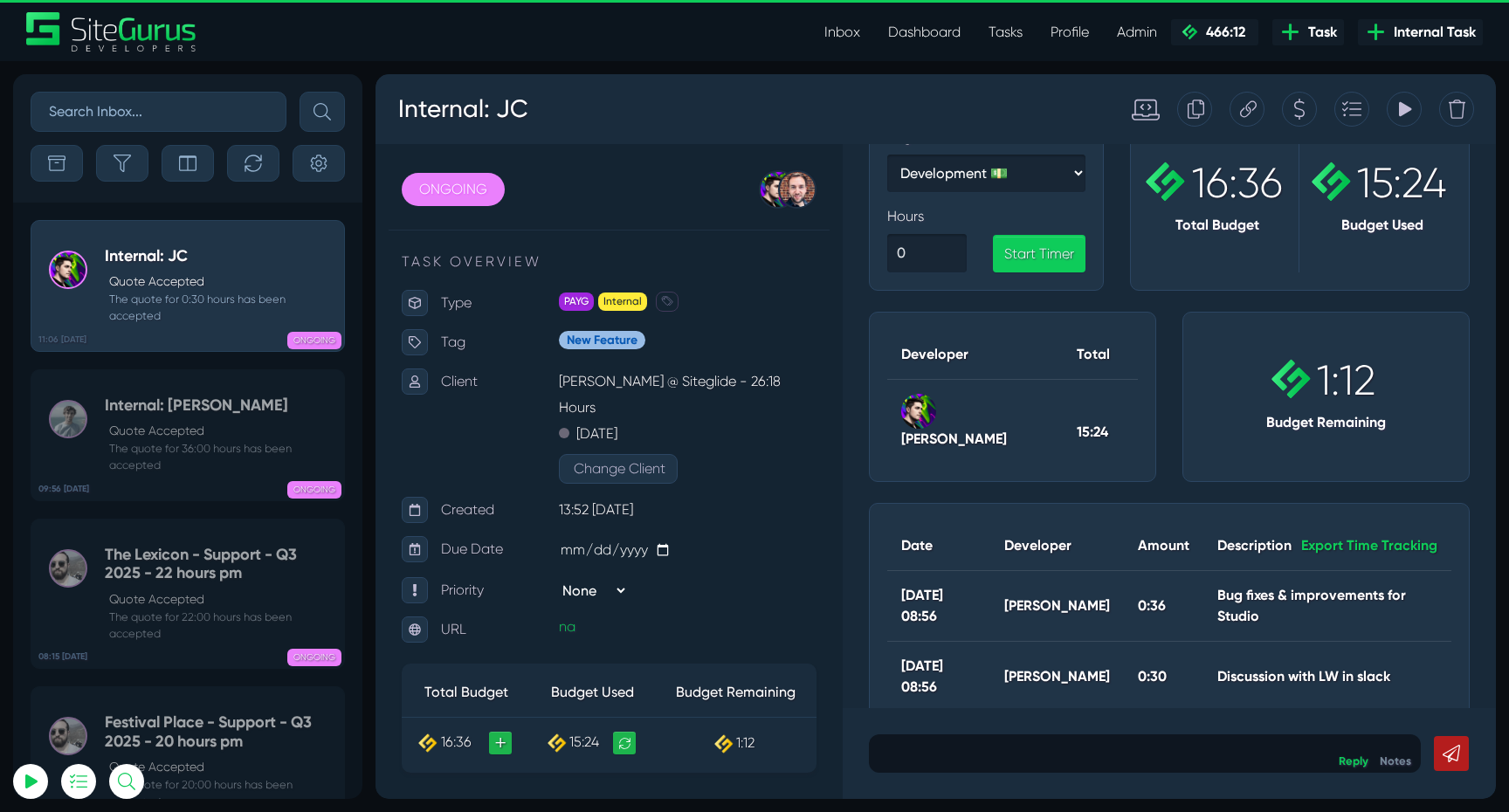
scroll to position [59, 0]
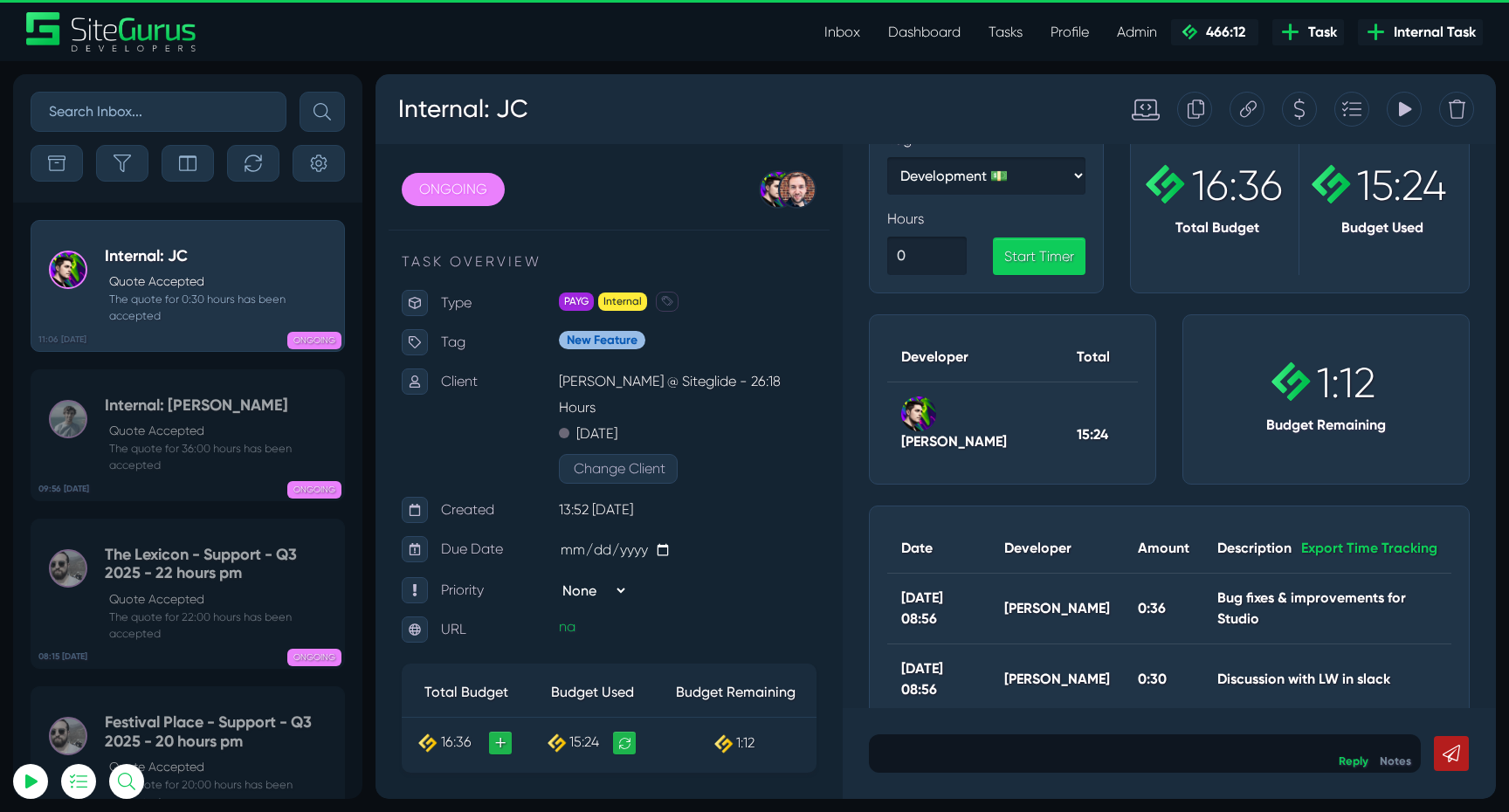
click at [1404, 128] on div "Internal: JC Tracking Totals Total 15.4" at bounding box center [935, 109] width 1120 height 70
click at [1404, 120] on icon at bounding box center [1404, 109] width 16 height 33
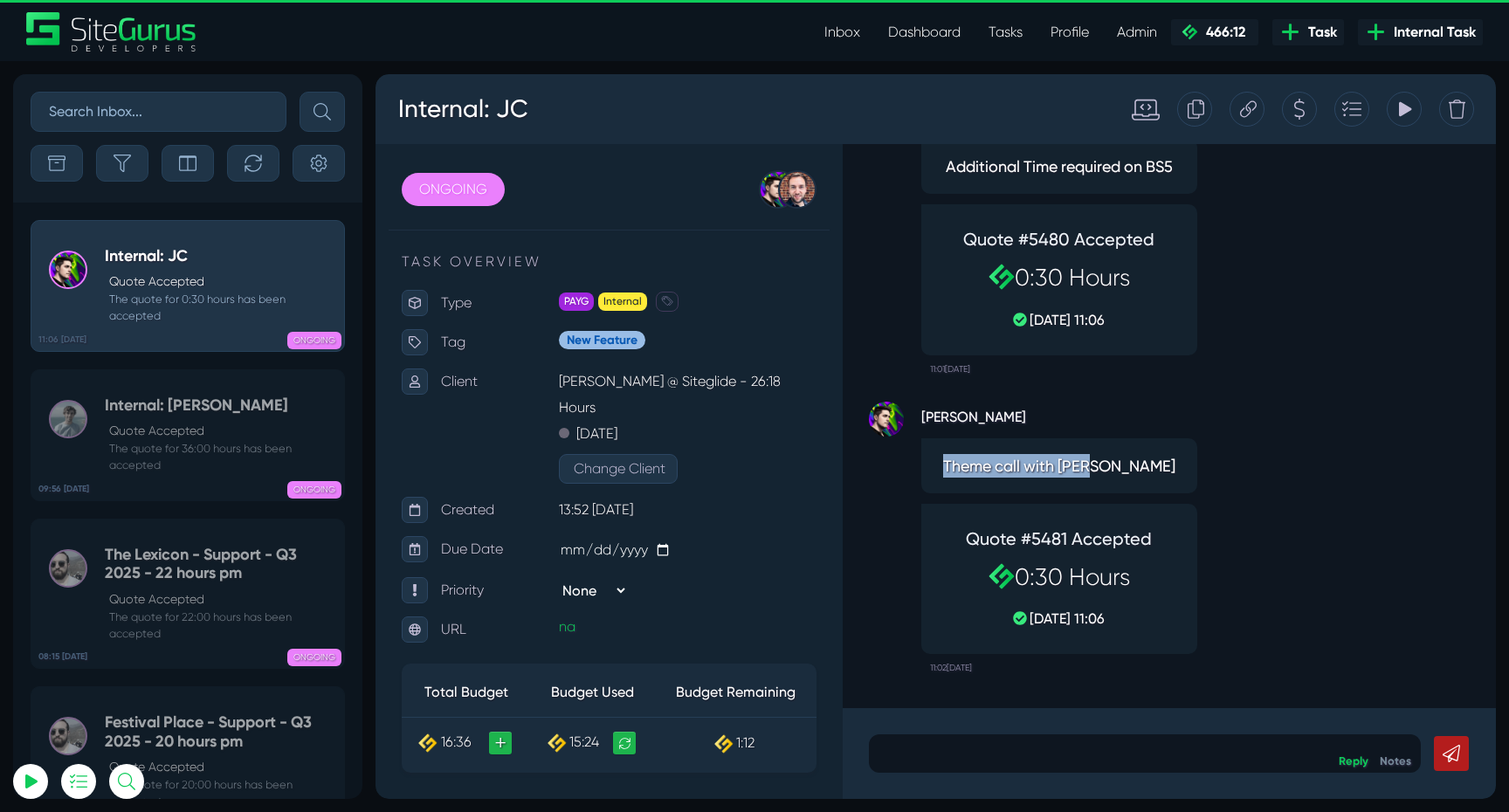
drag, startPoint x: 986, startPoint y: 467, endPoint x: 1136, endPoint y: 468, distance: 150.0
click at [1136, 468] on span "Theme call with [PERSON_NAME]" at bounding box center [1059, 465] width 245 height 24
drag, startPoint x: 1096, startPoint y: 249, endPoint x: 1175, endPoint y: 319, distance: 105.6
click at [1178, 320] on div "Quote #5480 Accepted 0:30 Hours [DATE] 11:06" at bounding box center [1059, 279] width 245 height 119
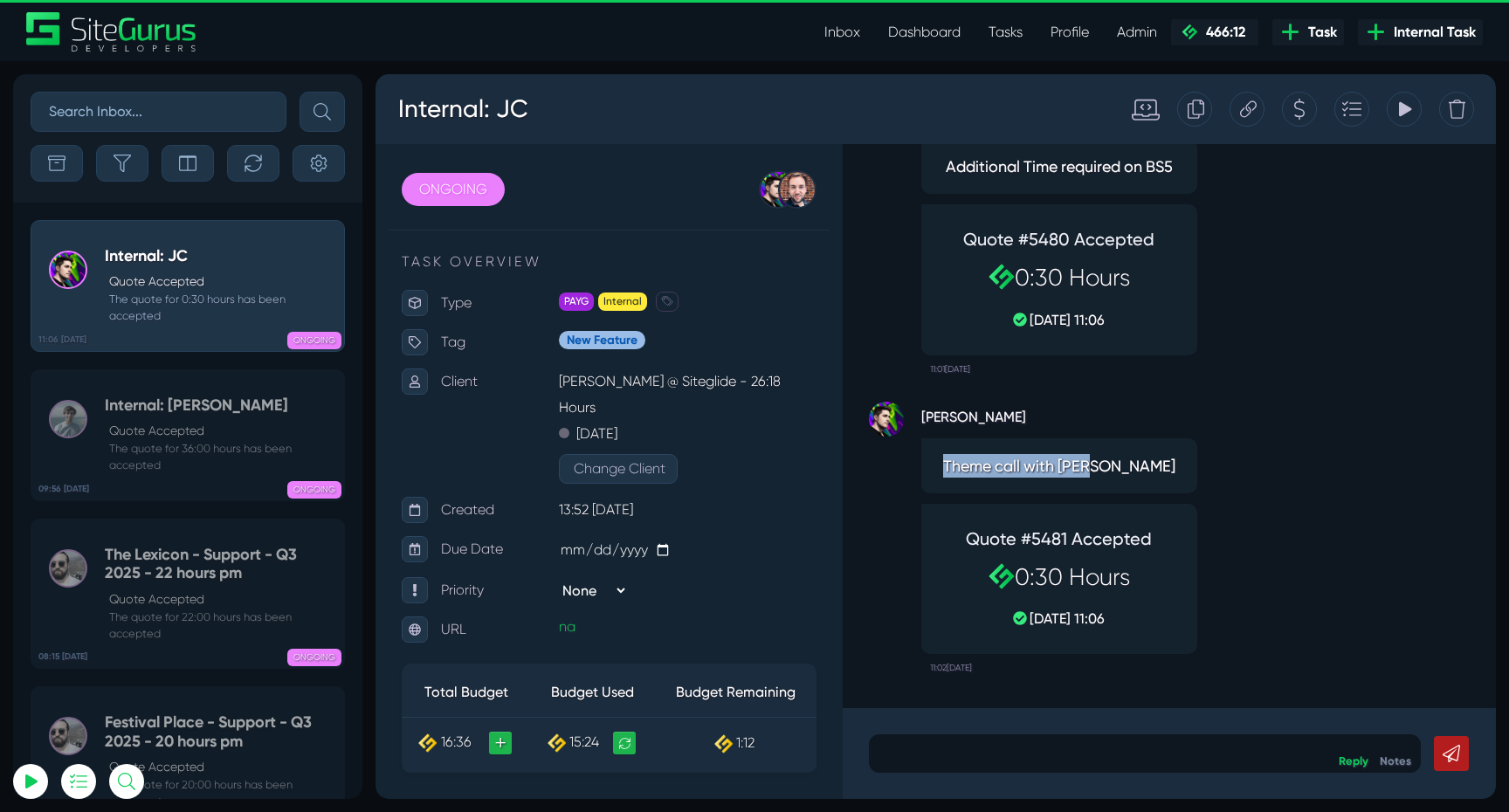
click at [1175, 319] on div "Quote #5480 Accepted 0:30 Hours [DATE] 11:06" at bounding box center [1059, 279] width 245 height 119
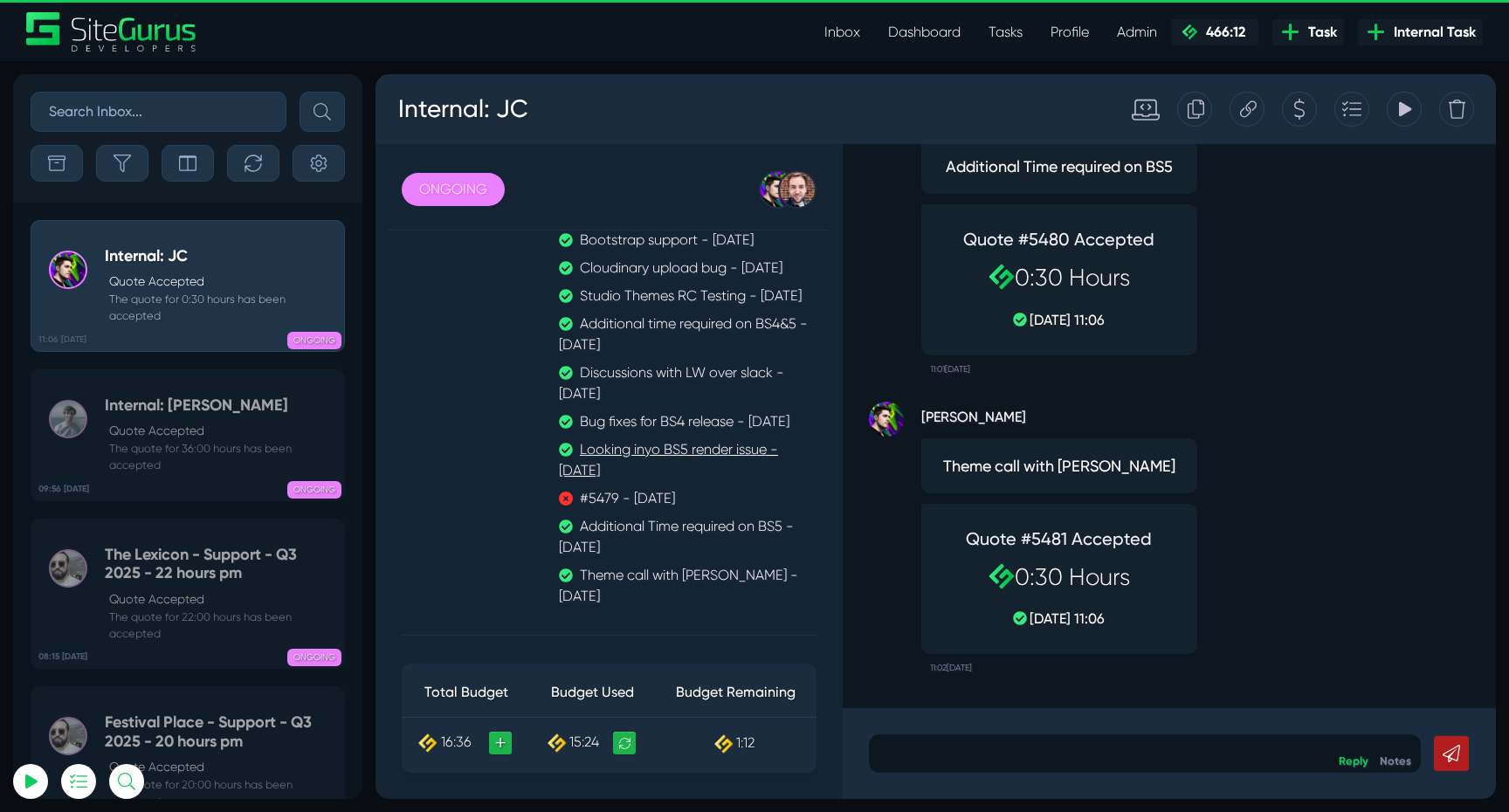
scroll to position [678, 0]
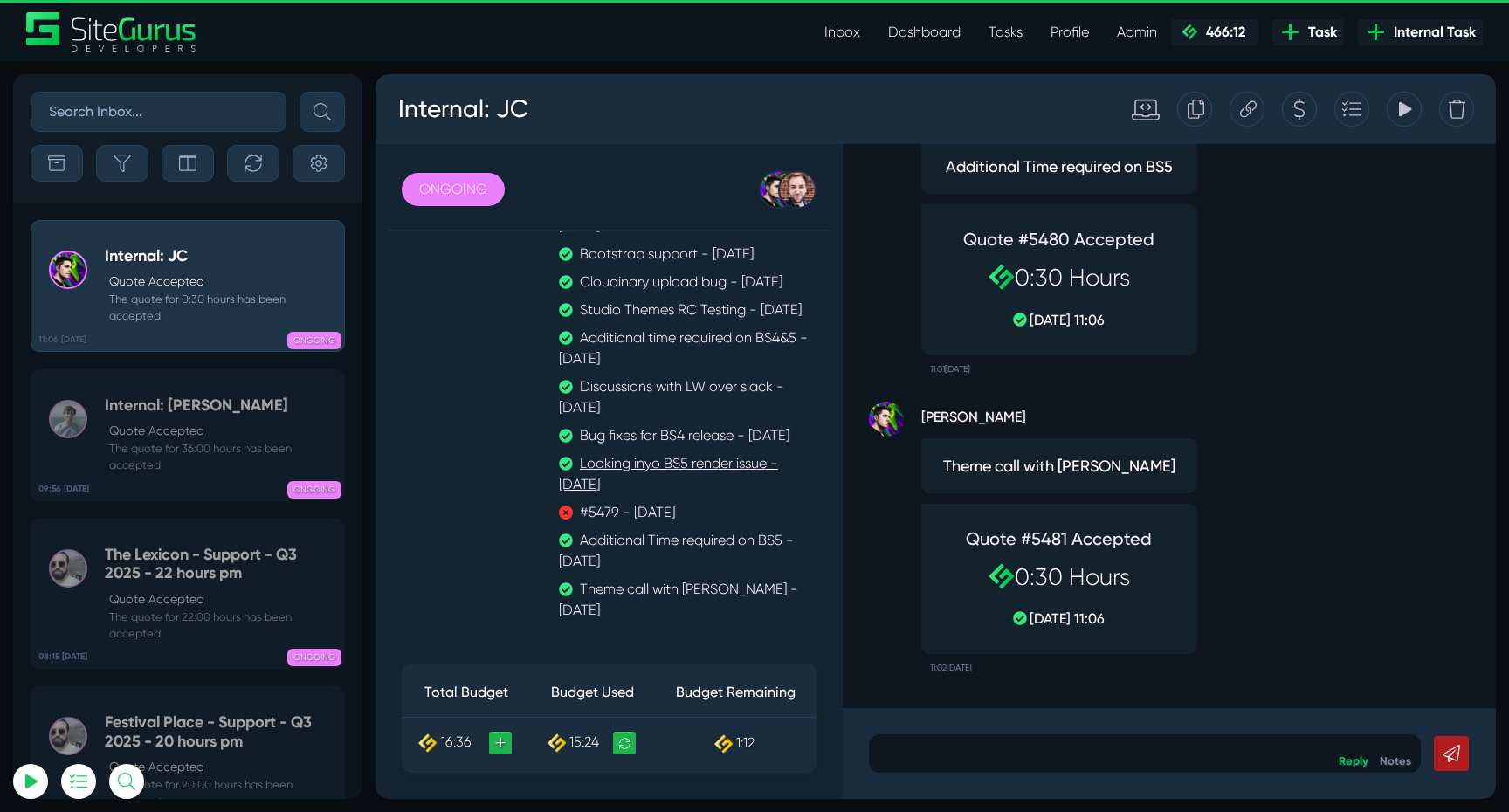
click at [669, 523] on link "#5479 - [DATE]" at bounding box center [687, 513] width 258 height 21
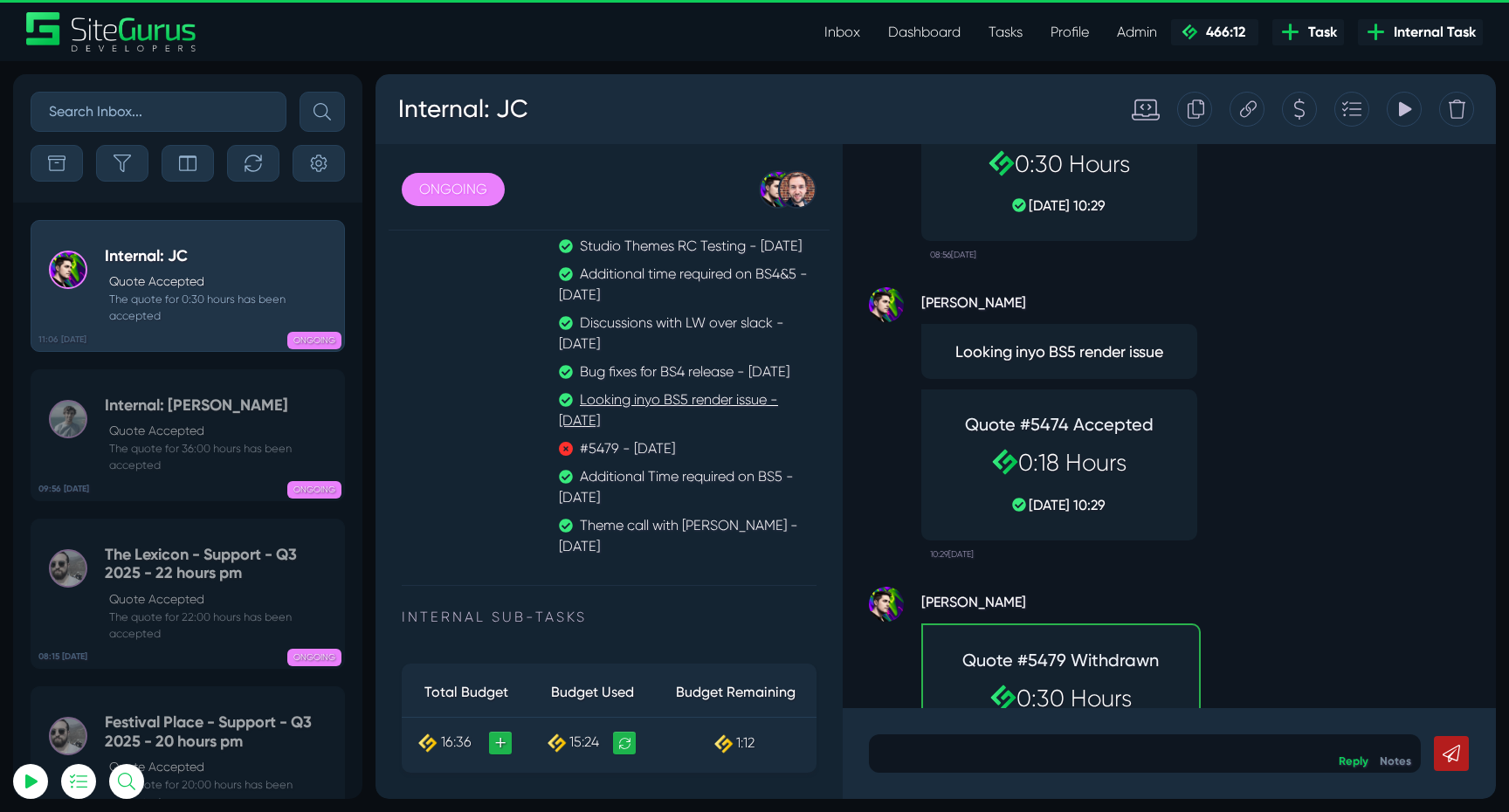
scroll to position [700, 0]
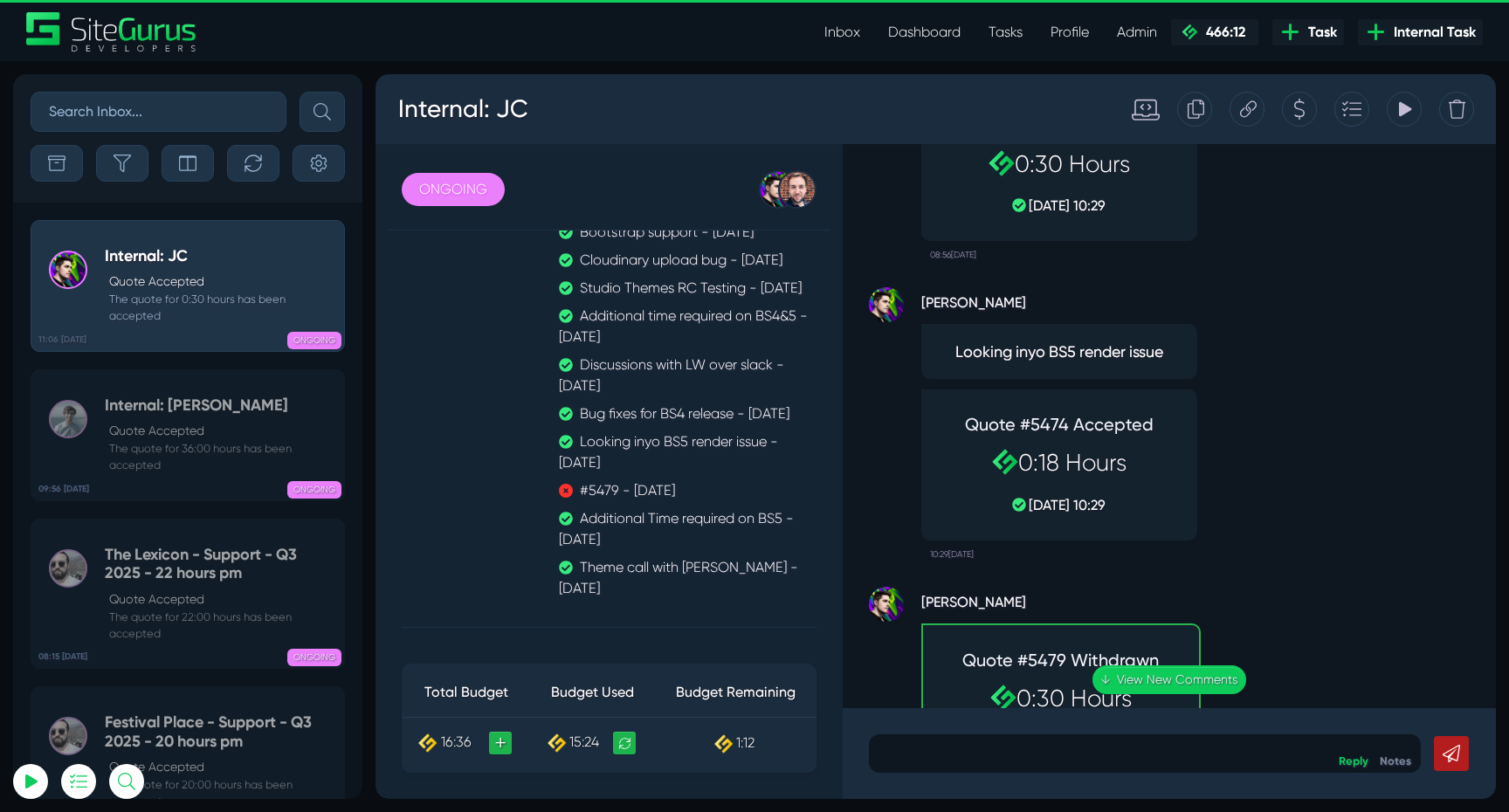
click at [1410, 110] on icon at bounding box center [1405, 109] width 12 height 15
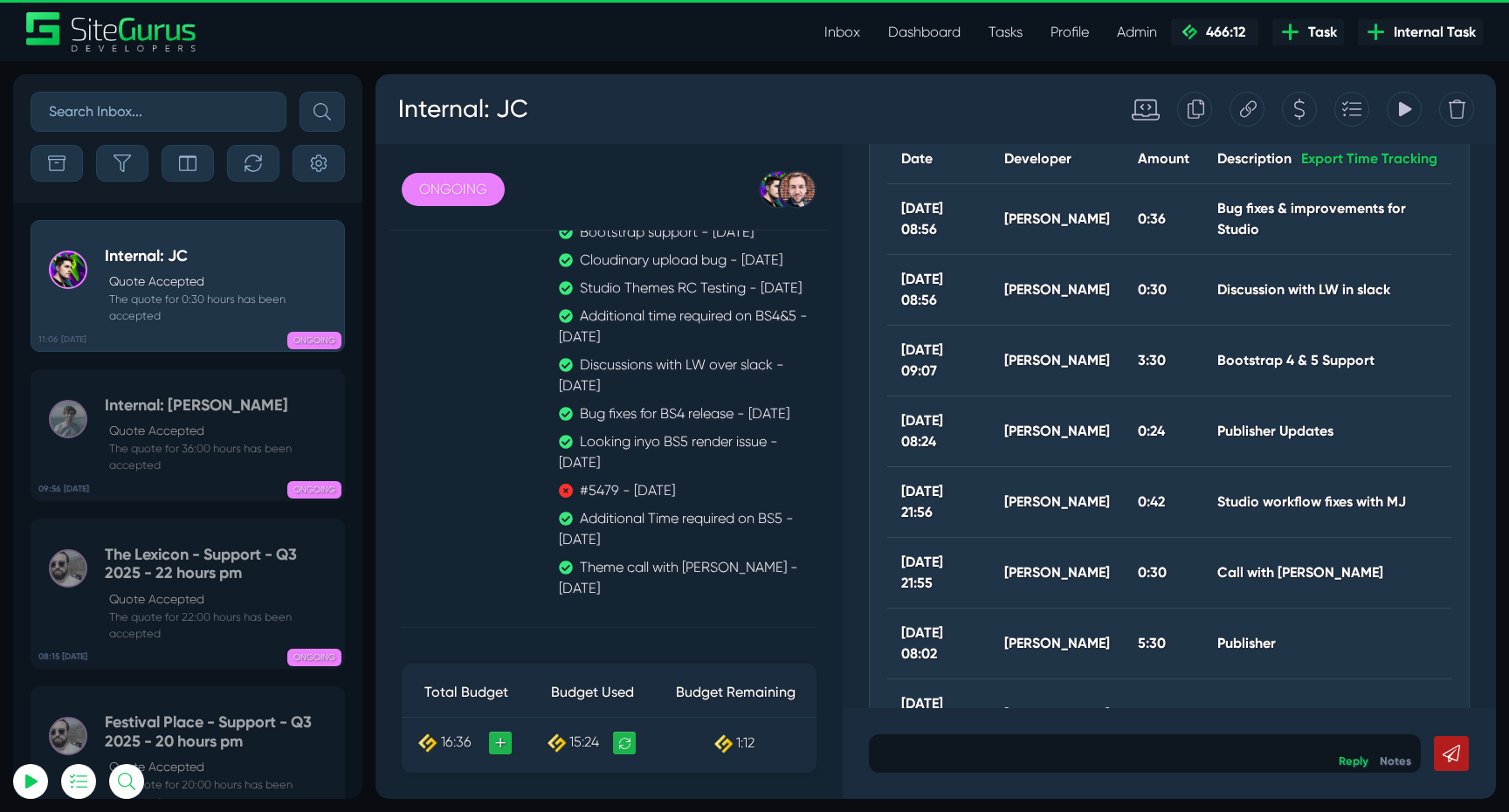
scroll to position [505, 0]
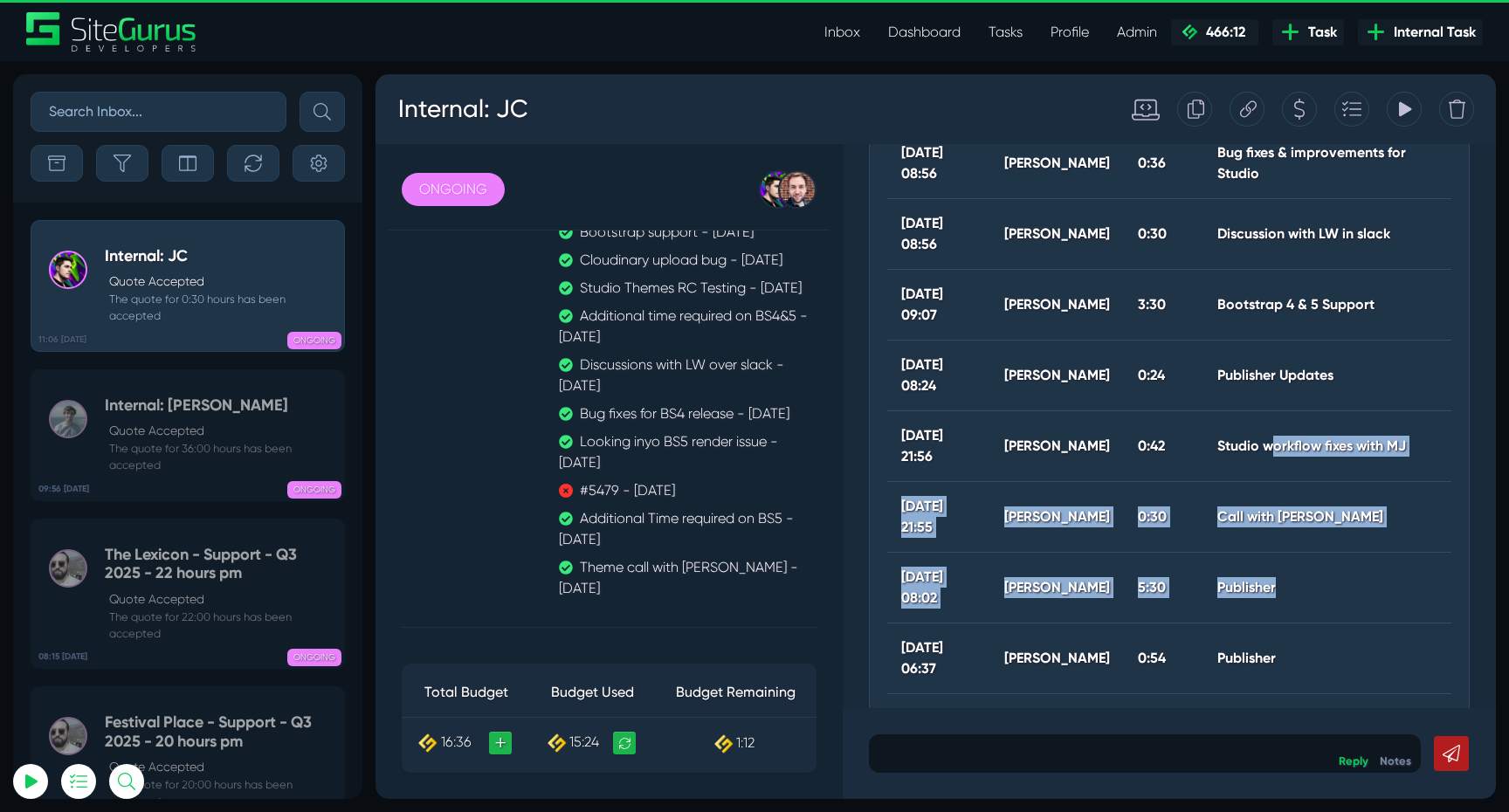
drag, startPoint x: 1358, startPoint y: 592, endPoint x: 1300, endPoint y: 451, distance: 152.5
click at [1300, 451] on tbody "[DATE] 08:56 [PERSON_NAME] 0:36 Bug fixes & improvements for Studio [DATE] 08:5…" at bounding box center [1169, 506] width 564 height 757
click at [1300, 451] on th "Studio workflow fixes with MJ" at bounding box center [1327, 446] width 248 height 71
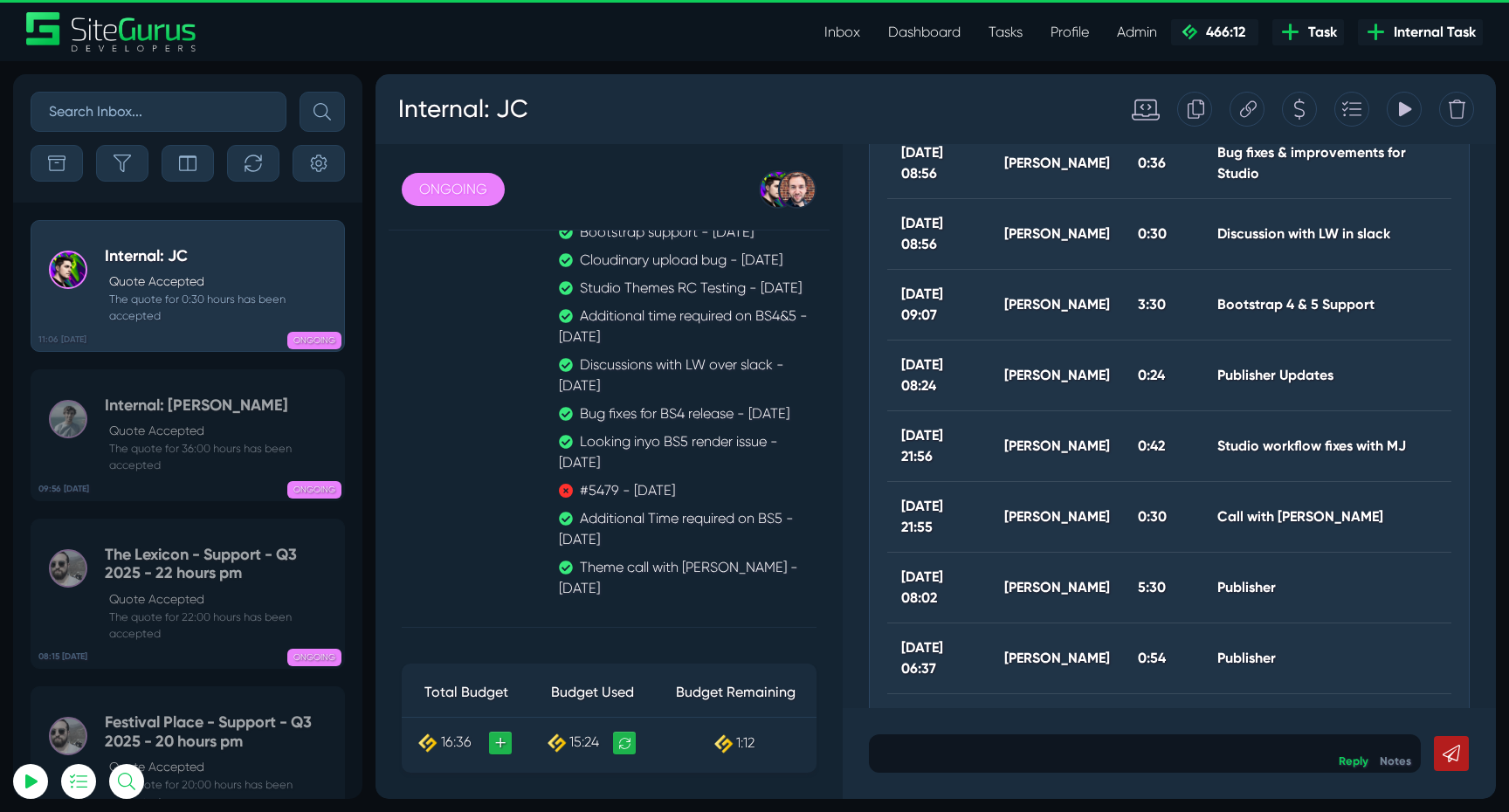
click at [1400, 107] on icon at bounding box center [1405, 109] width 12 height 15
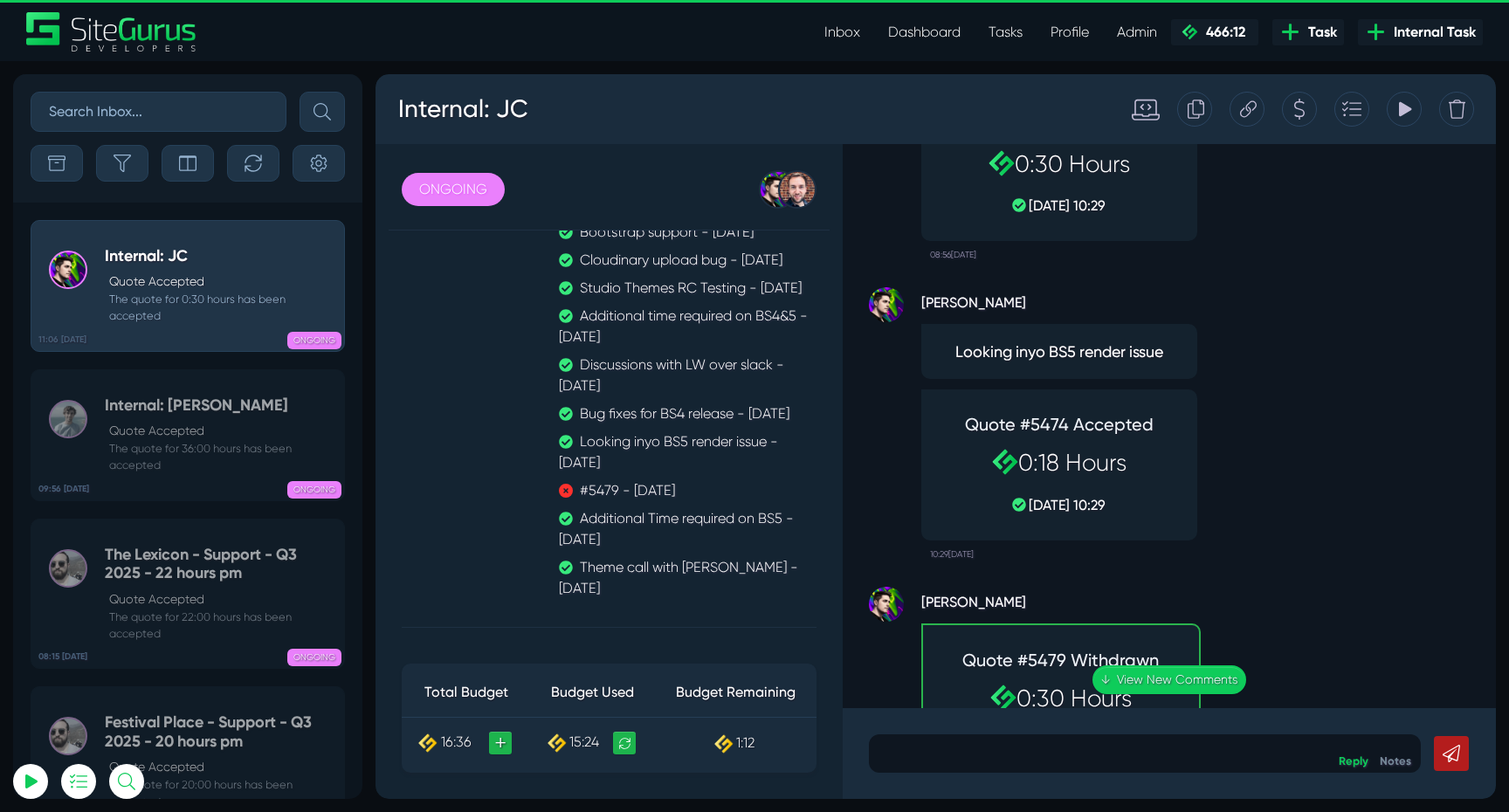
click at [1297, 477] on div "[PERSON_NAME] Looking inyo BS5 render issue Quote #5474 Accepted 0:18 Hours [DA…" at bounding box center [1169, 418] width 601 height 299
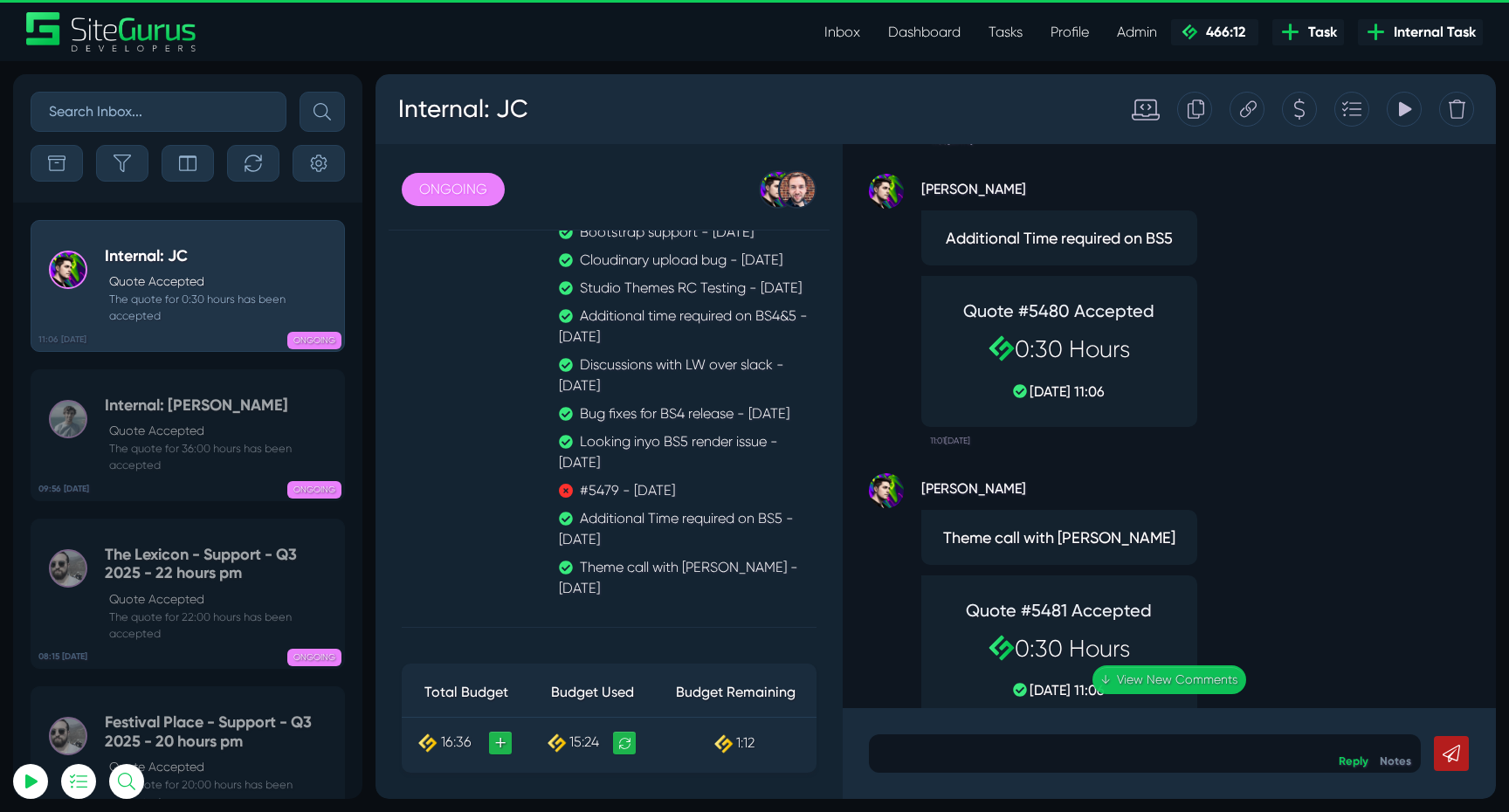
scroll to position [0, 0]
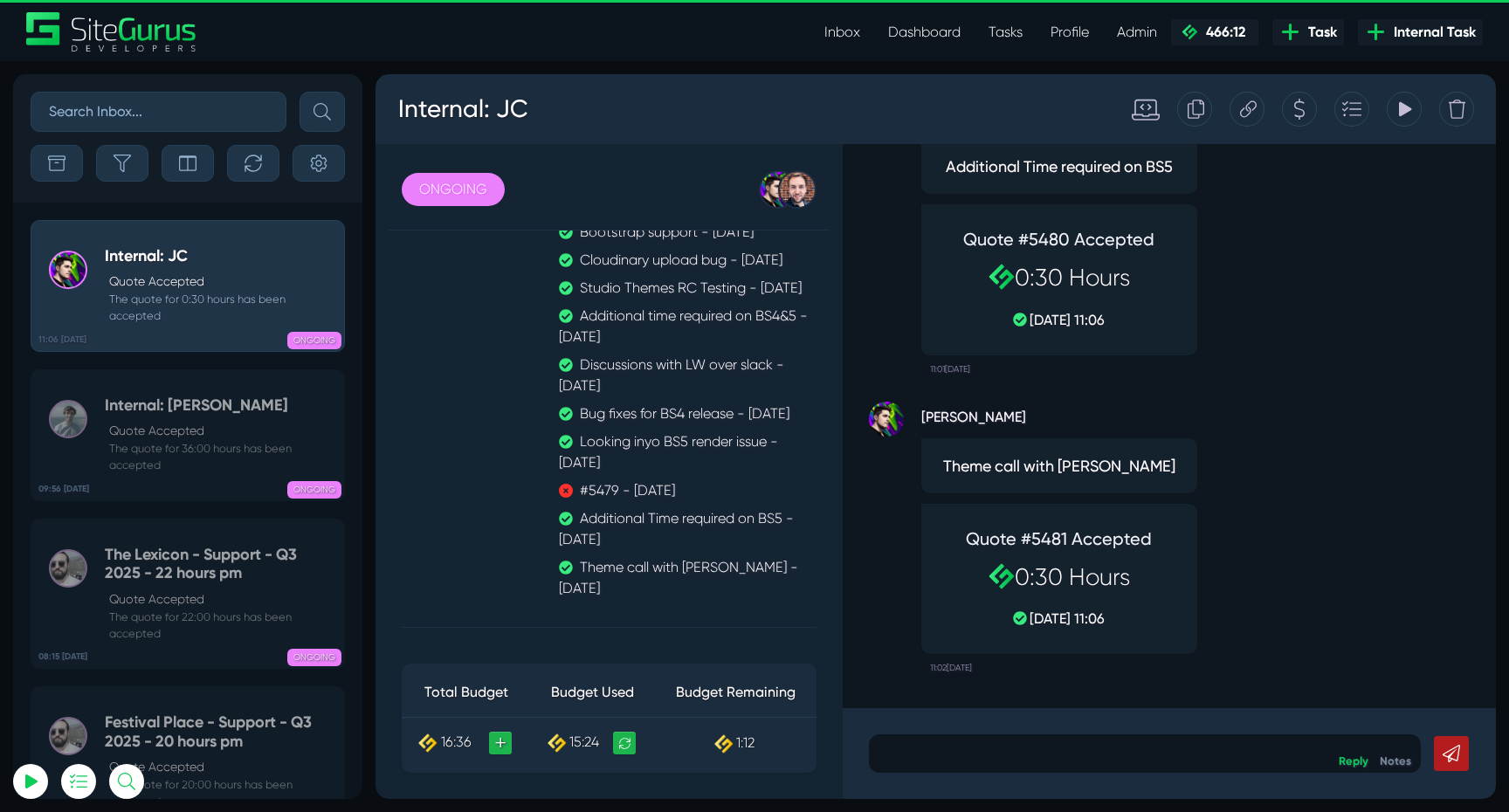
click at [1270, 465] on div "[PERSON_NAME] Theme call with [PERSON_NAME] Quote #5481 Accepted 0:30 Hours [DA…" at bounding box center [1169, 533] width 601 height 299
click at [1311, 540] on div "[PERSON_NAME] Theme call with [PERSON_NAME] Quote #5481 Accepted 0:30 Hours [DA…" at bounding box center [1169, 533] width 601 height 299
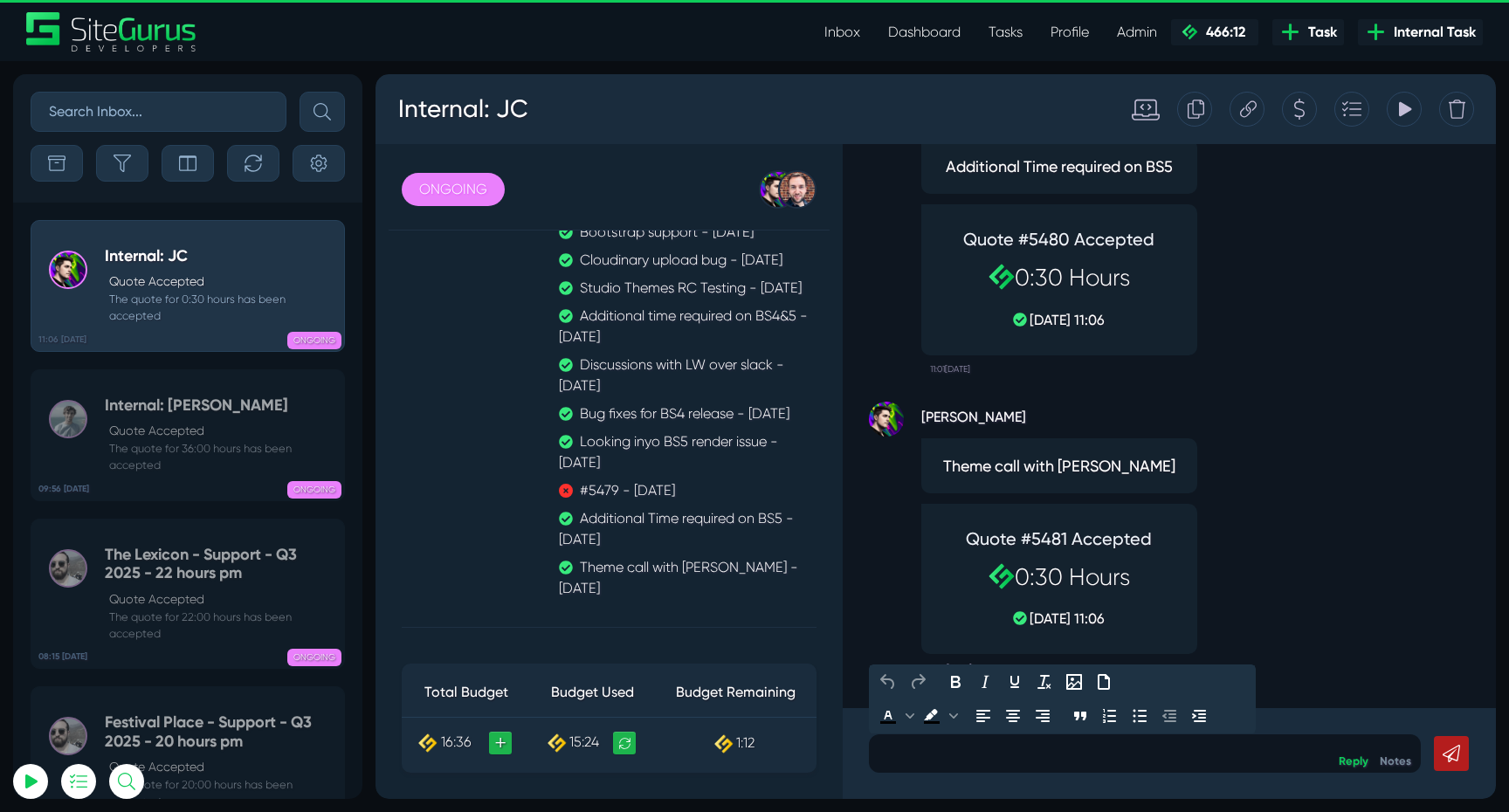
click at [1036, 746] on p at bounding box center [1145, 754] width 526 height 21
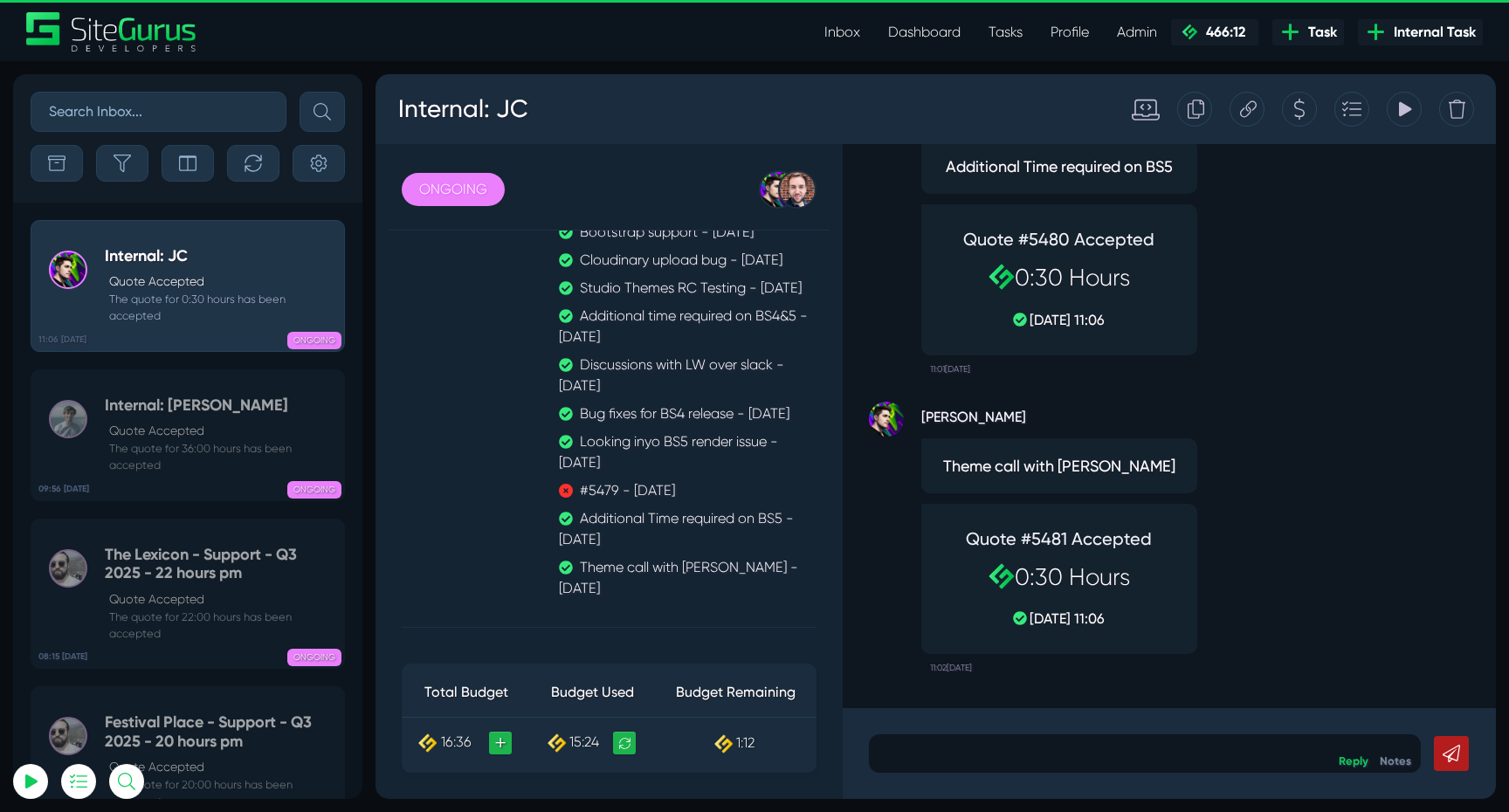
click at [1375, 572] on div "[PERSON_NAME] Theme call with [PERSON_NAME] Quote #5481 Accepted 0:30 Hours [DA…" at bounding box center [1169, 533] width 601 height 299
click p
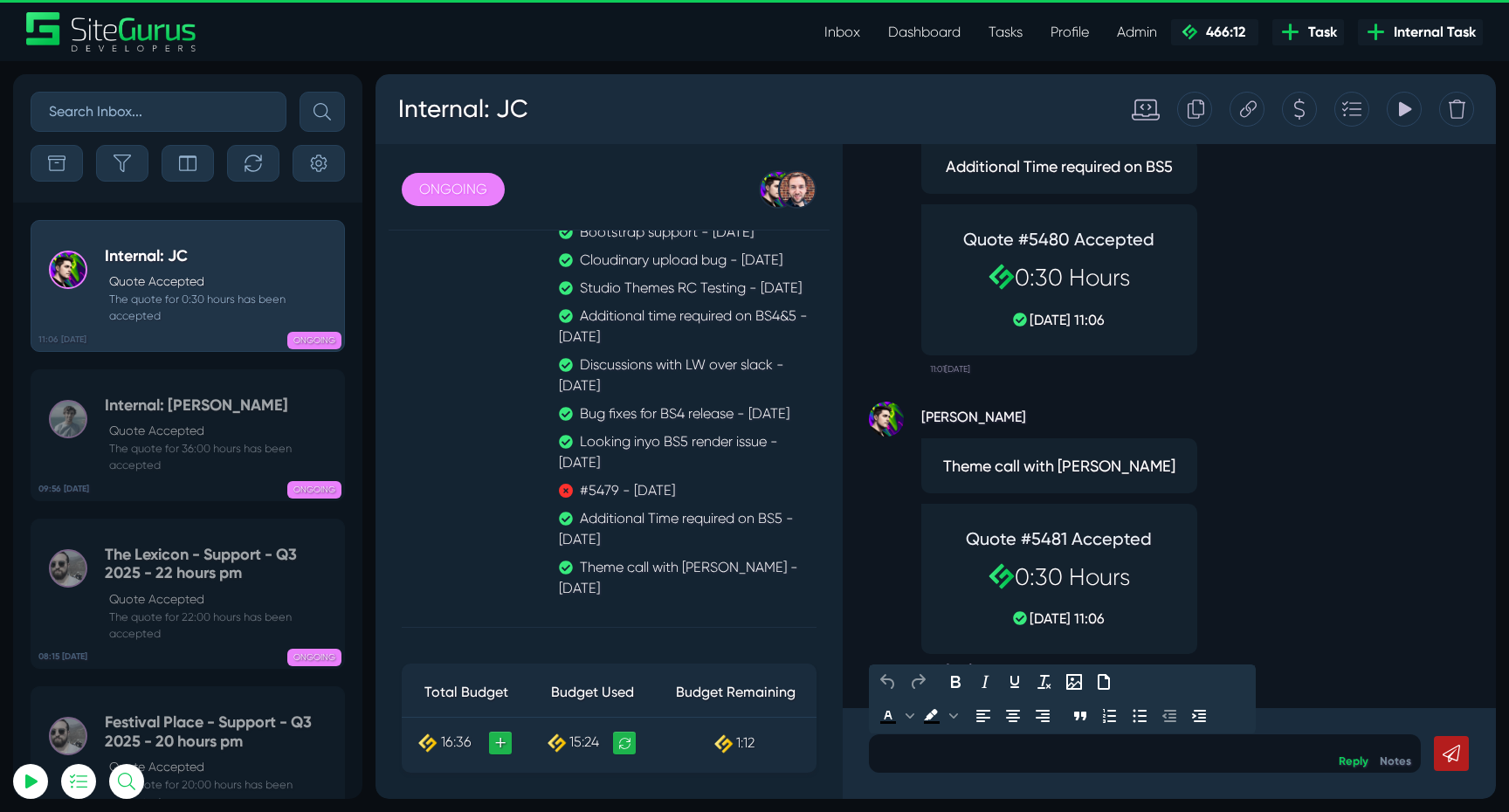
click div "[PERSON_NAME] Theme call with [PERSON_NAME] Quote #5481 Accepted 0:30 Hours [DA…"
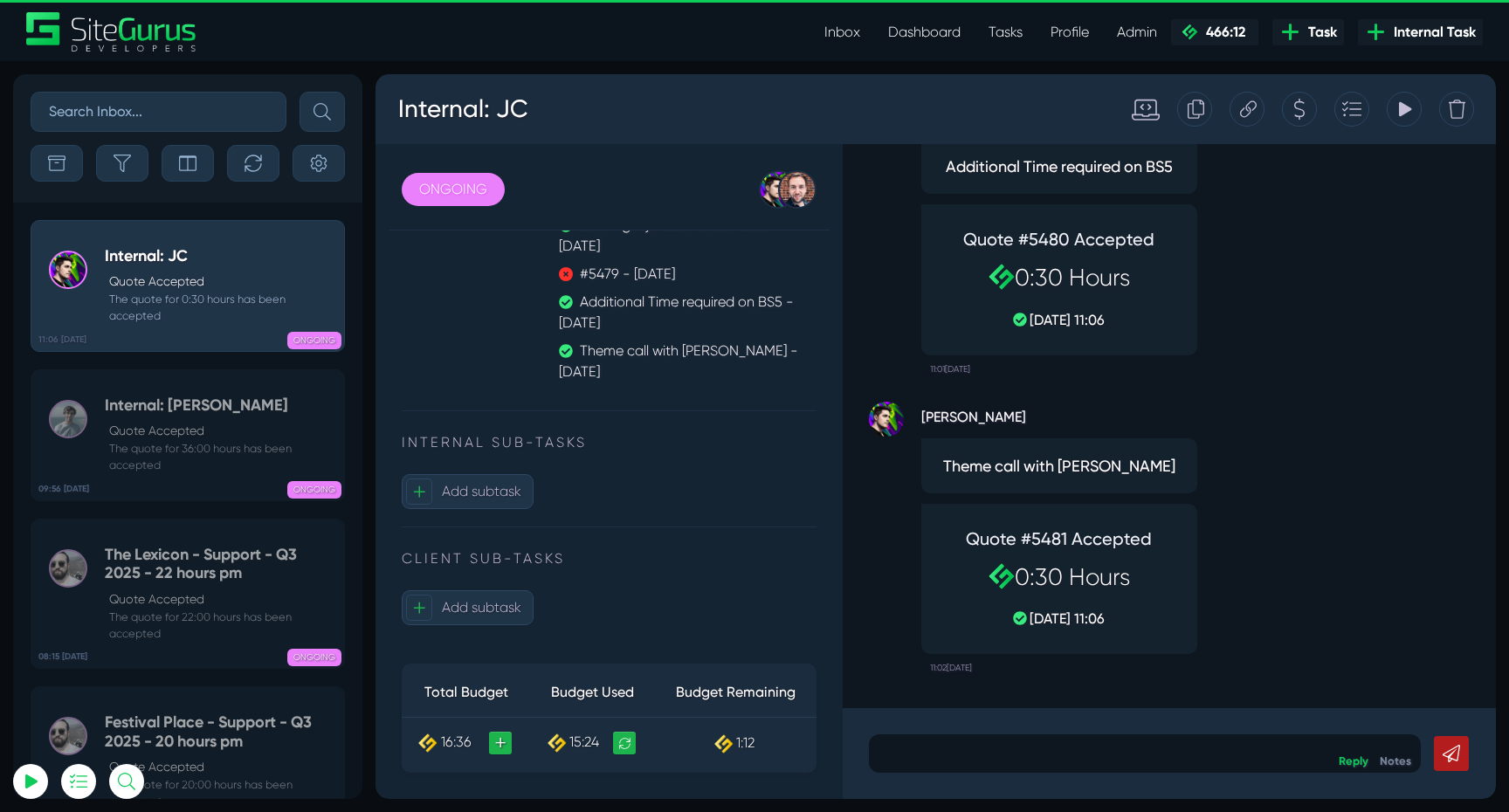
scroll to position [932, 0]
